Goal: Task Accomplishment & Management: Use online tool/utility

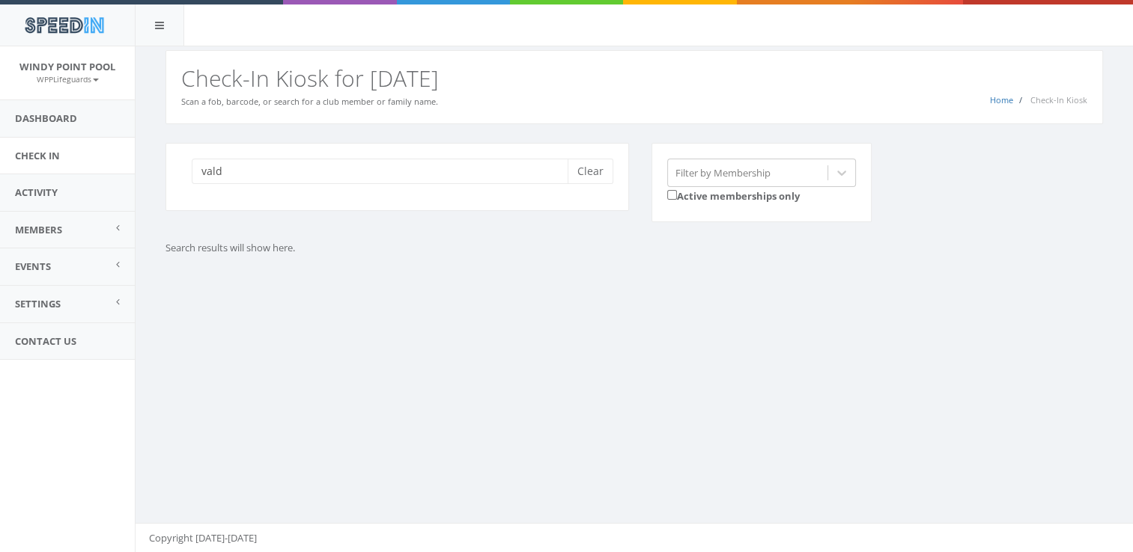
type input "vald"
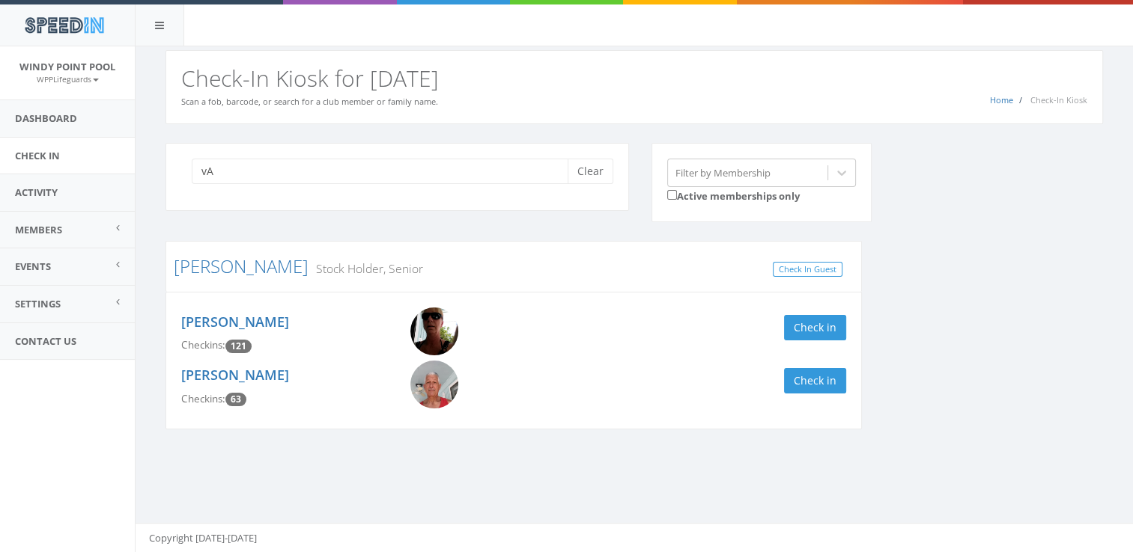
type input "v"
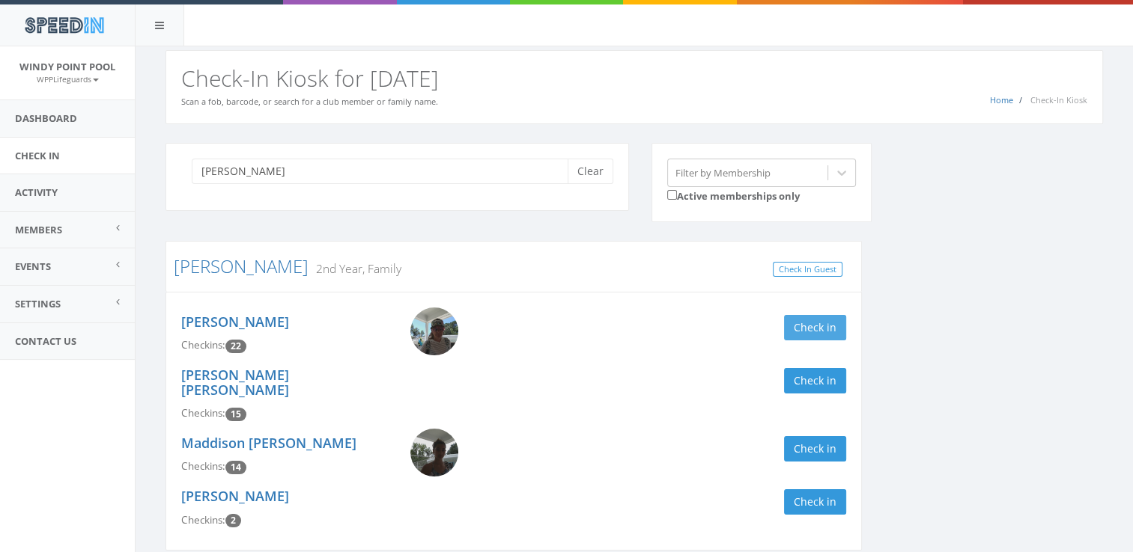
type input "[PERSON_NAME]"
click at [827, 323] on button "Check in" at bounding box center [815, 327] width 62 height 25
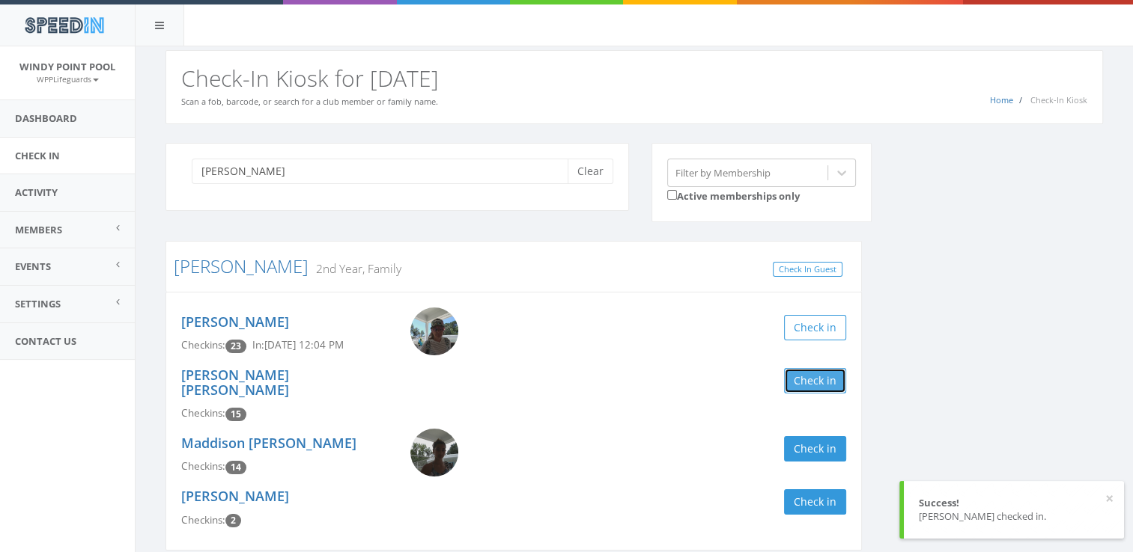
click at [810, 385] on button "Check in" at bounding box center [815, 380] width 62 height 25
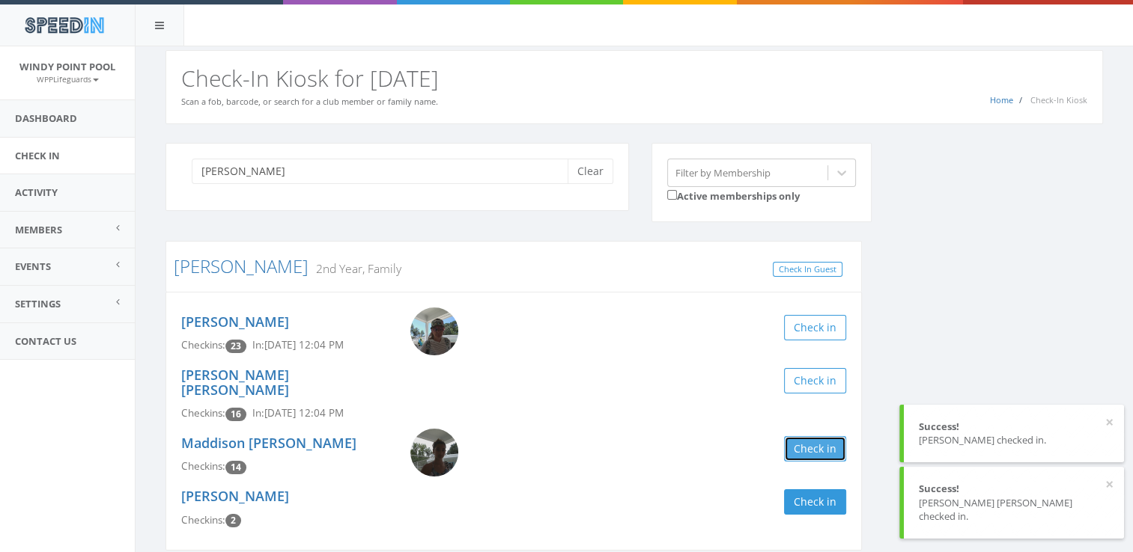
click at [812, 436] on button "Check in" at bounding box center [815, 448] width 62 height 25
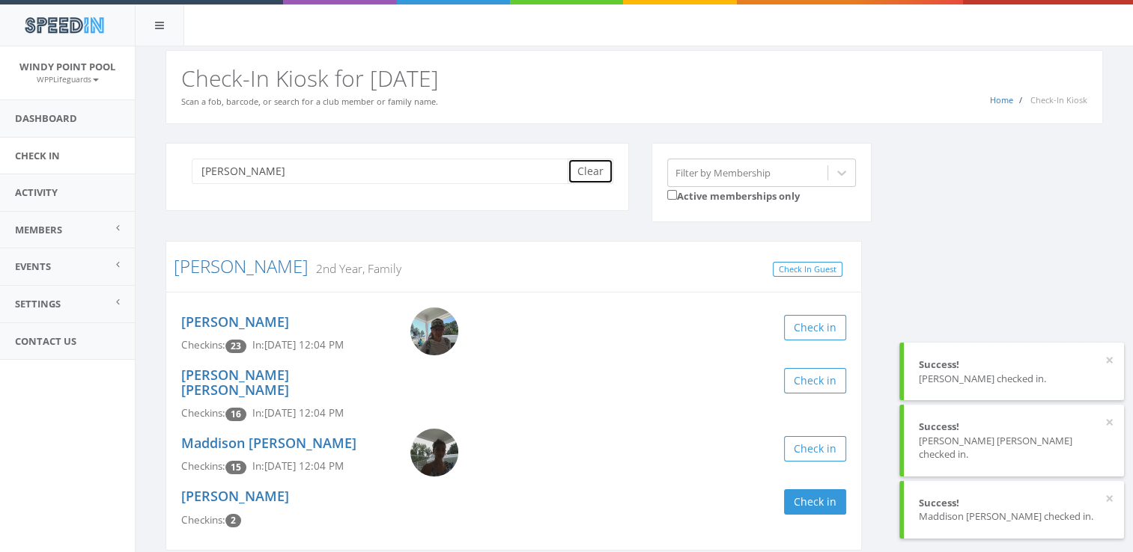
click at [583, 172] on button "Clear" at bounding box center [590, 171] width 46 height 25
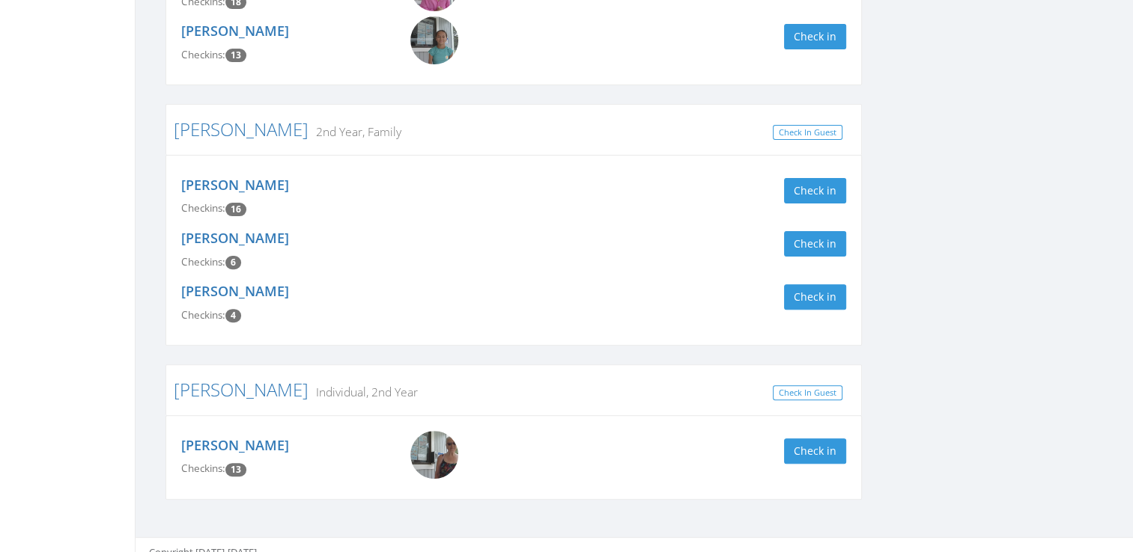
scroll to position [463, 0]
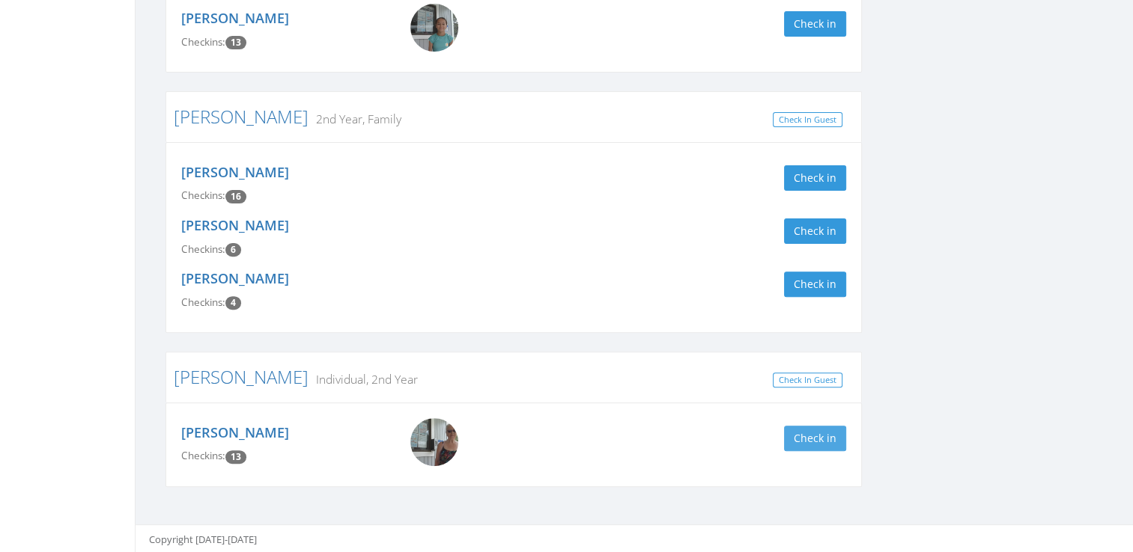
type input "steph"
click at [837, 439] on button "Check in" at bounding box center [815, 438] width 62 height 25
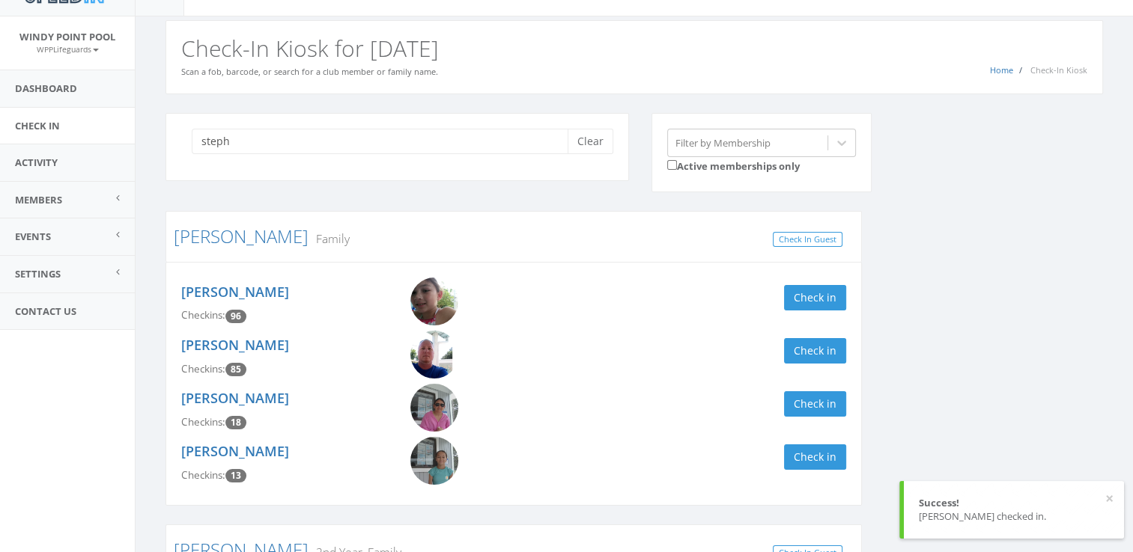
scroll to position [5, 0]
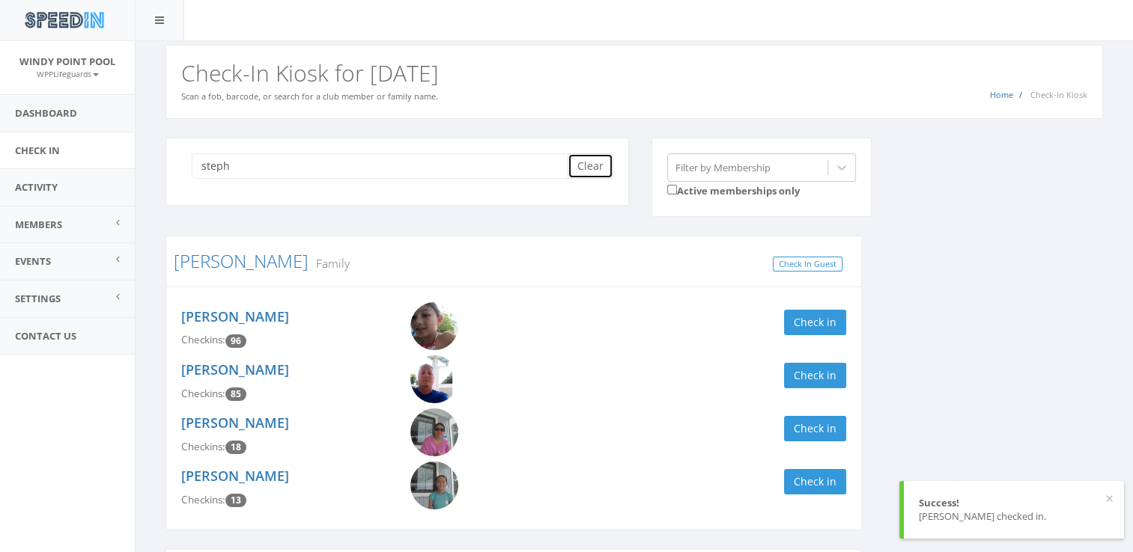
click at [604, 154] on button "Clear" at bounding box center [590, 165] width 46 height 25
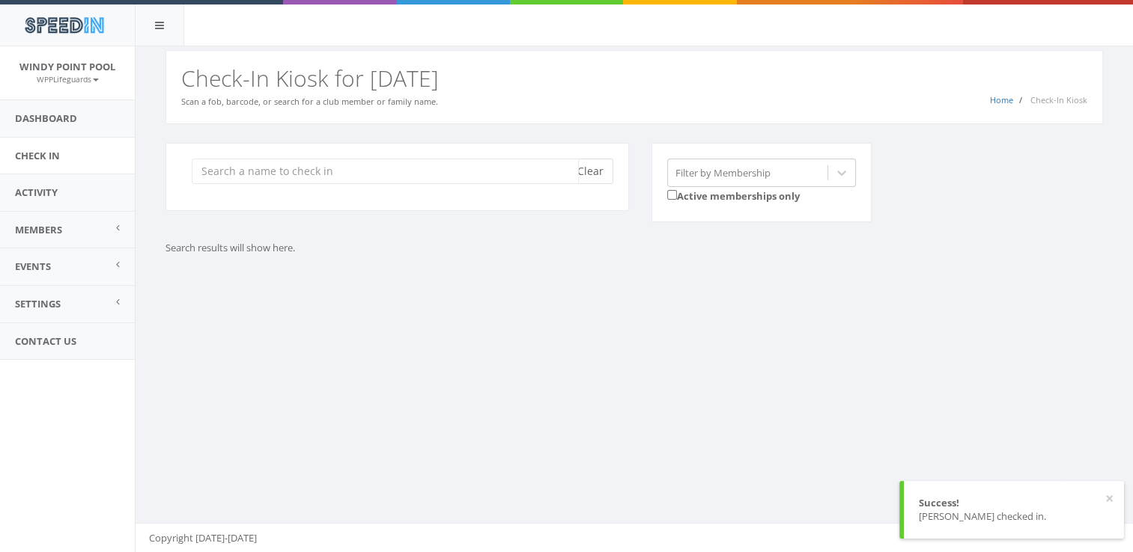
scroll to position [0, 0]
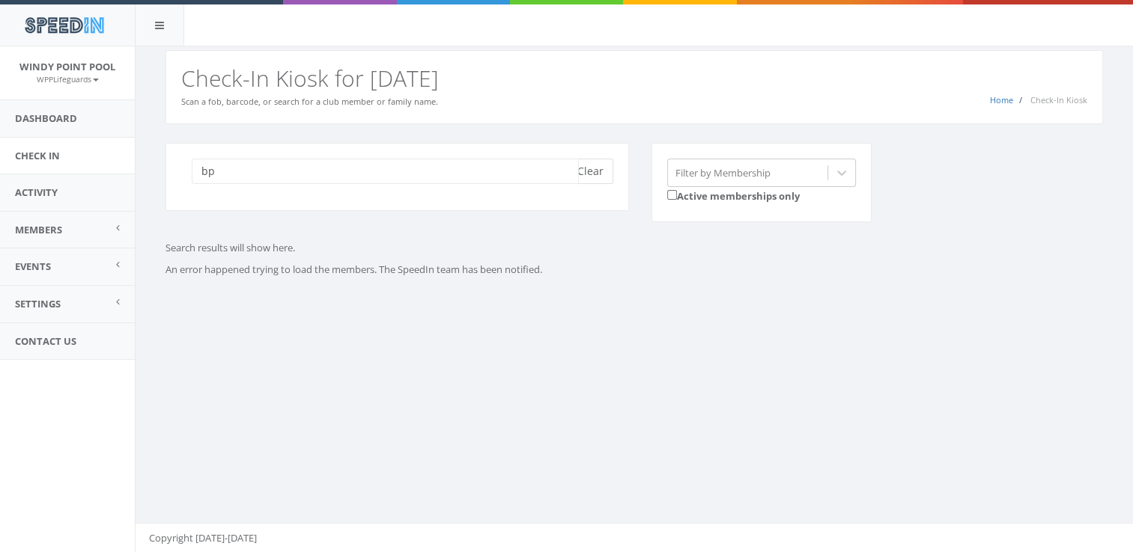
type input "b"
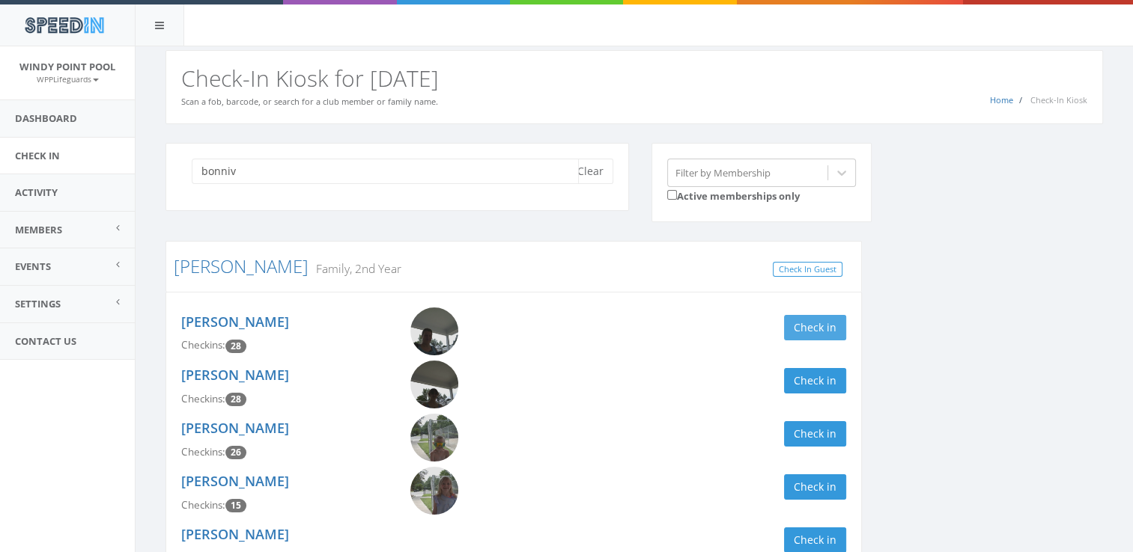
type input "bonniv"
click at [816, 330] on button "Check in" at bounding box center [815, 327] width 62 height 25
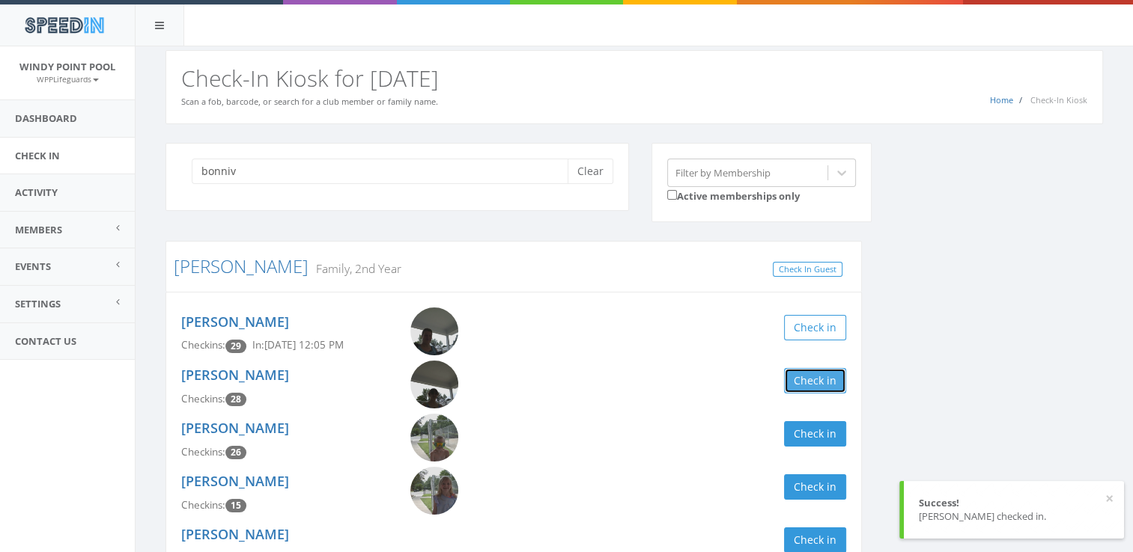
click at [817, 377] on button "Check in" at bounding box center [815, 380] width 62 height 25
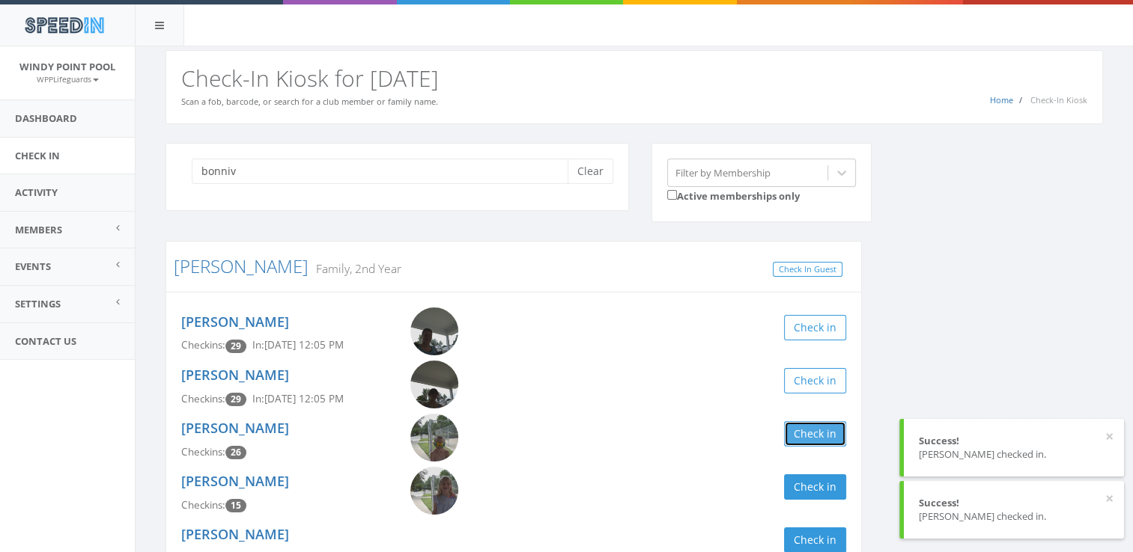
click at [817, 443] on button "Check in" at bounding box center [815, 433] width 62 height 25
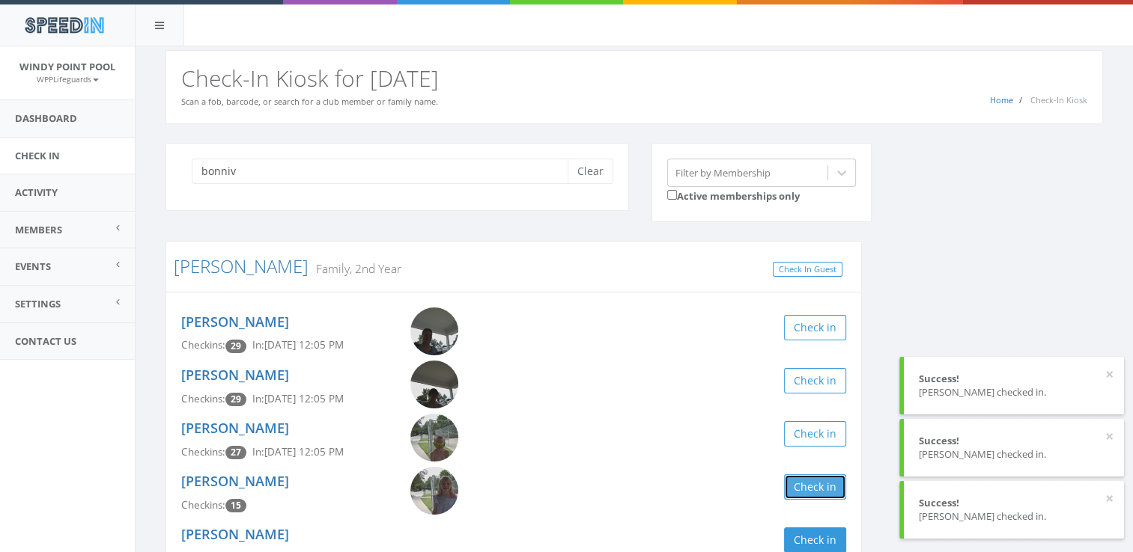
click at [816, 493] on button "Check in" at bounding box center [815, 487] width 62 height 25
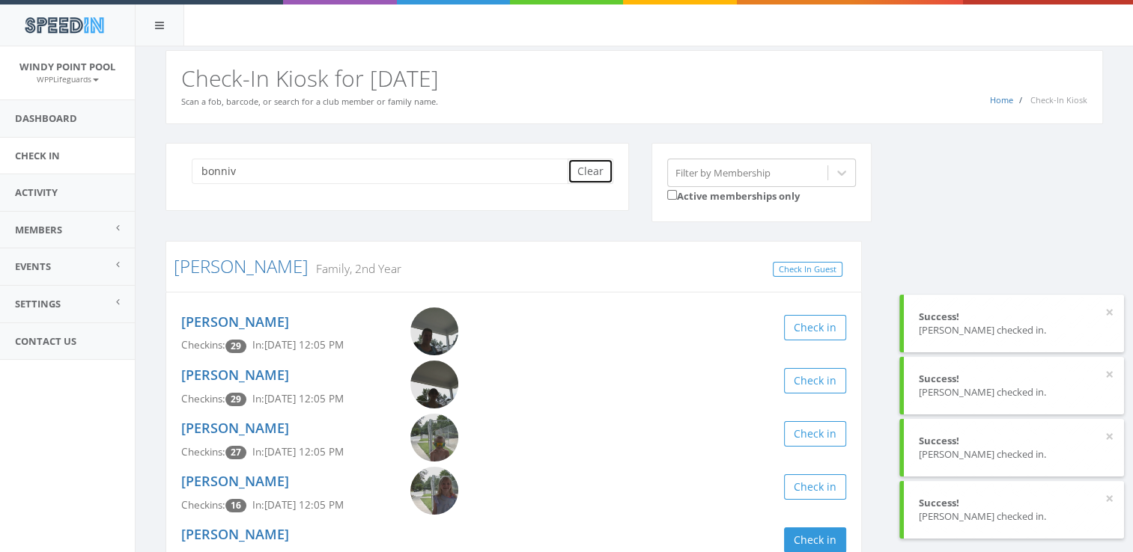
click at [593, 168] on button "Clear" at bounding box center [590, 171] width 46 height 25
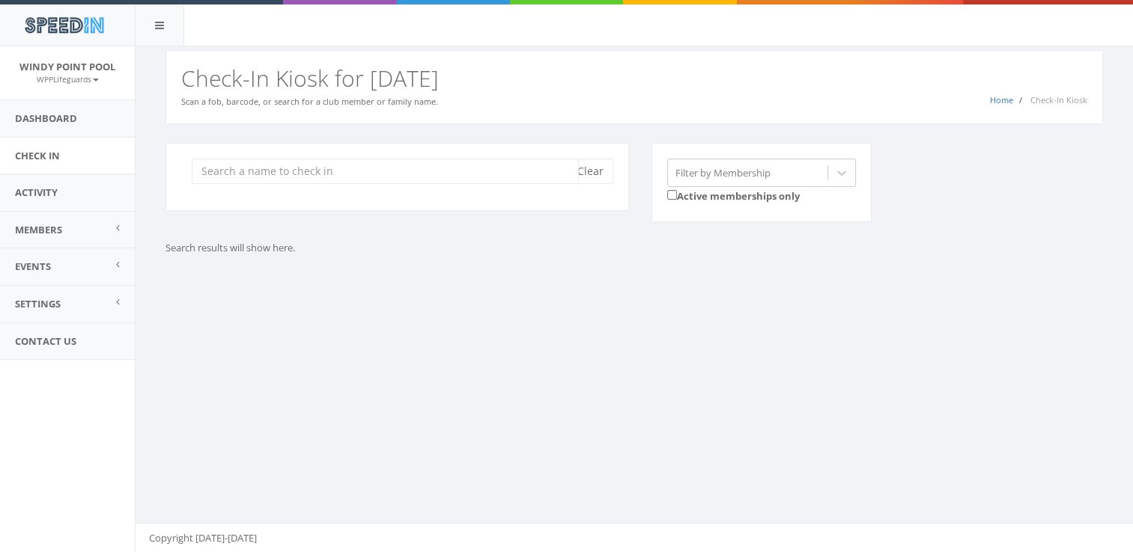
type input "c"
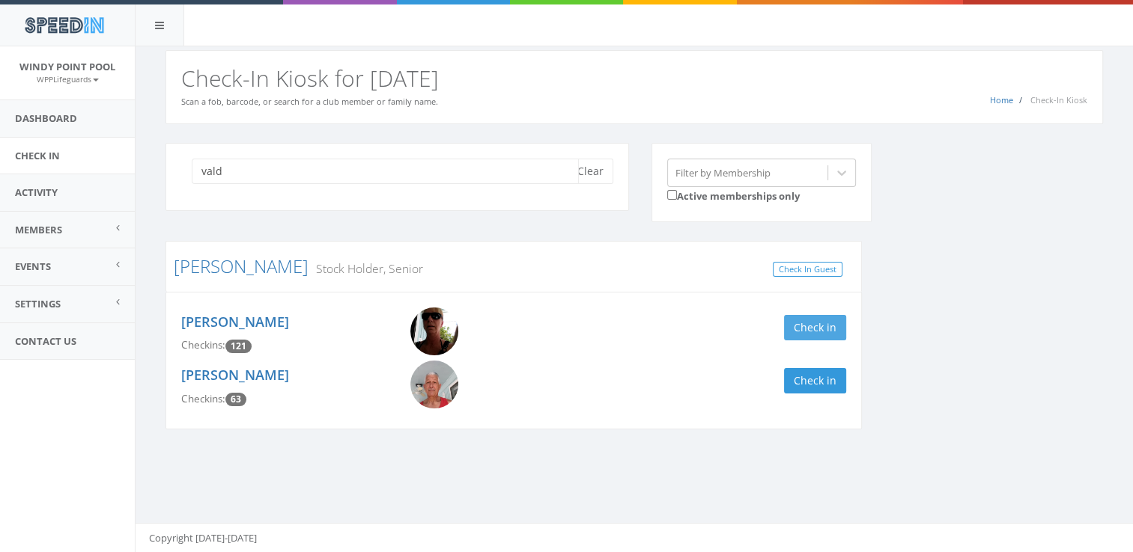
type input "vald"
click at [794, 332] on button "Check in" at bounding box center [815, 327] width 62 height 25
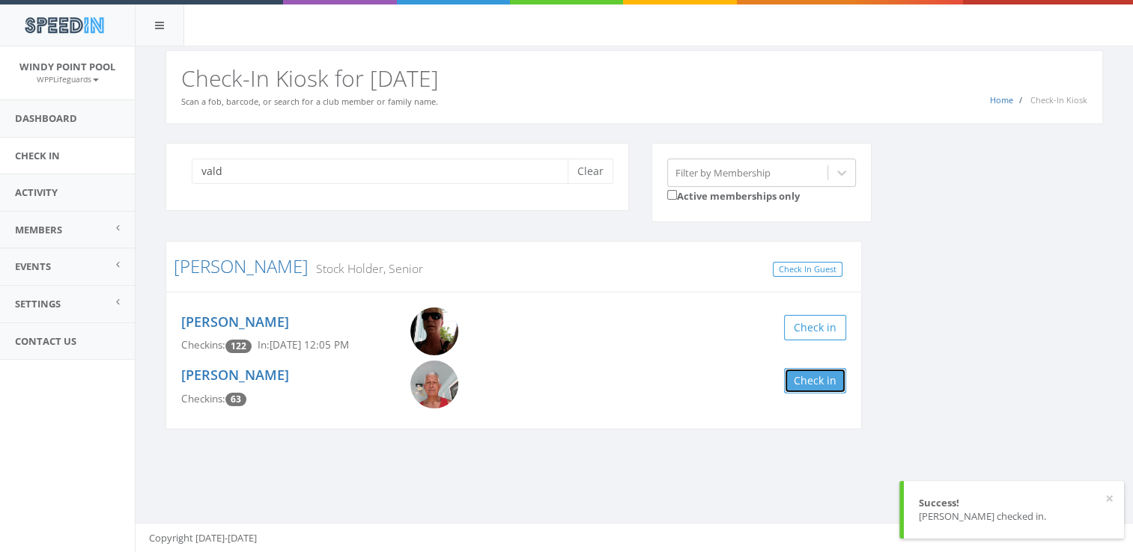
click at [803, 372] on button "Check in" at bounding box center [815, 380] width 62 height 25
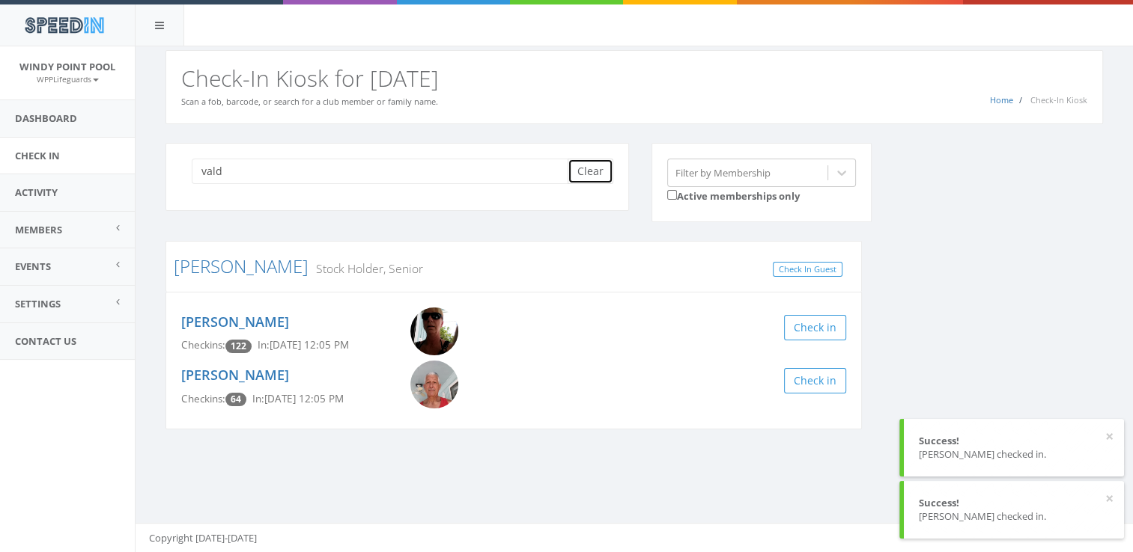
click at [581, 163] on button "Clear" at bounding box center [590, 171] width 46 height 25
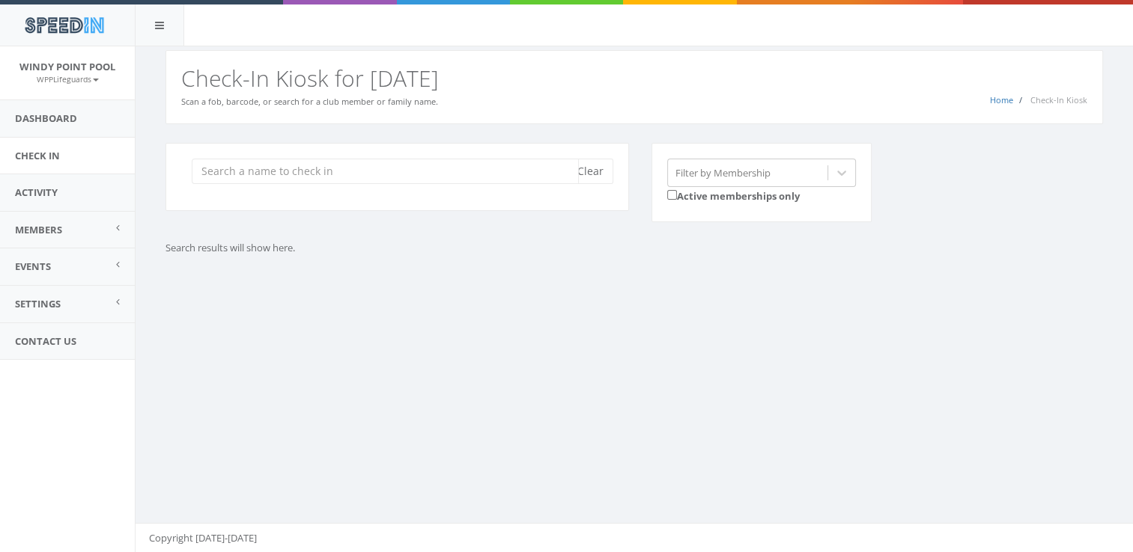
click at [433, 175] on input "search" at bounding box center [385, 171] width 387 height 25
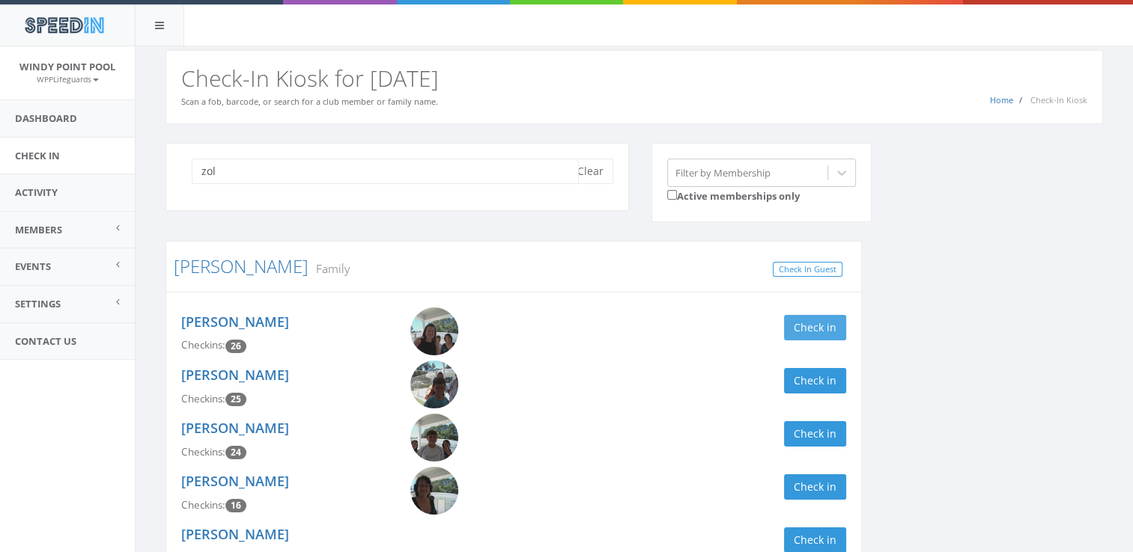
type input "zol"
click at [797, 325] on button "Check in" at bounding box center [815, 327] width 62 height 25
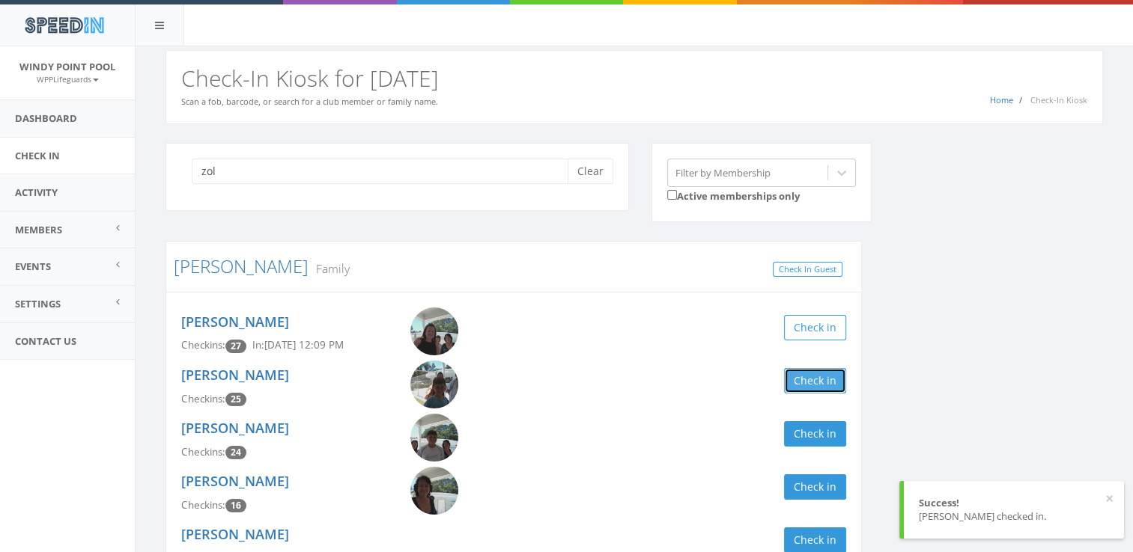
click at [806, 376] on button "Check in" at bounding box center [815, 380] width 62 height 25
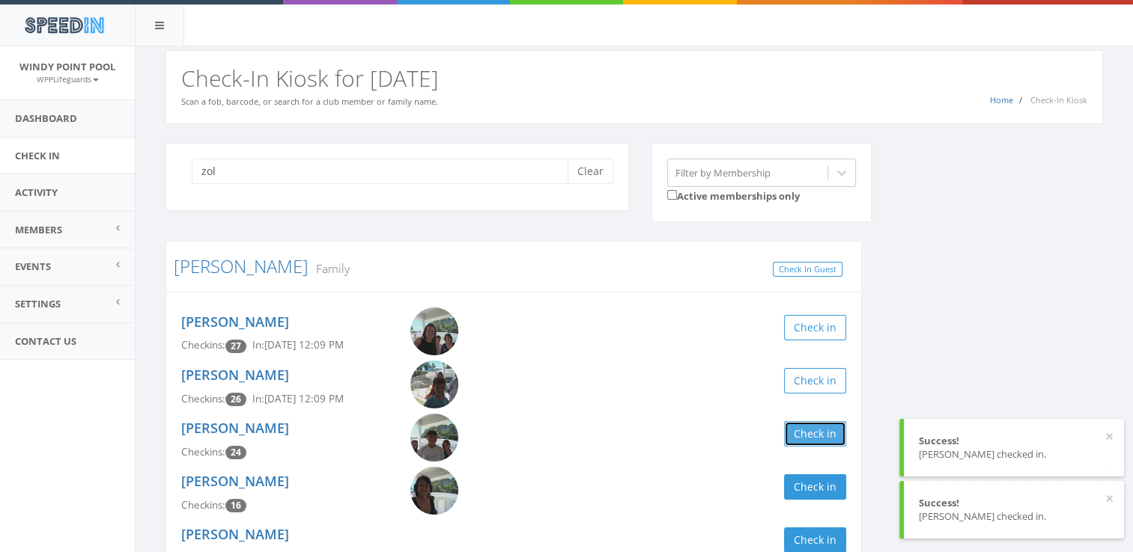
click at [814, 430] on button "Check in" at bounding box center [815, 433] width 62 height 25
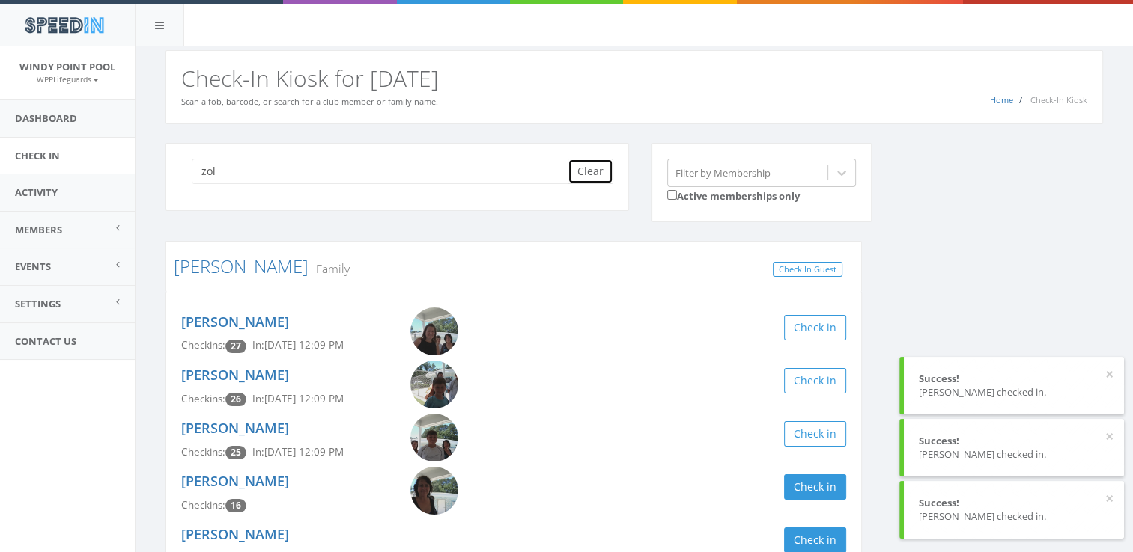
click at [588, 174] on button "Clear" at bounding box center [590, 171] width 46 height 25
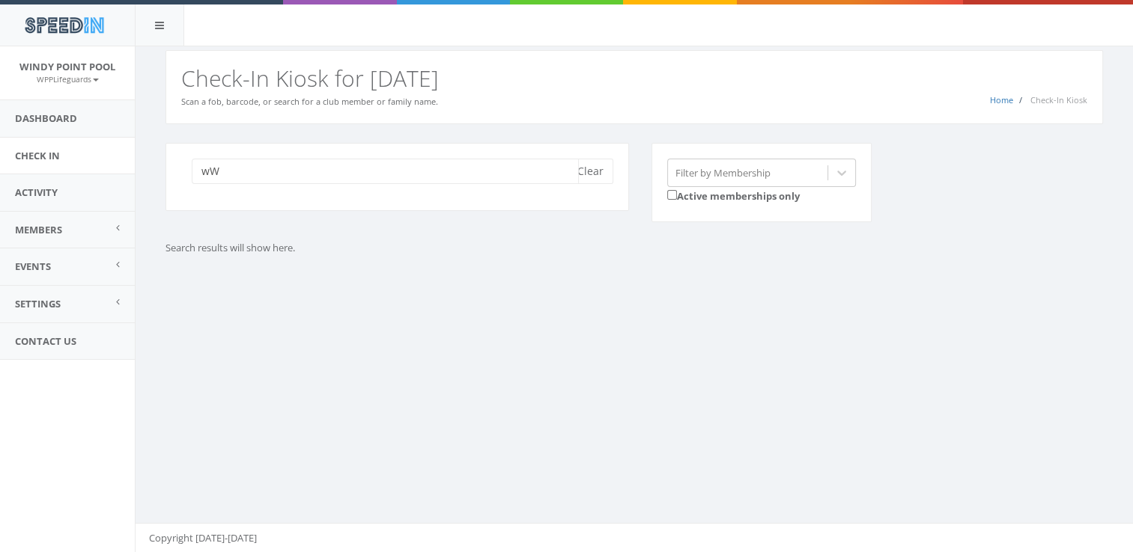
type input "w"
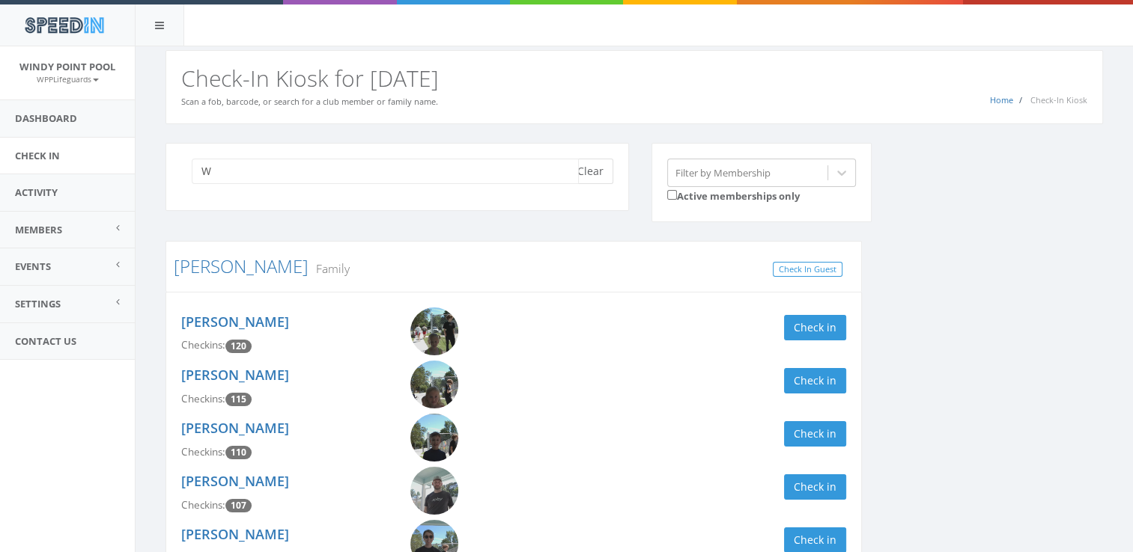
type input "W"
click at [598, 170] on button "Clear" at bounding box center [590, 171] width 46 height 25
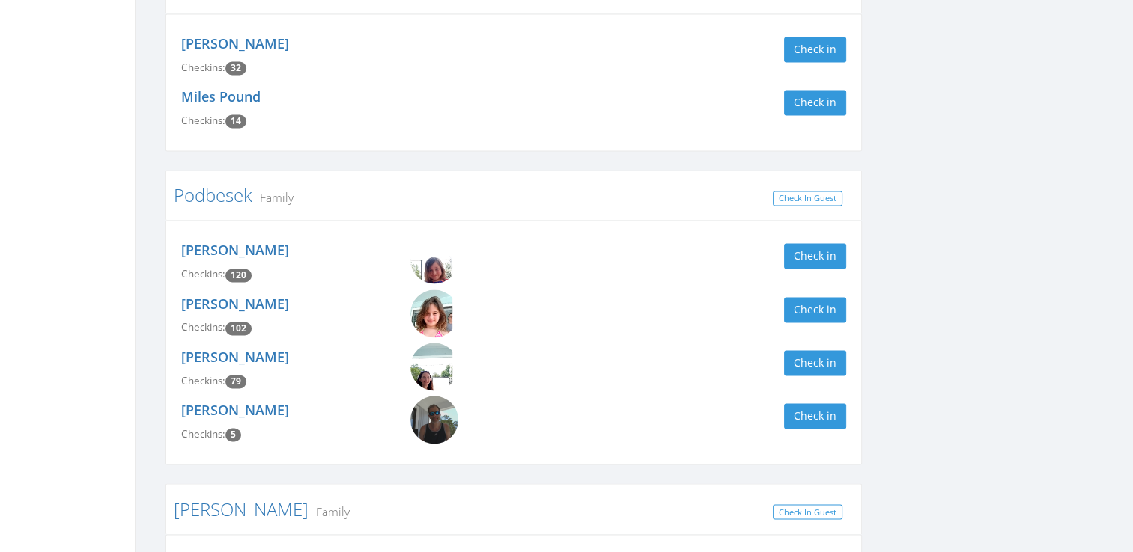
scroll to position [2396, 0]
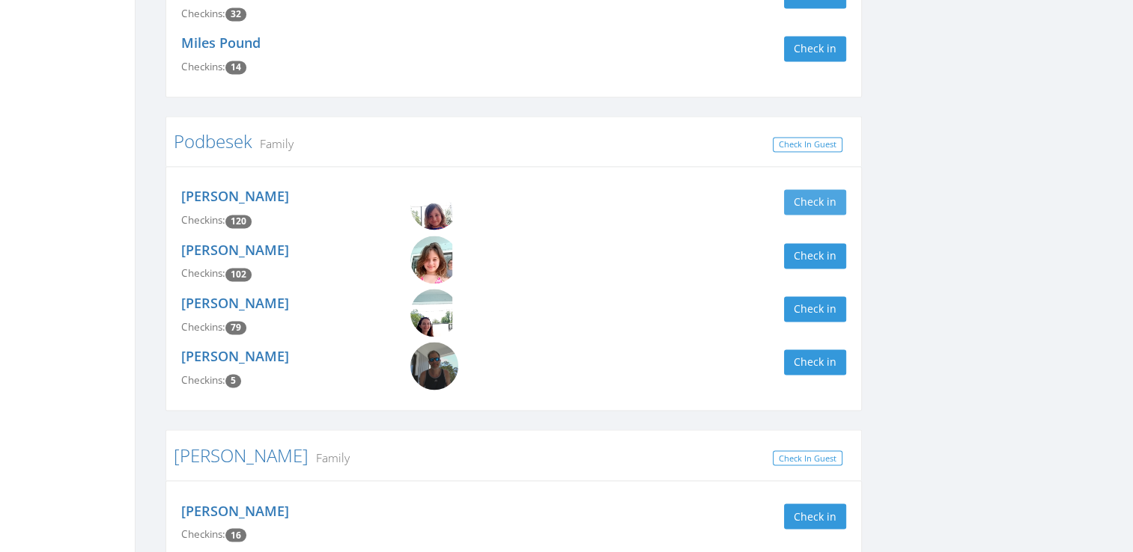
type input "po"
click at [814, 189] on button "Check in" at bounding box center [815, 201] width 62 height 25
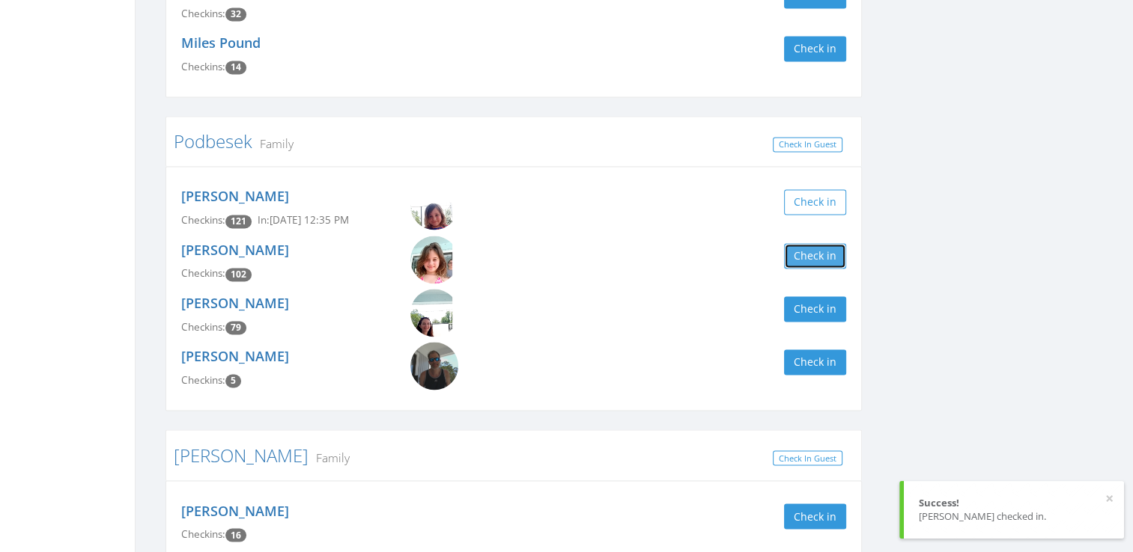
click at [801, 244] on button "Check in" at bounding box center [815, 255] width 62 height 25
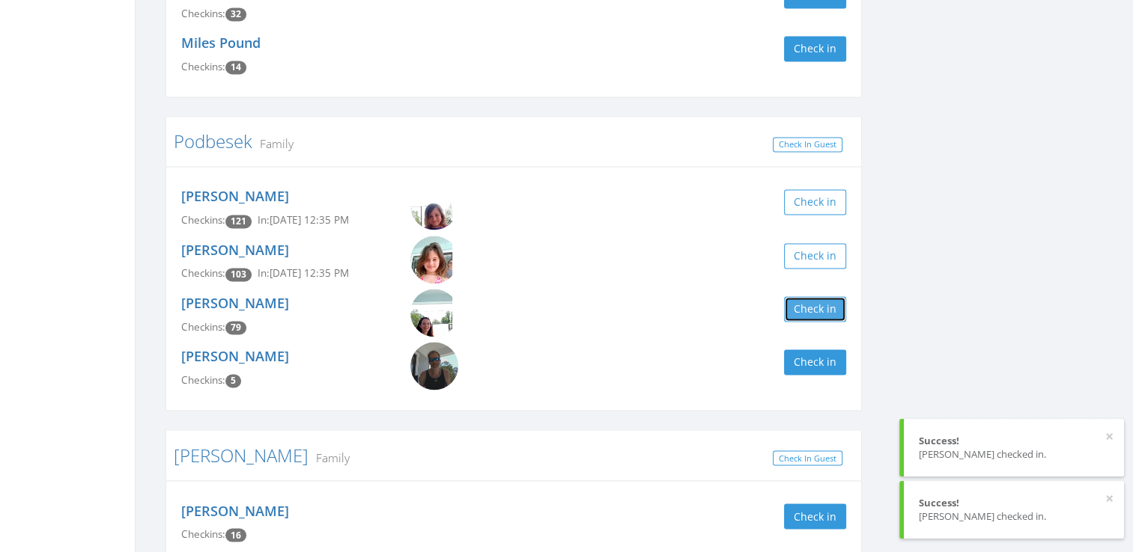
click at [812, 296] on button "Check in" at bounding box center [815, 308] width 62 height 25
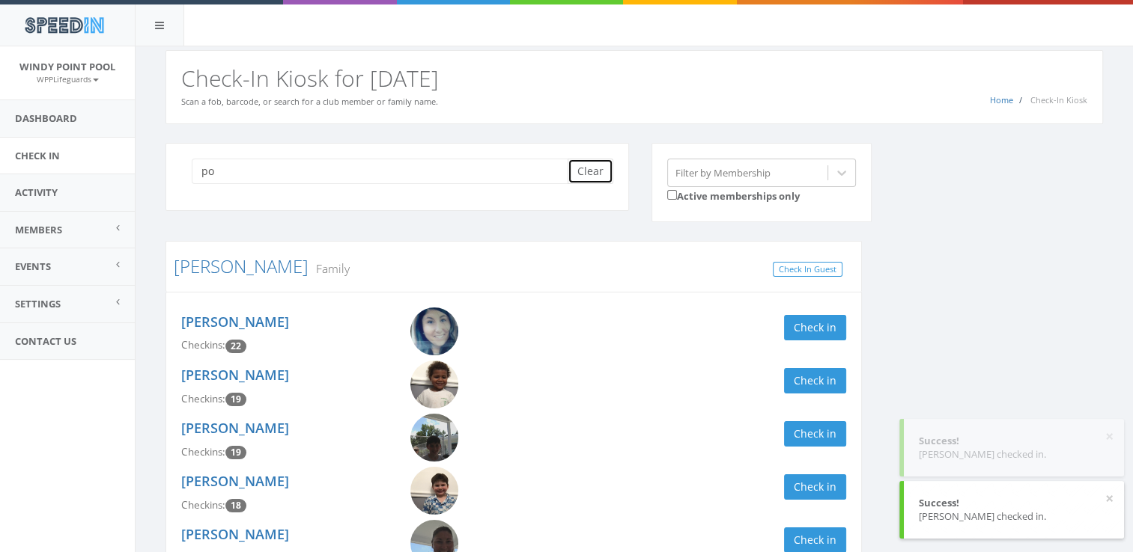
click at [586, 177] on button "Clear" at bounding box center [590, 171] width 46 height 25
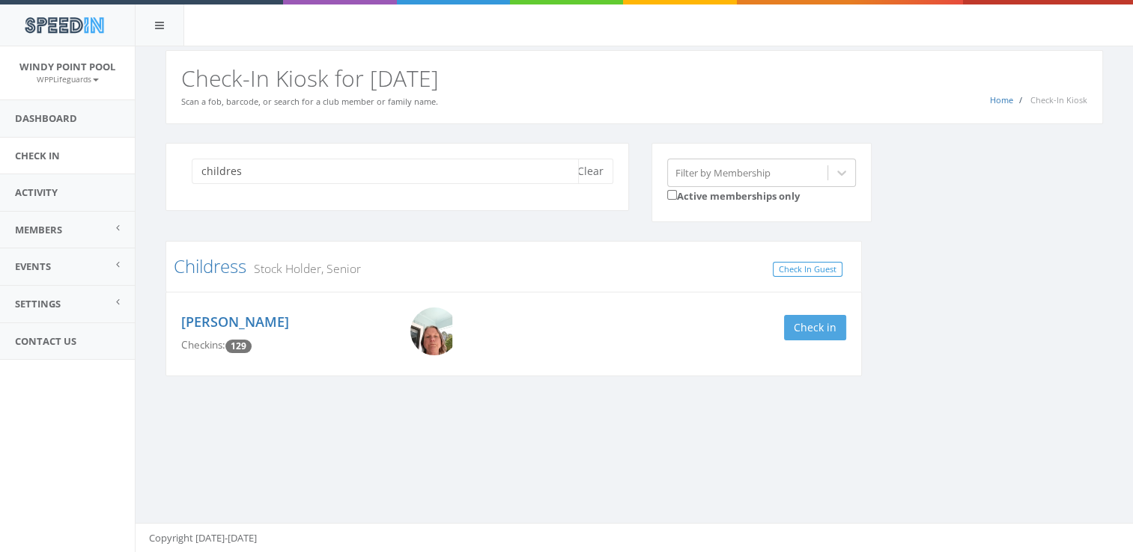
type input "childres"
click at [794, 329] on button "Check in" at bounding box center [815, 327] width 62 height 25
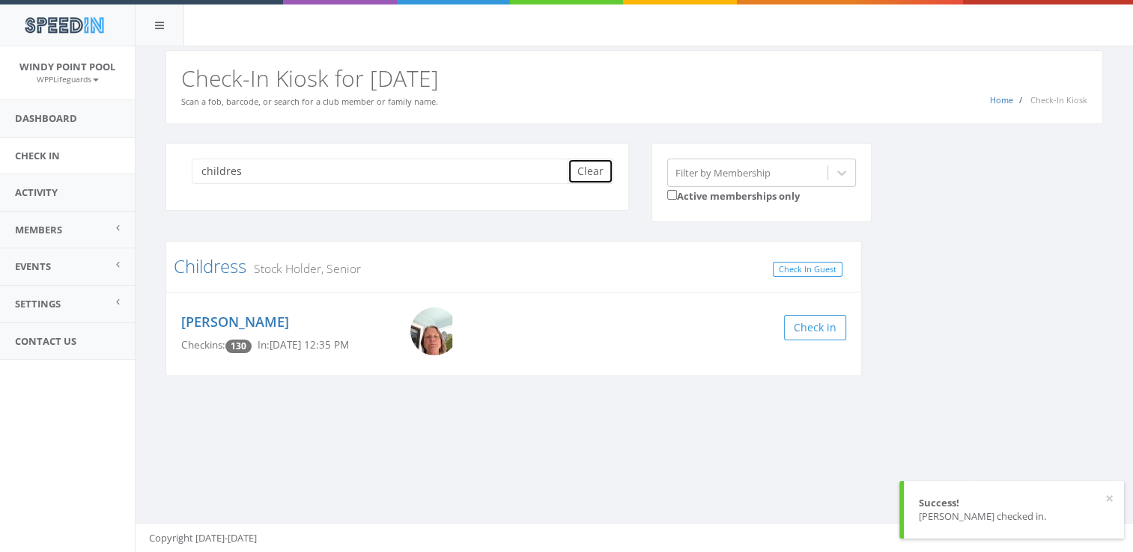
click at [594, 167] on button "Clear" at bounding box center [590, 171] width 46 height 25
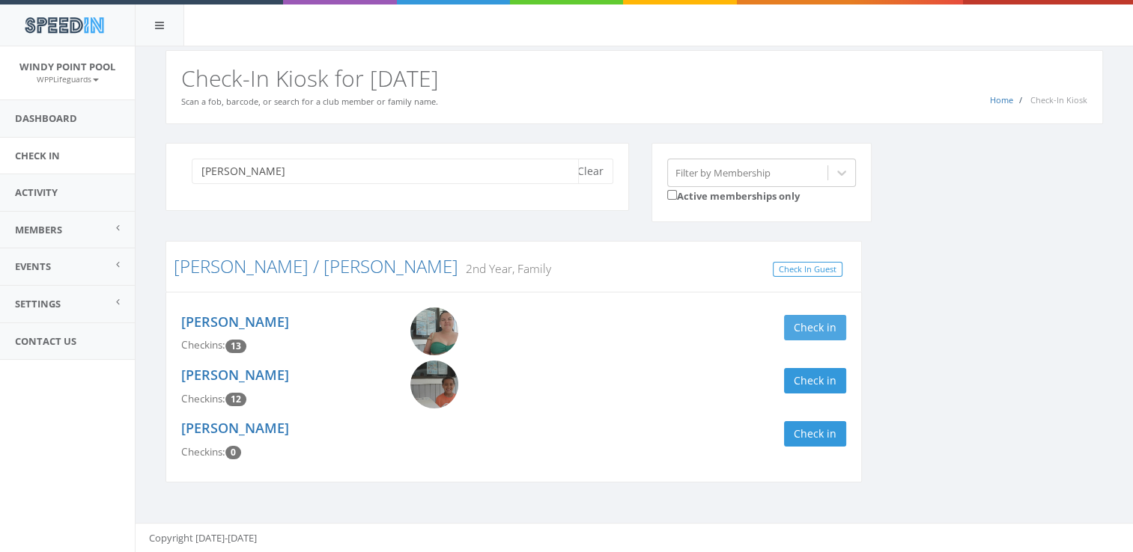
type input "[PERSON_NAME]"
click at [820, 333] on button "Check in" at bounding box center [815, 327] width 62 height 25
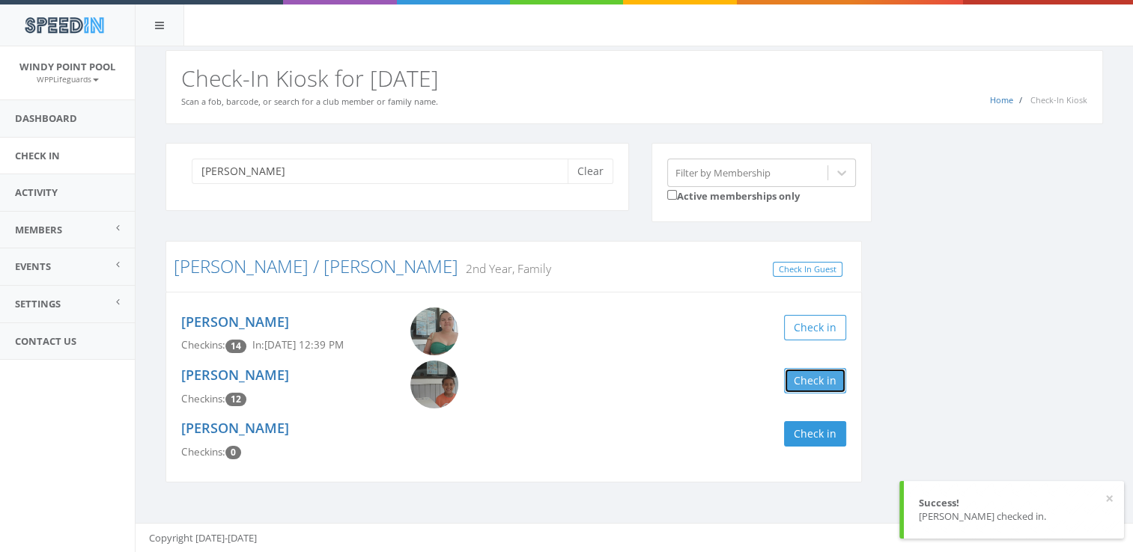
click at [823, 385] on button "Check in" at bounding box center [815, 380] width 62 height 25
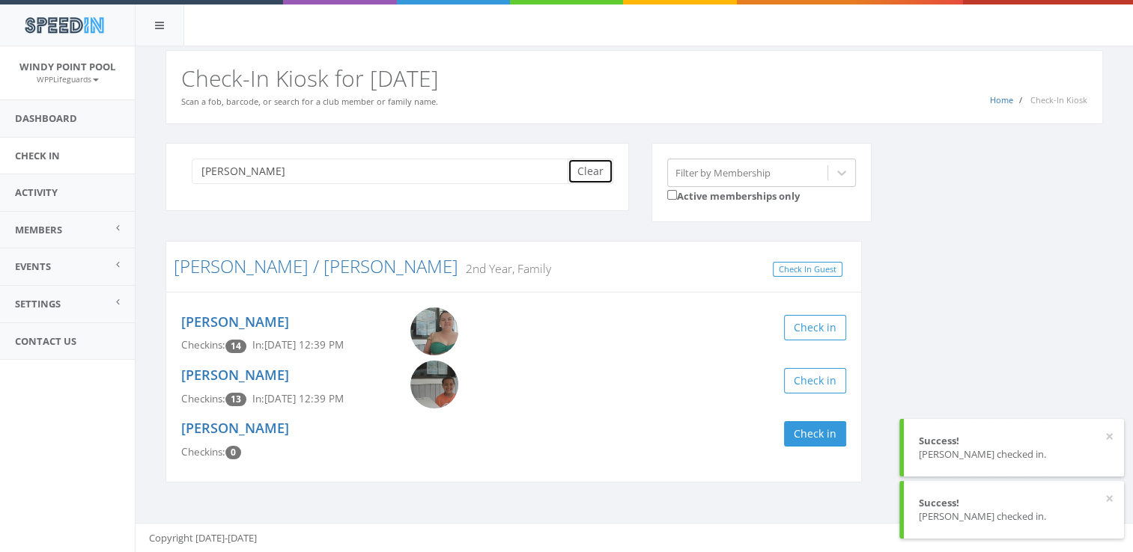
click at [582, 167] on button "Clear" at bounding box center [590, 171] width 46 height 25
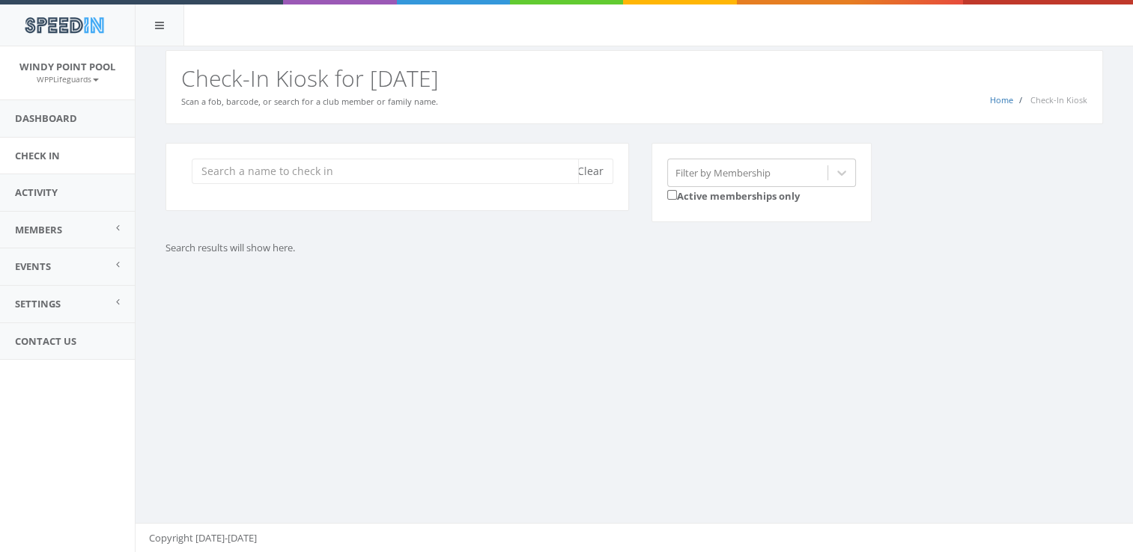
click at [343, 171] on input "search" at bounding box center [385, 171] width 387 height 25
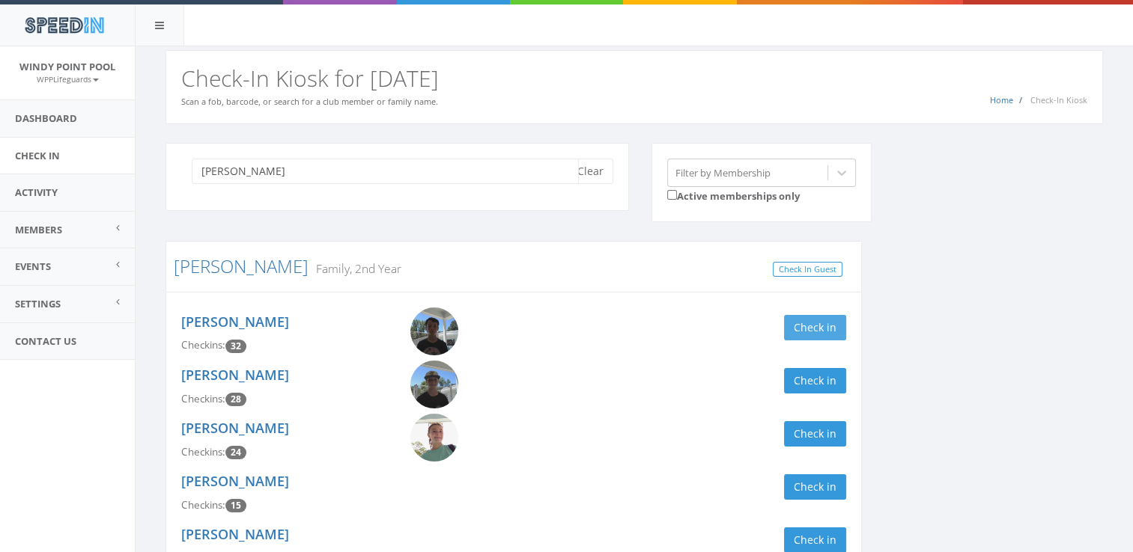
type input "[PERSON_NAME]"
click at [816, 332] on button "Check in" at bounding box center [815, 327] width 62 height 25
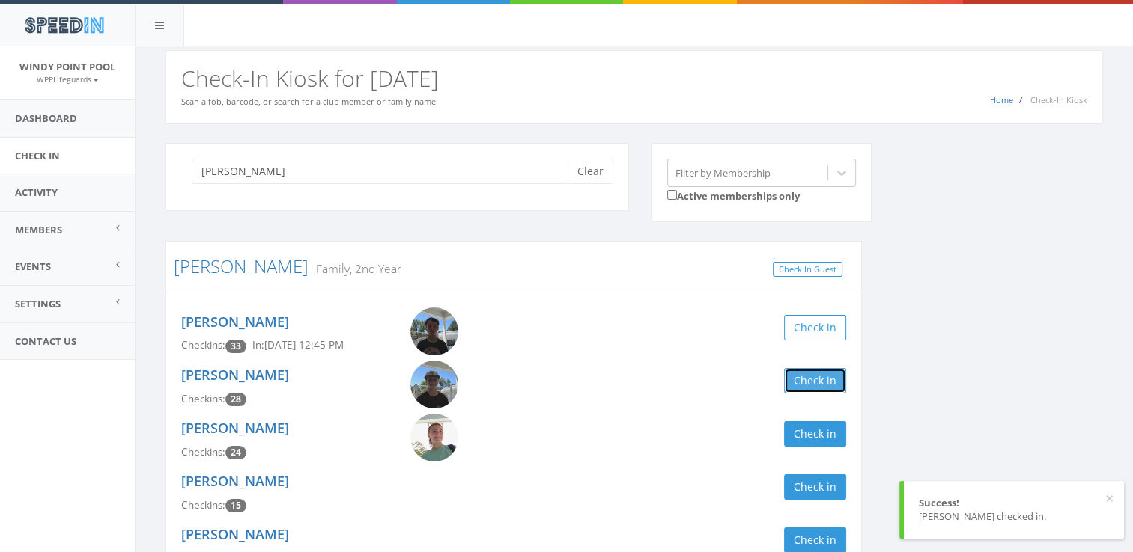
click at [815, 391] on button "Check in" at bounding box center [815, 380] width 62 height 25
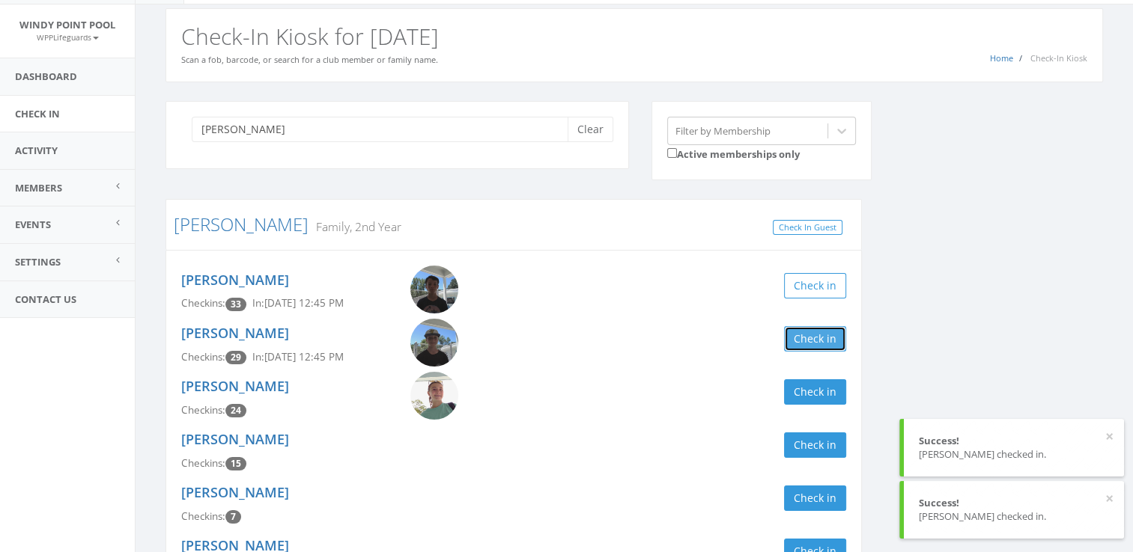
scroll to position [62, 0]
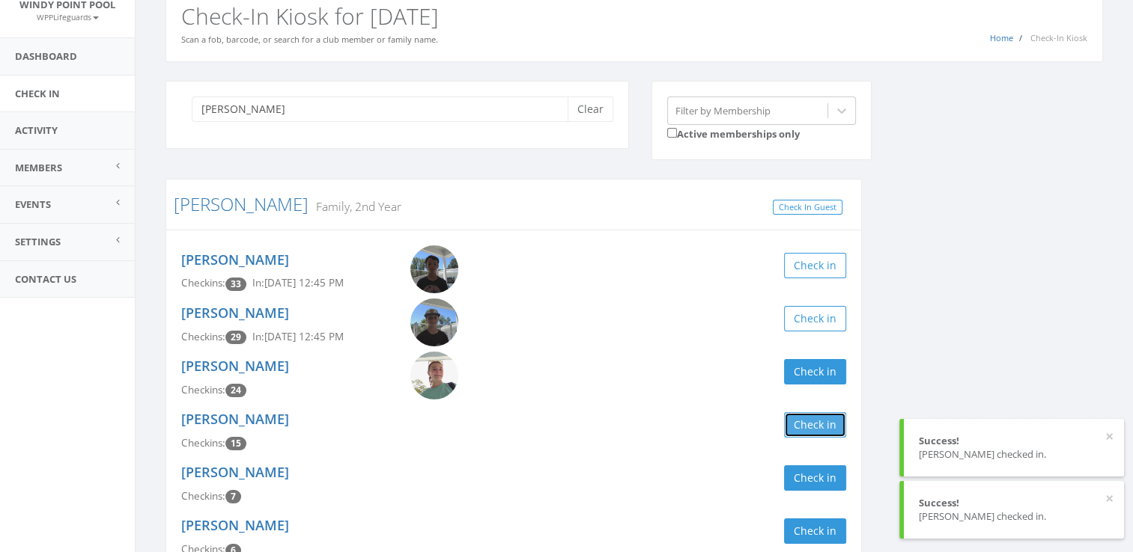
click at [803, 418] on button "Check in" at bounding box center [815, 424] width 62 height 25
click at [592, 109] on button "Clear" at bounding box center [590, 109] width 46 height 25
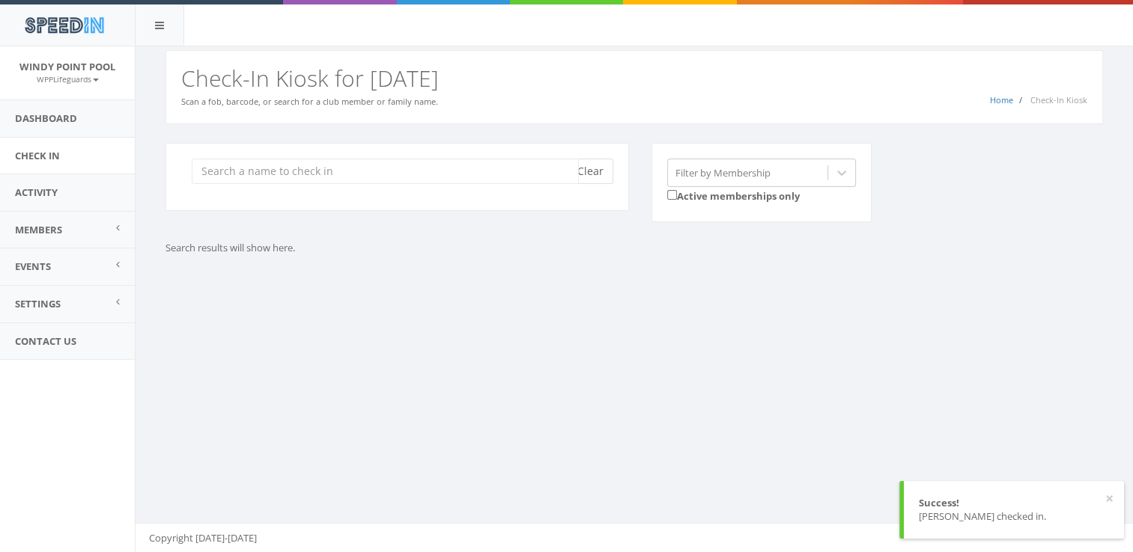
scroll to position [0, 0]
click at [284, 176] on input "search" at bounding box center [385, 171] width 387 height 25
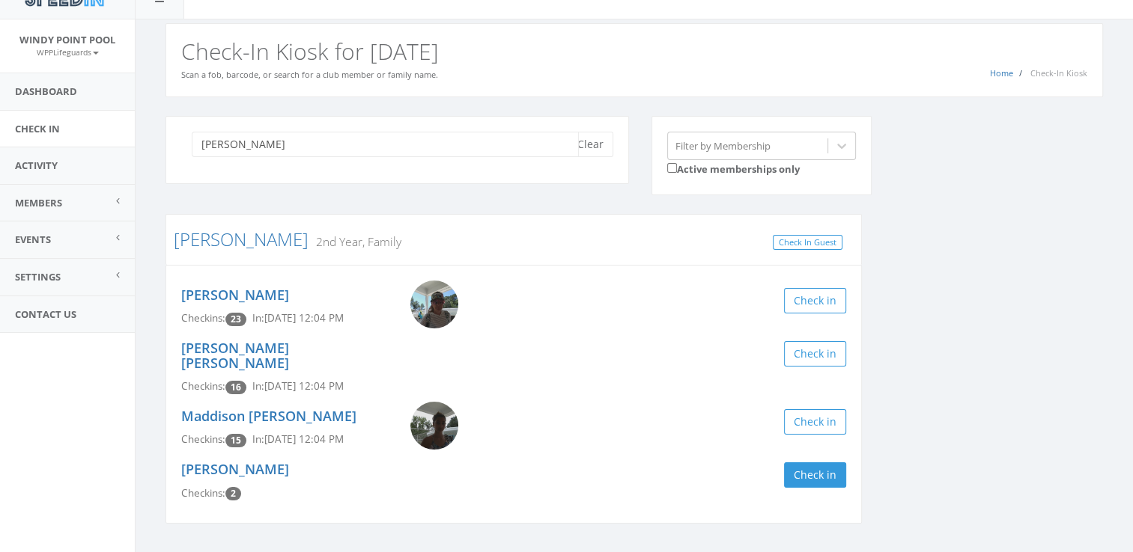
scroll to position [50, 0]
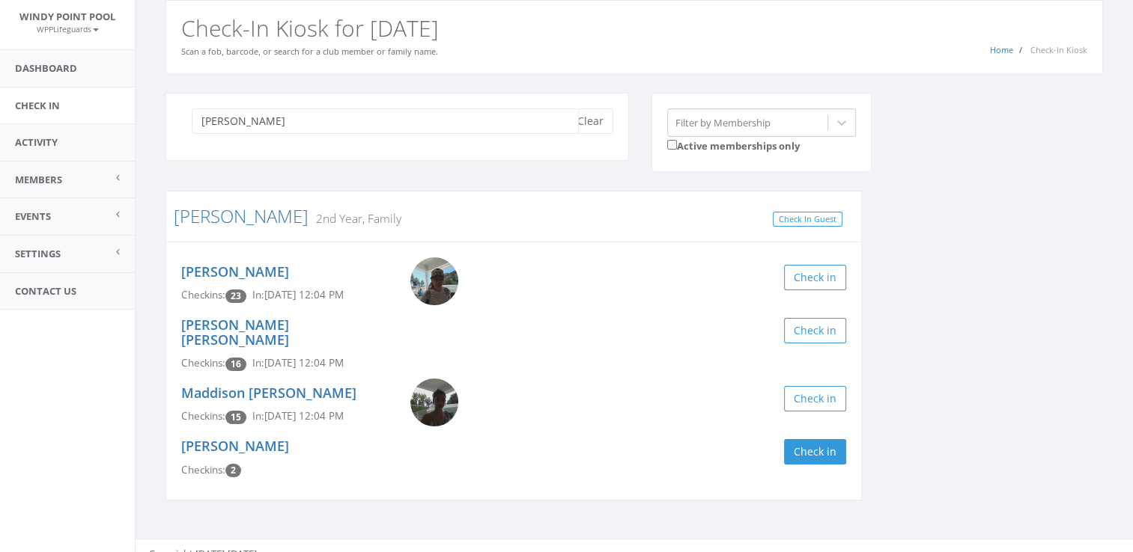
type input "[PERSON_NAME]"
click at [613, 123] on div "[PERSON_NAME] Clear" at bounding box center [396, 127] width 463 height 68
click at [599, 120] on button "Clear" at bounding box center [590, 121] width 46 height 25
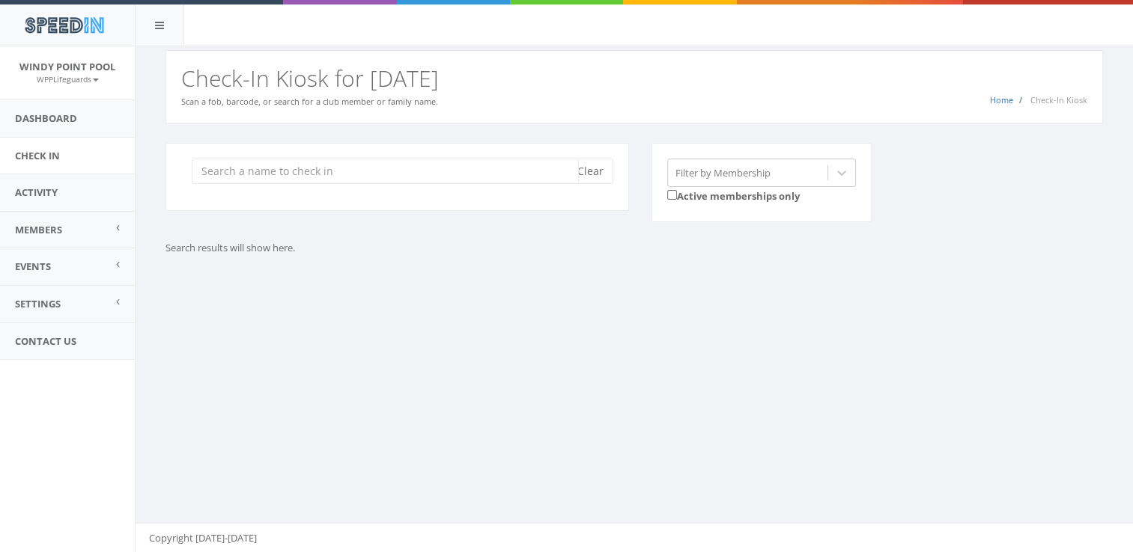
scroll to position [0, 0]
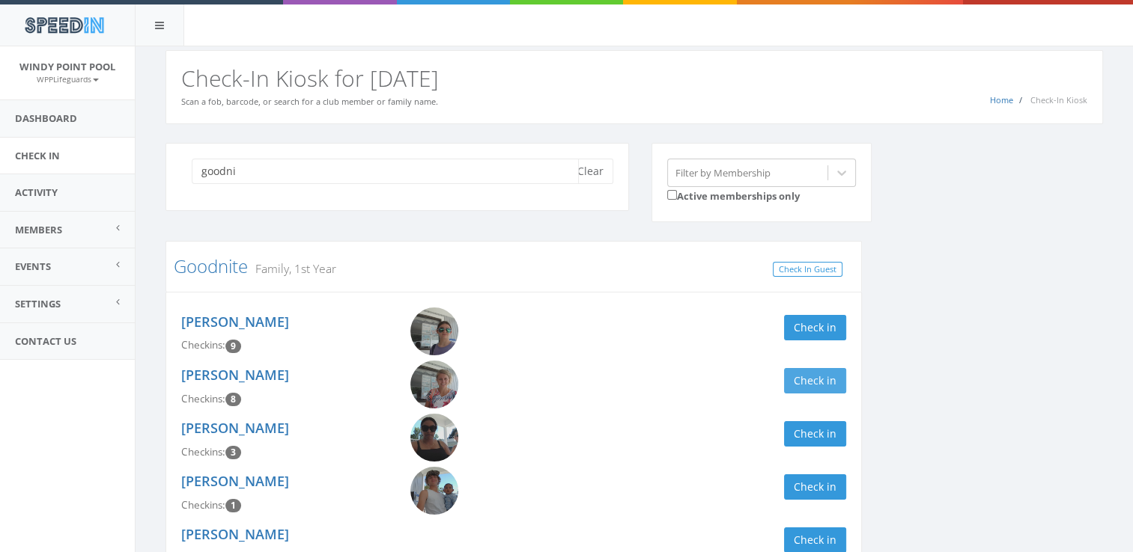
type input "goodni"
click at [817, 380] on button "Check in" at bounding box center [815, 380] width 62 height 25
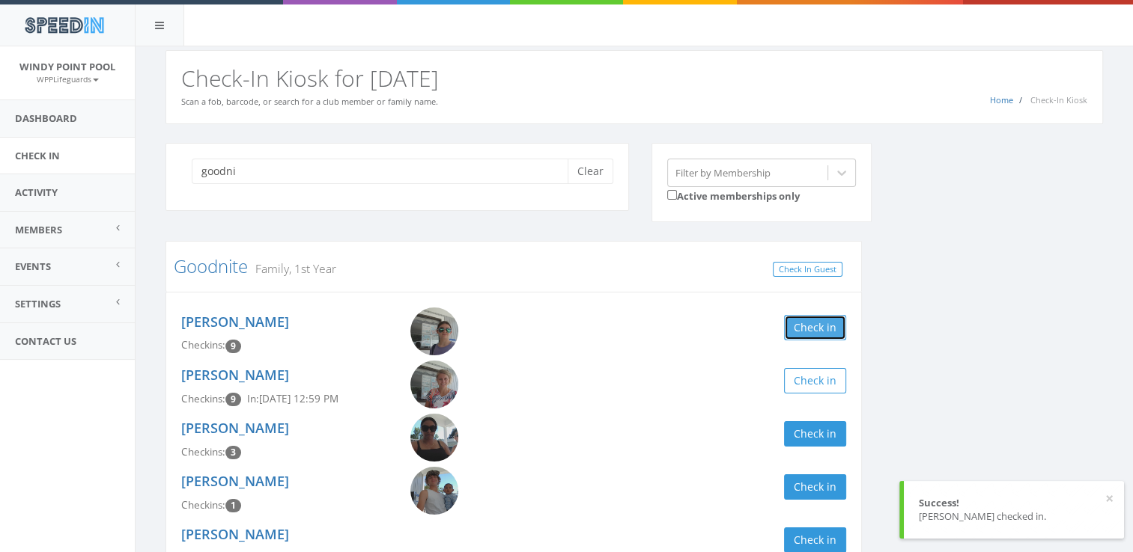
click at [817, 331] on button "Check in" at bounding box center [815, 327] width 62 height 25
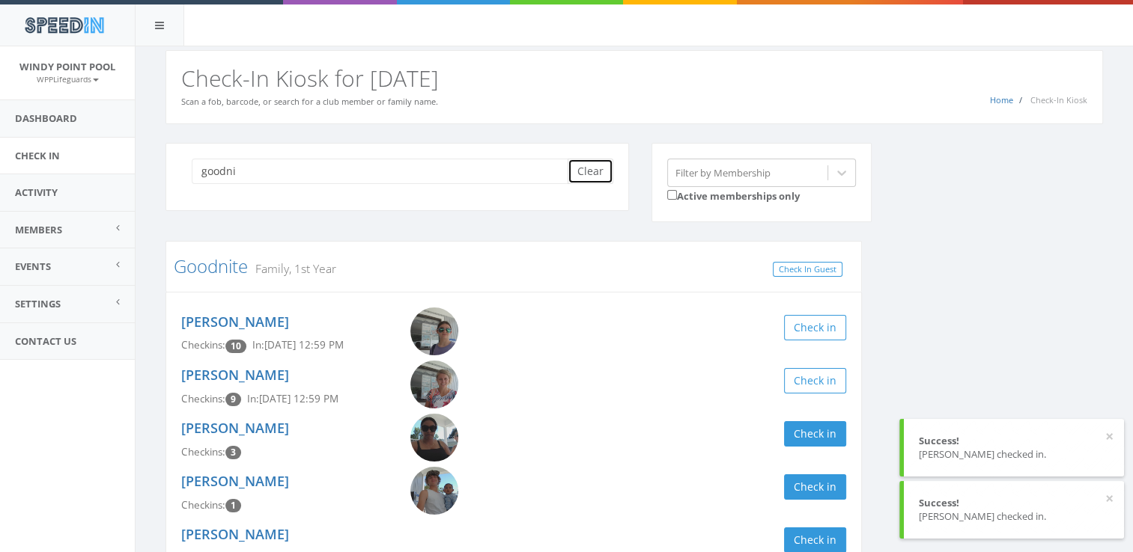
click at [591, 176] on button "Clear" at bounding box center [590, 171] width 46 height 25
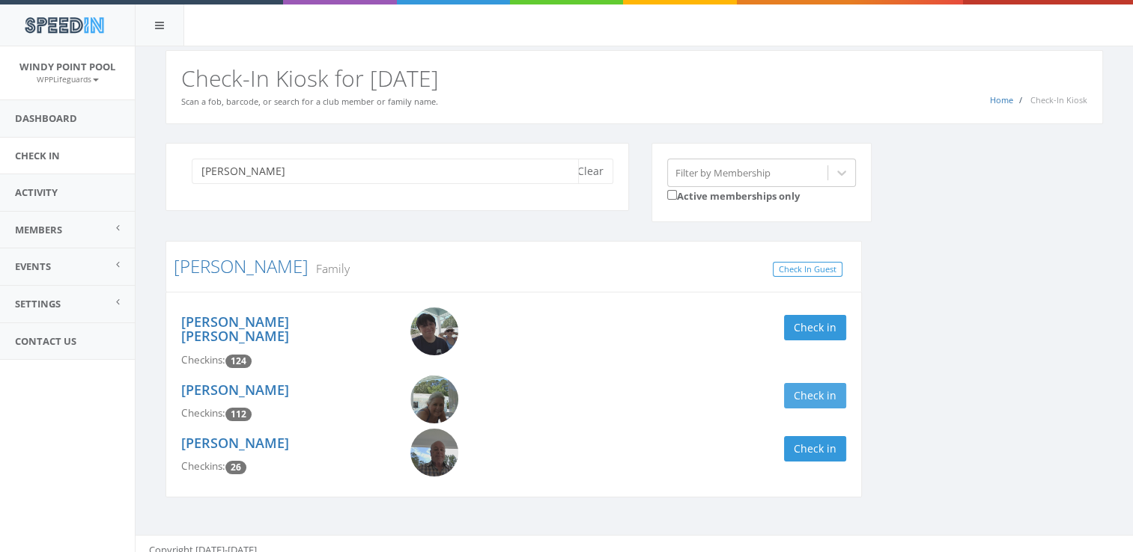
type input "[PERSON_NAME]"
click at [803, 391] on button "Check in" at bounding box center [815, 395] width 62 height 25
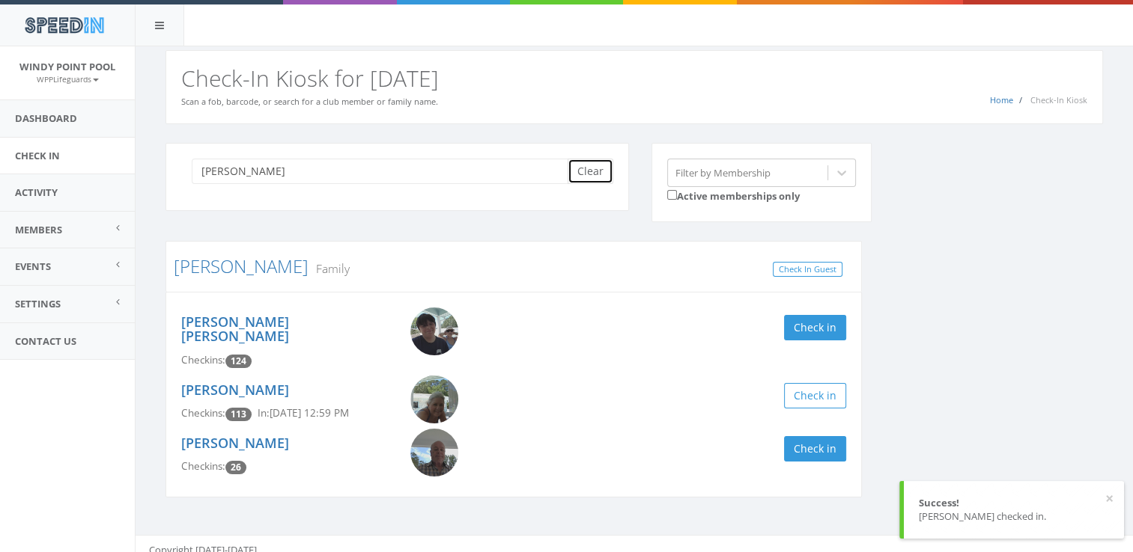
click at [588, 169] on button "Clear" at bounding box center [590, 171] width 46 height 25
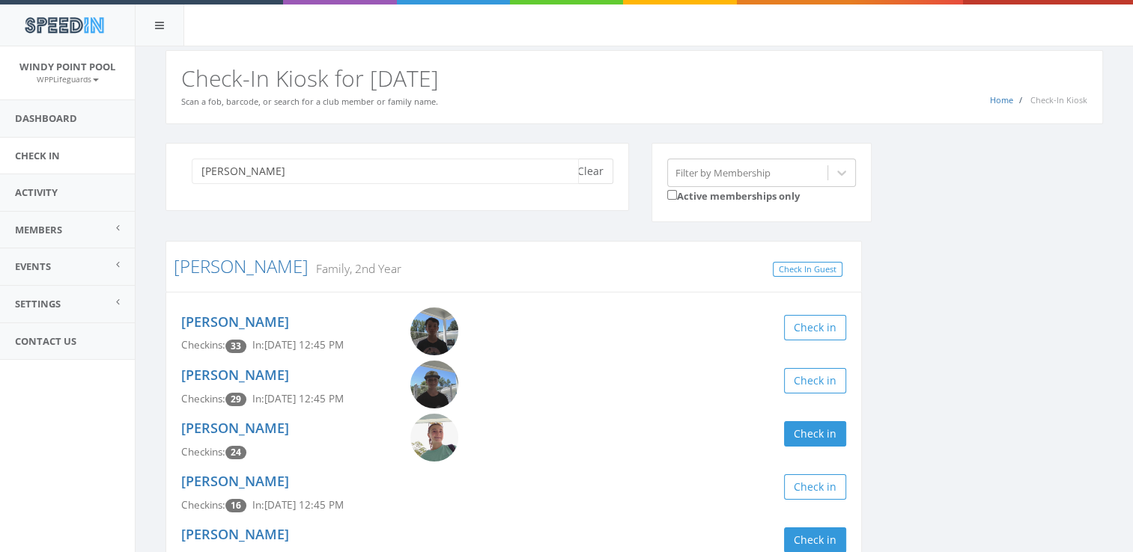
type input "[PERSON_NAME]"
click at [593, 168] on button "Clear" at bounding box center [590, 171] width 46 height 25
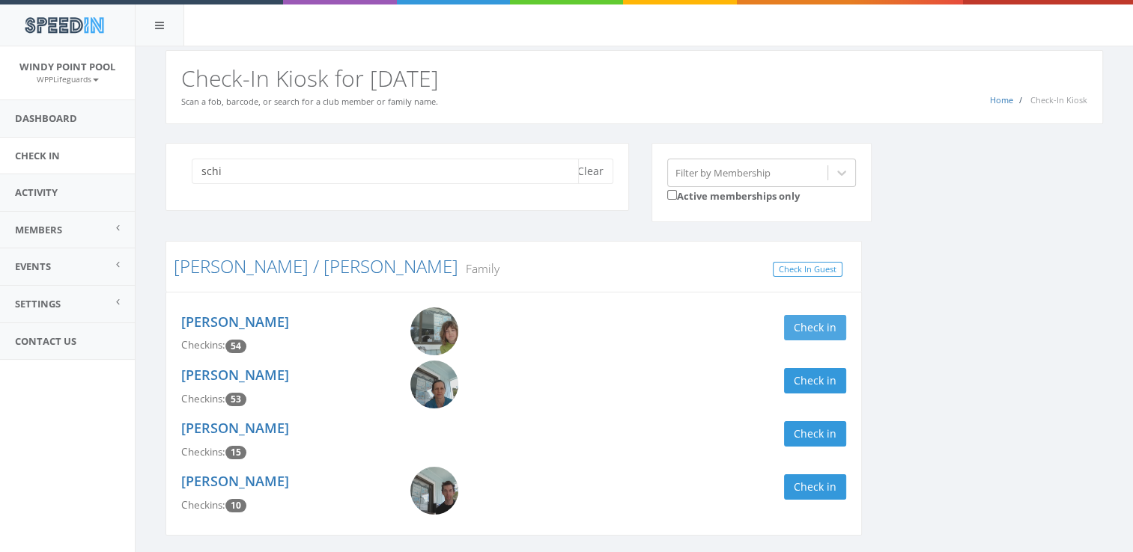
type input "schi"
click at [824, 331] on button "Check in" at bounding box center [815, 327] width 62 height 25
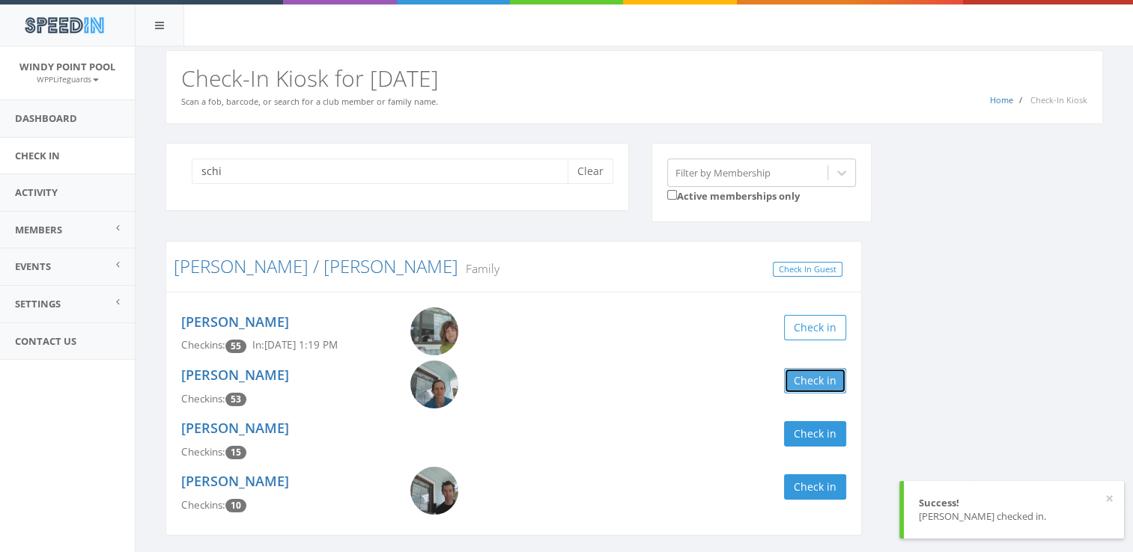
click at [817, 376] on button "Check in" at bounding box center [815, 380] width 62 height 25
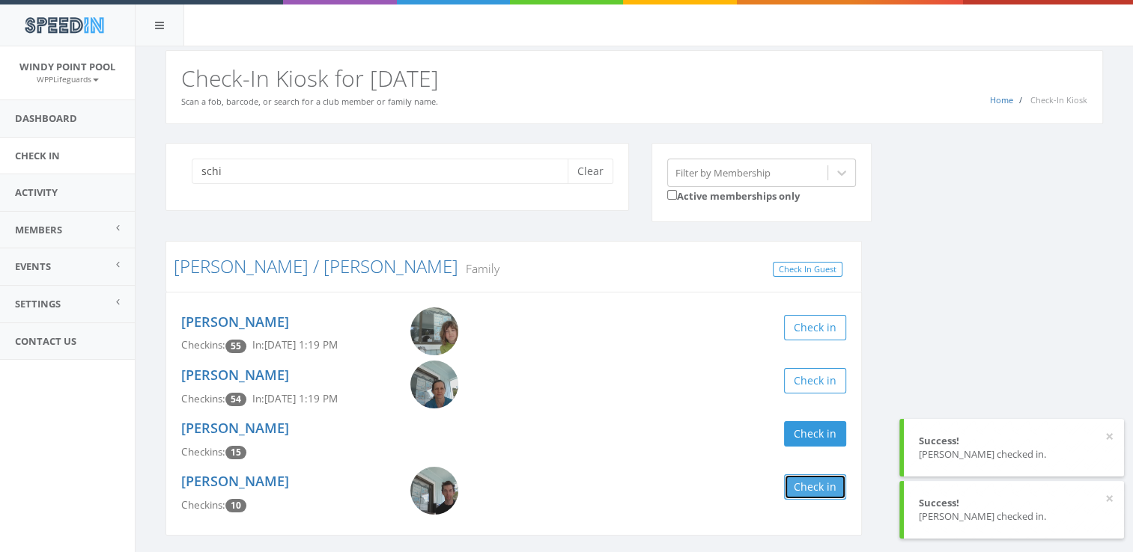
click at [827, 490] on button "Check in" at bounding box center [815, 487] width 62 height 25
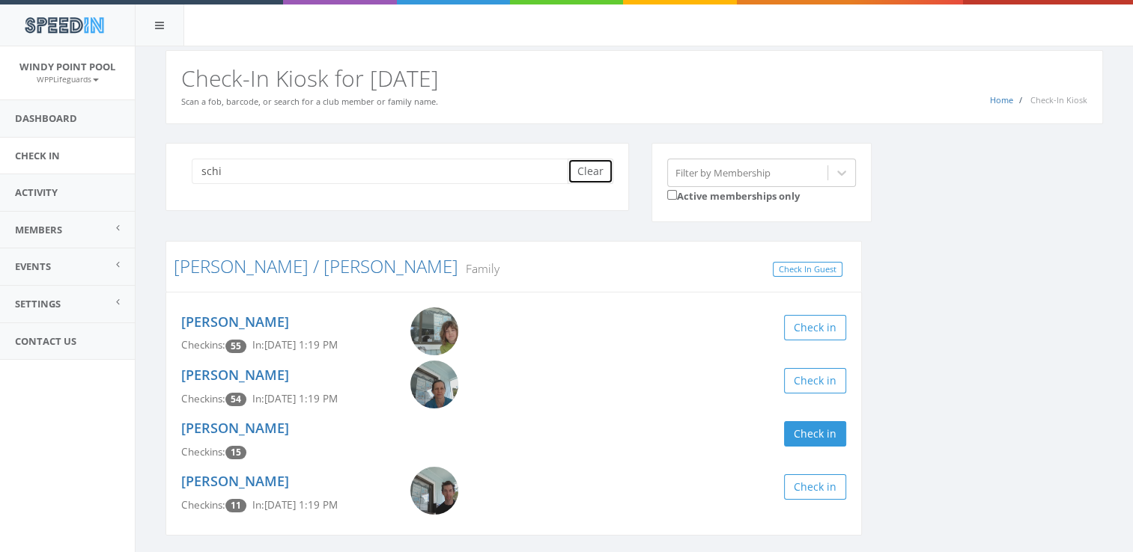
click at [587, 168] on button "Clear" at bounding box center [590, 171] width 46 height 25
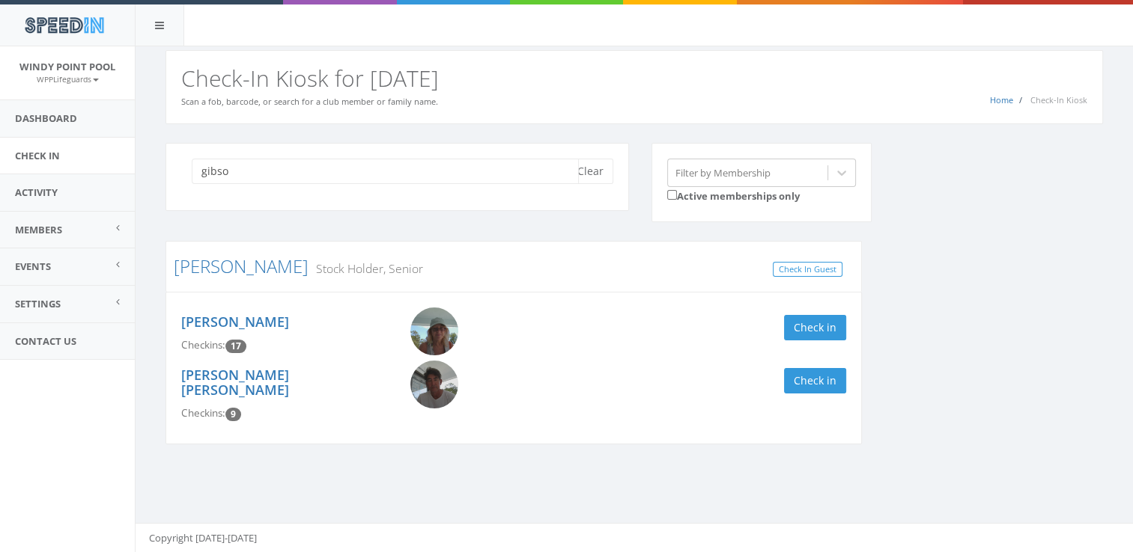
type input "gibso"
click at [807, 340] on div "[PERSON_NAME] Checkins: 17 Check in" at bounding box center [513, 334] width 687 height 53
click at [812, 383] on button "Check in" at bounding box center [815, 380] width 62 height 25
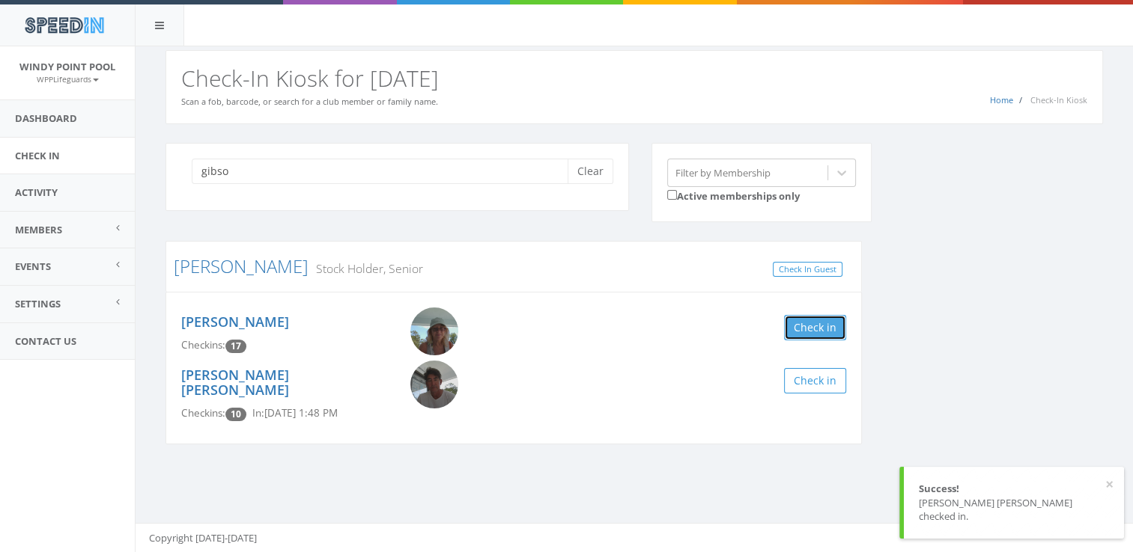
click at [797, 334] on button "Check in" at bounding box center [815, 327] width 62 height 25
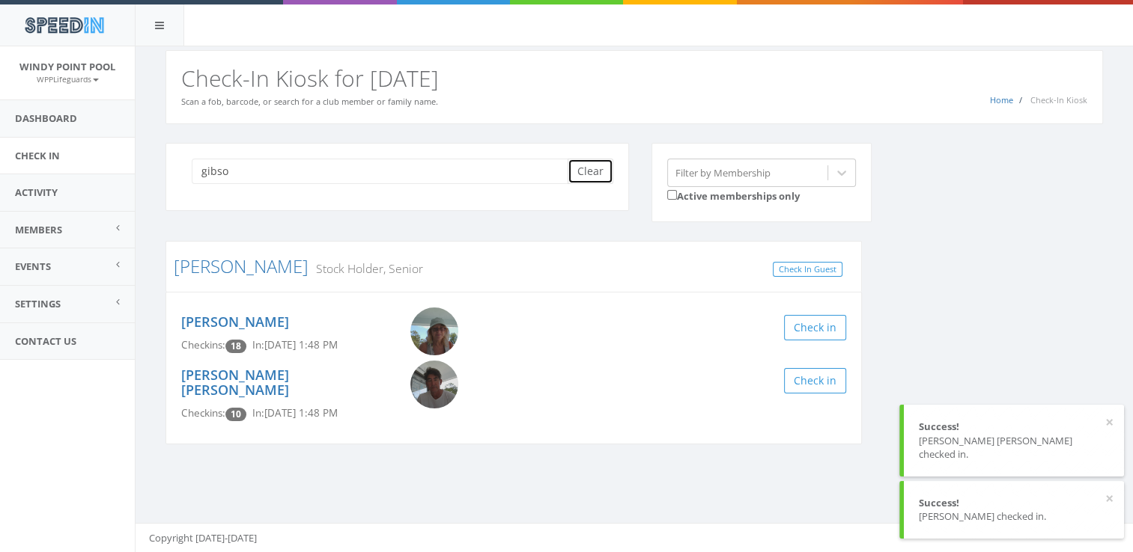
click at [594, 170] on button "Clear" at bounding box center [590, 171] width 46 height 25
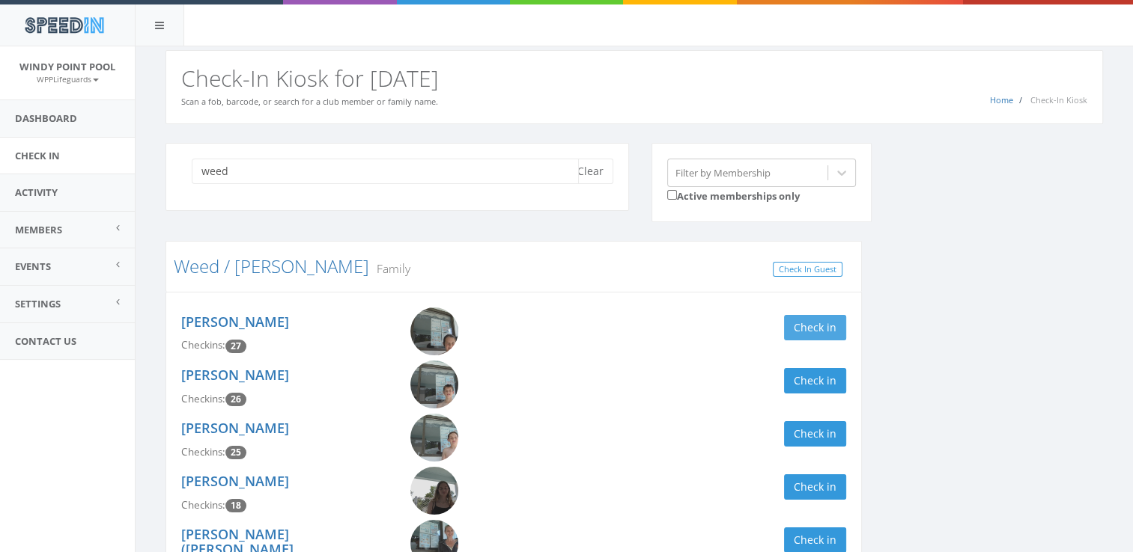
type input "weed"
click at [826, 328] on button "Check in" at bounding box center [815, 327] width 62 height 25
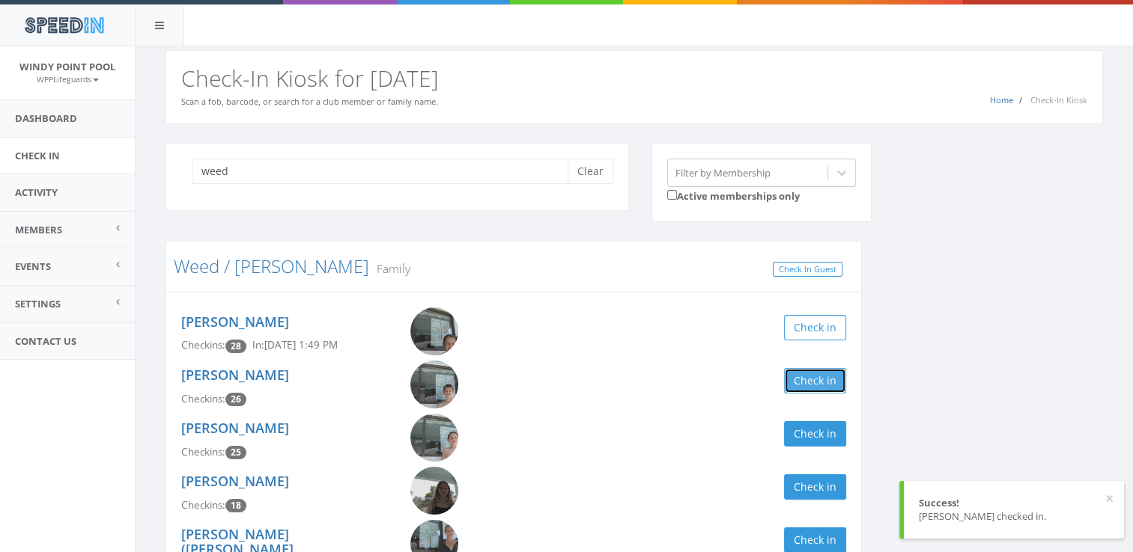
click at [831, 380] on button "Check in" at bounding box center [815, 380] width 62 height 25
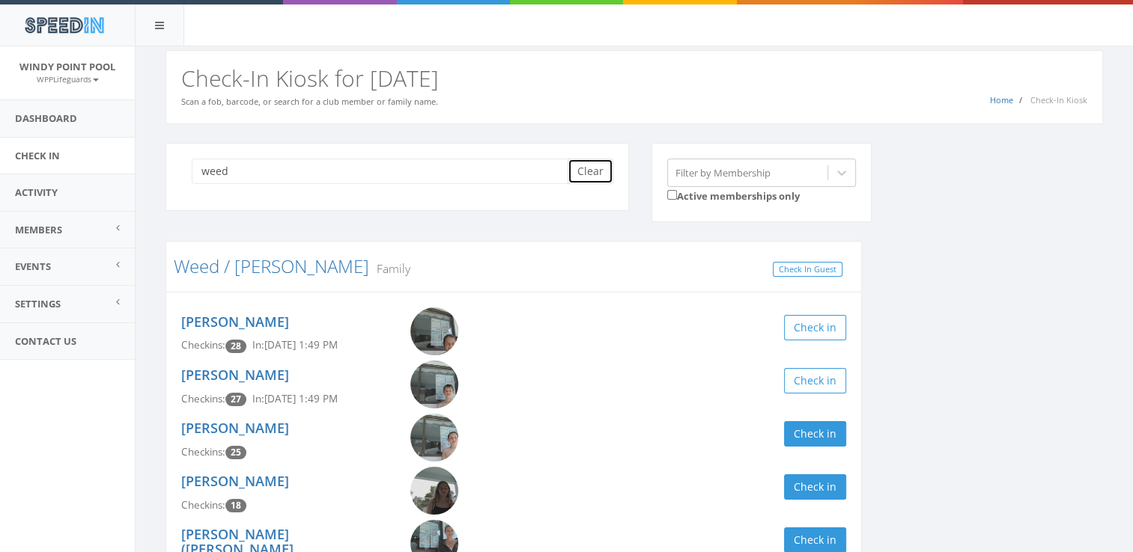
click at [585, 168] on button "Clear" at bounding box center [590, 171] width 46 height 25
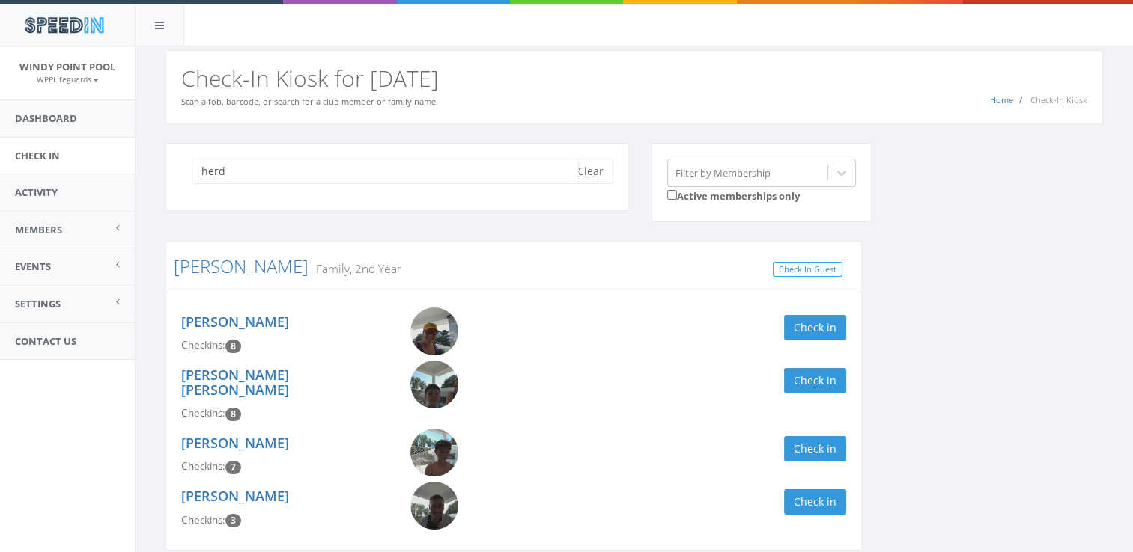
scroll to position [50, 0]
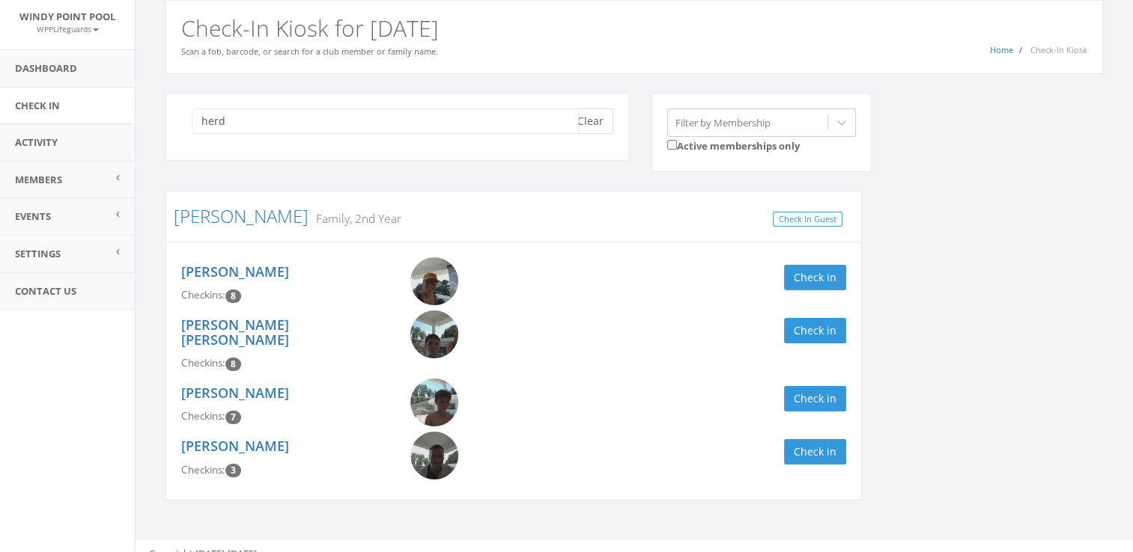
type input "herd"
click at [593, 119] on button "Clear" at bounding box center [590, 121] width 46 height 25
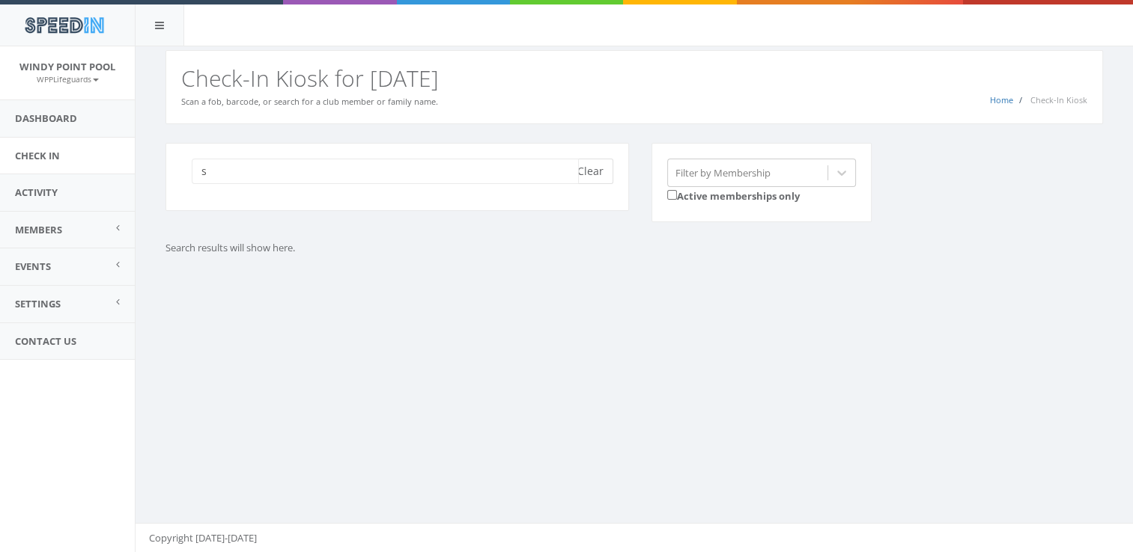
scroll to position [0, 0]
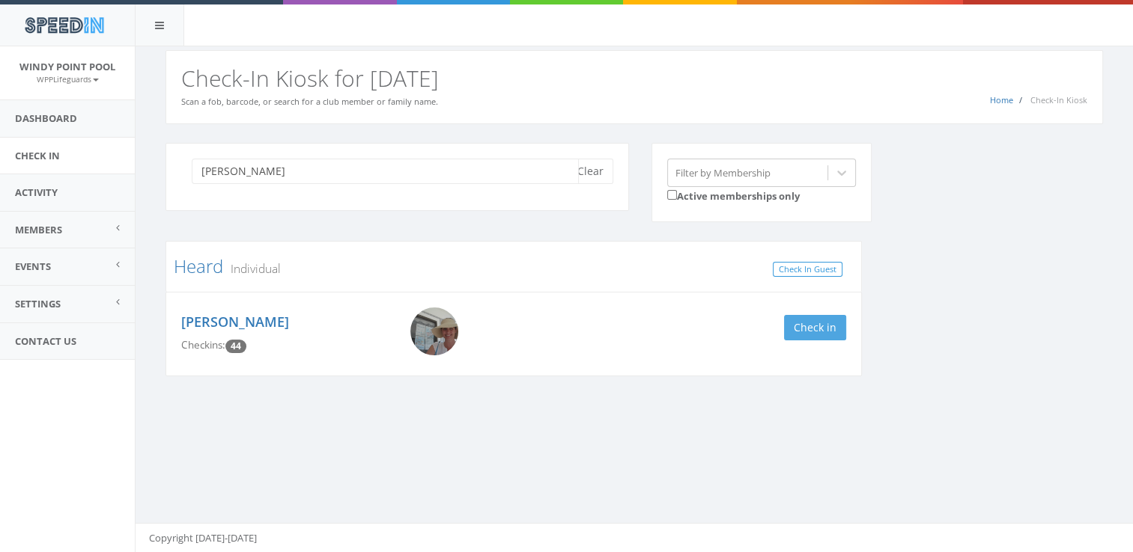
type input "[PERSON_NAME]"
click at [817, 325] on button "Check in" at bounding box center [815, 327] width 62 height 25
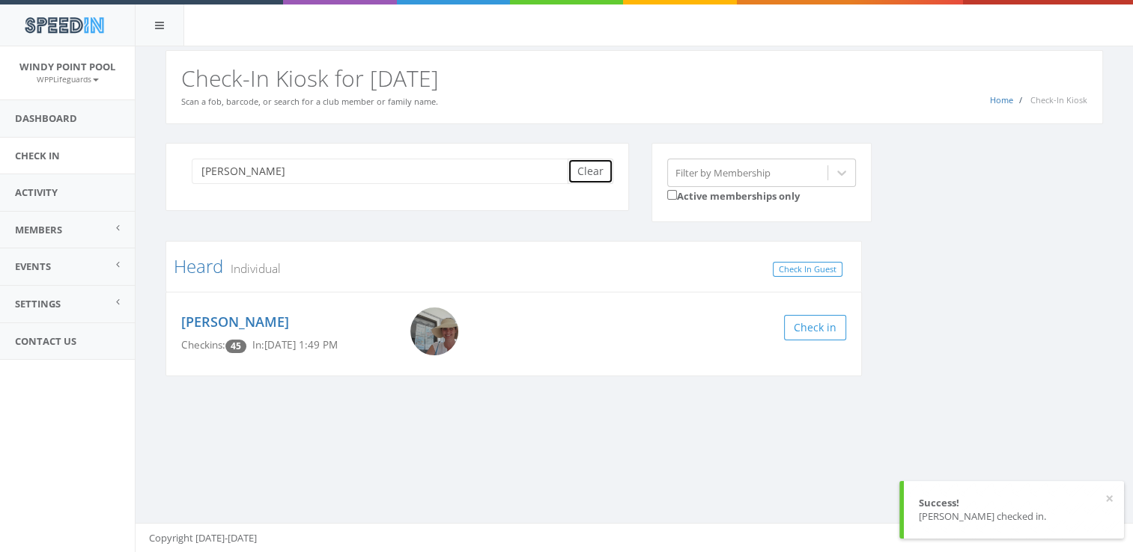
click at [597, 172] on button "Clear" at bounding box center [590, 171] width 46 height 25
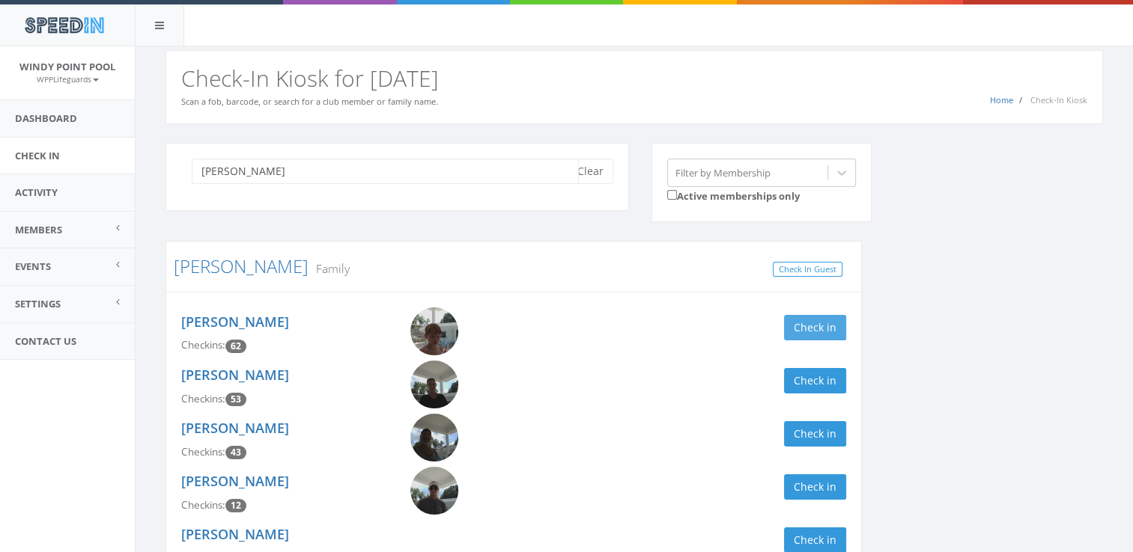
type input "[PERSON_NAME]"
click at [820, 320] on button "Check in" at bounding box center [815, 327] width 62 height 25
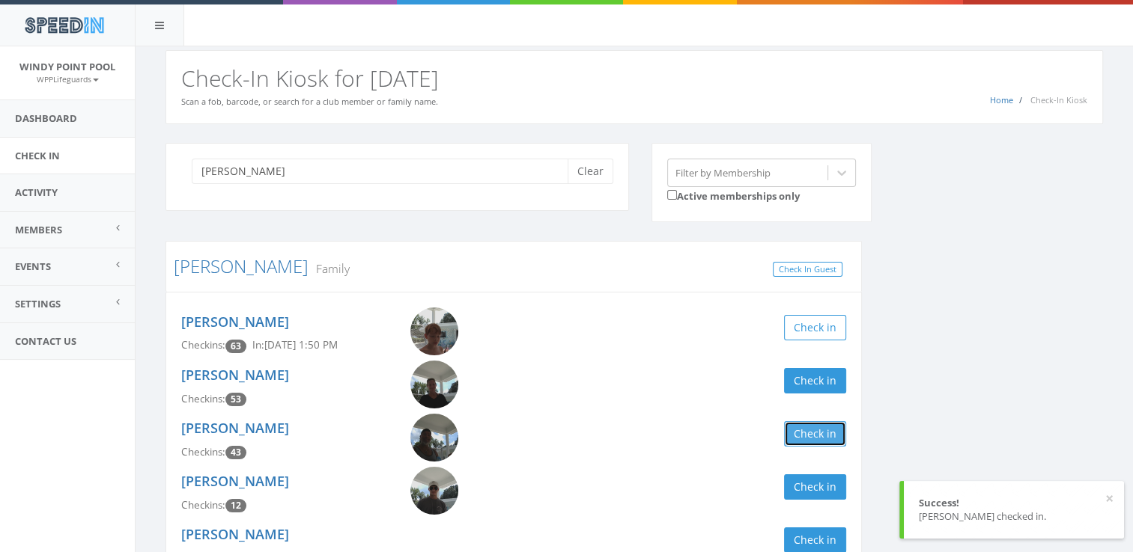
click at [826, 444] on button "Check in" at bounding box center [815, 433] width 62 height 25
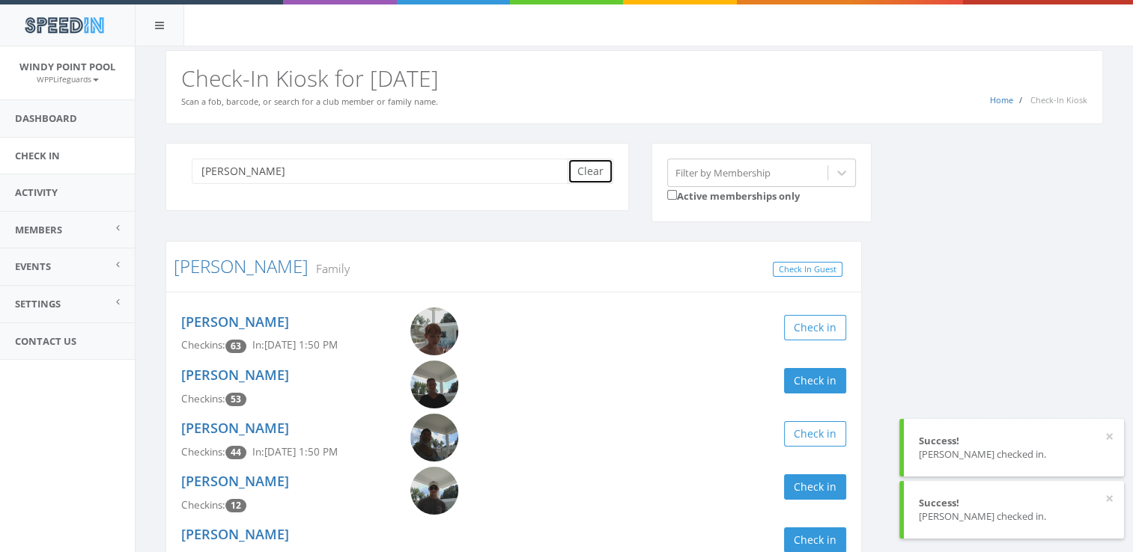
click at [586, 169] on button "Clear" at bounding box center [590, 171] width 46 height 25
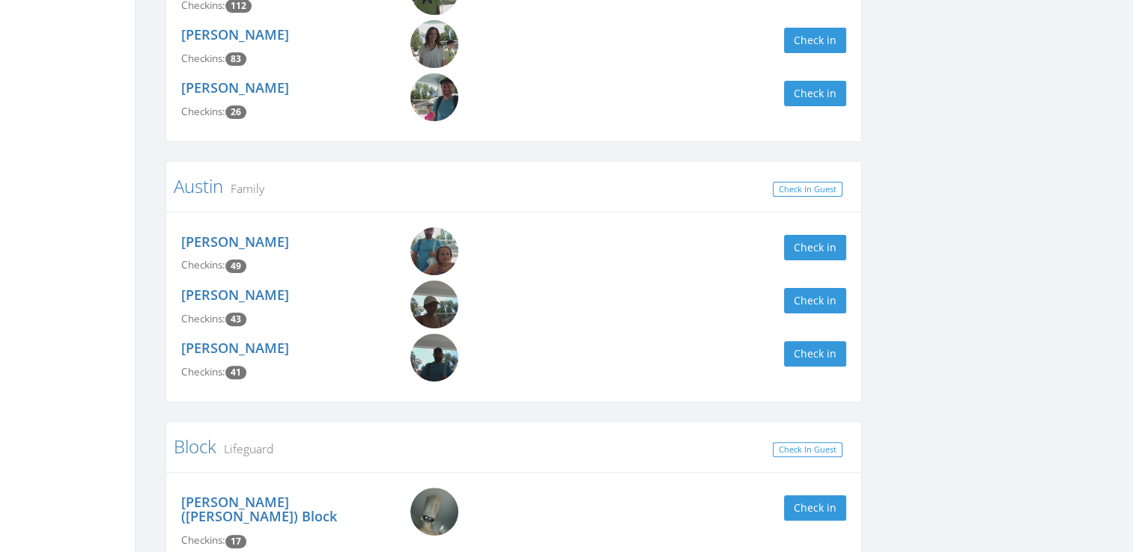
scroll to position [457, 0]
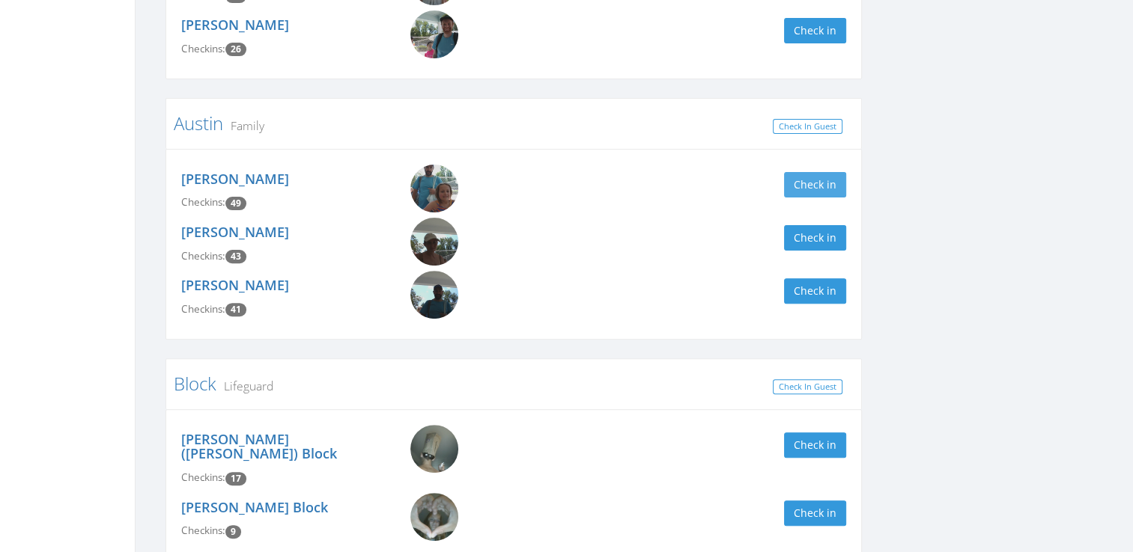
type input "austin"
click at [809, 178] on button "Check in" at bounding box center [815, 184] width 62 height 25
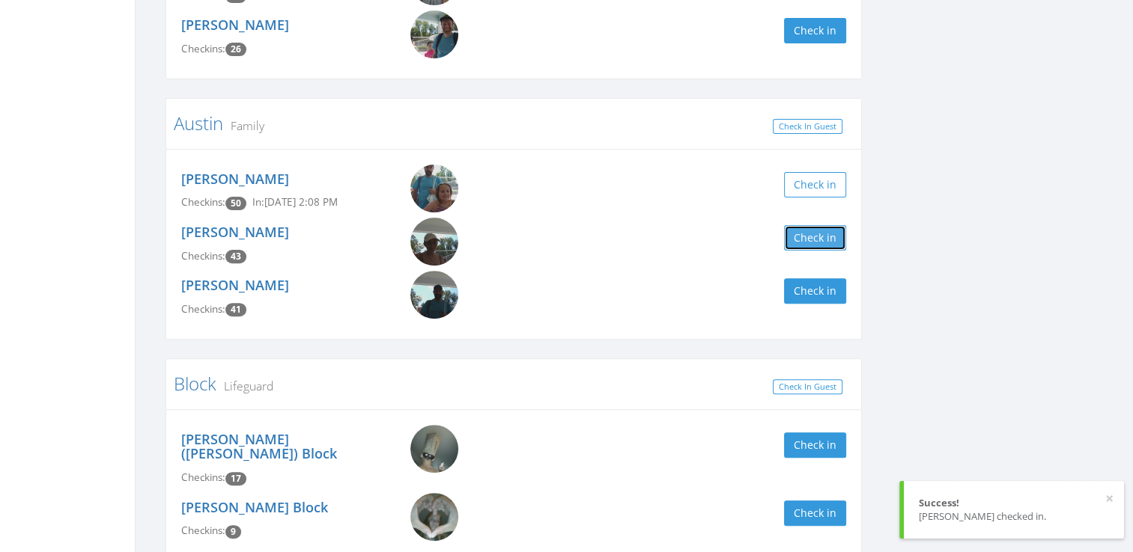
click at [820, 240] on button "Check in" at bounding box center [815, 237] width 62 height 25
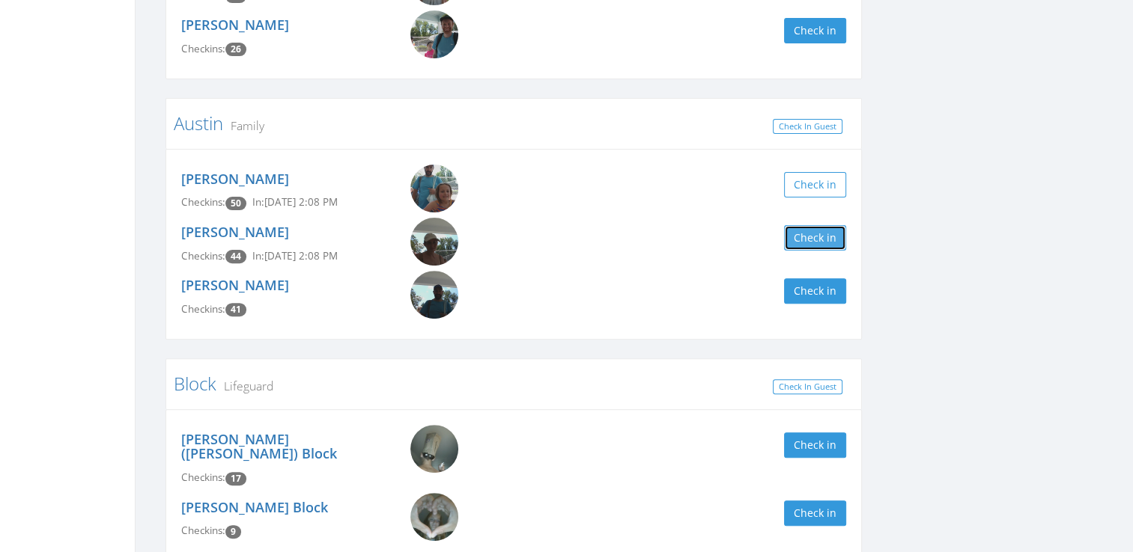
scroll to position [0, 0]
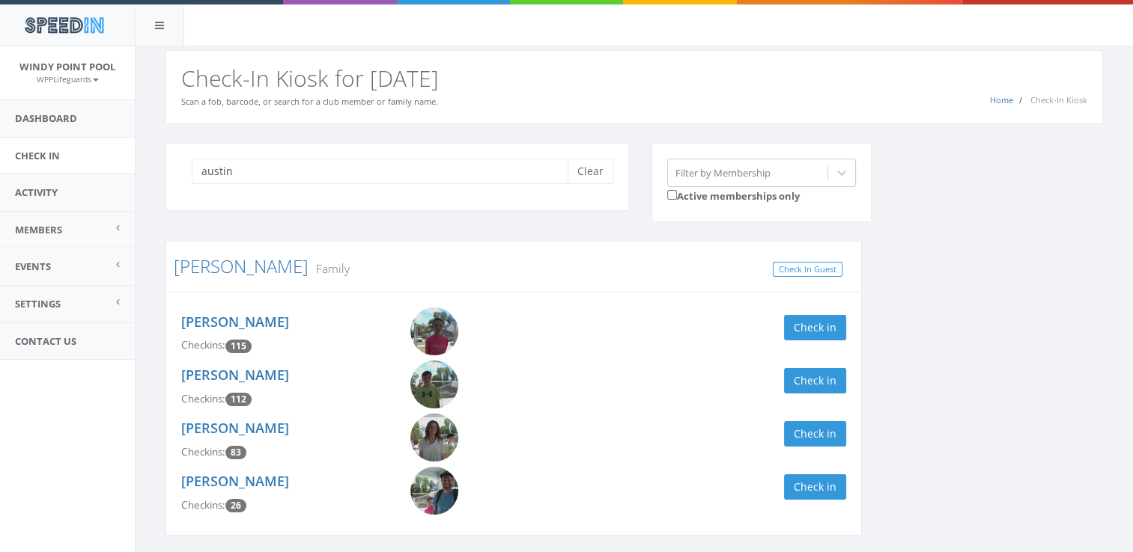
click at [595, 188] on div "austin Clear" at bounding box center [396, 177] width 463 height 68
click at [592, 176] on button "Clear" at bounding box center [590, 171] width 46 height 25
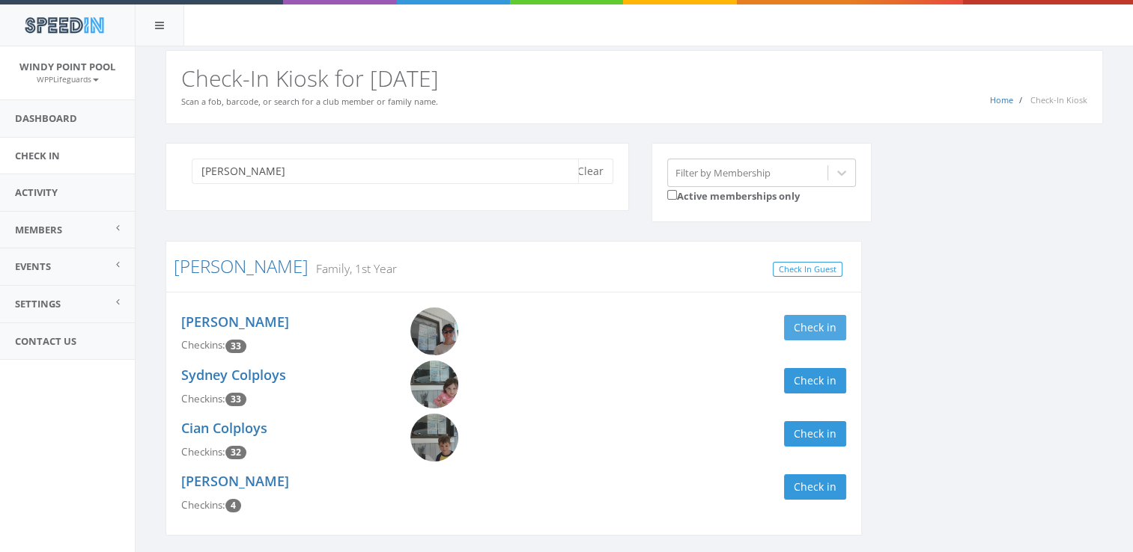
type input "[PERSON_NAME]"
click at [822, 331] on button "Check in" at bounding box center [815, 327] width 62 height 25
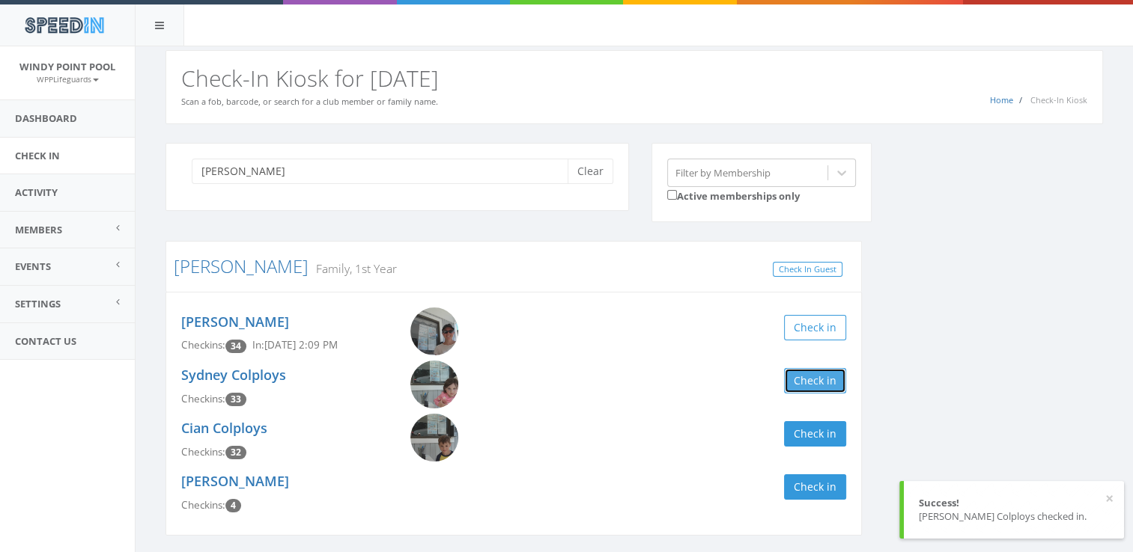
click at [820, 381] on button "Check in" at bounding box center [815, 380] width 62 height 25
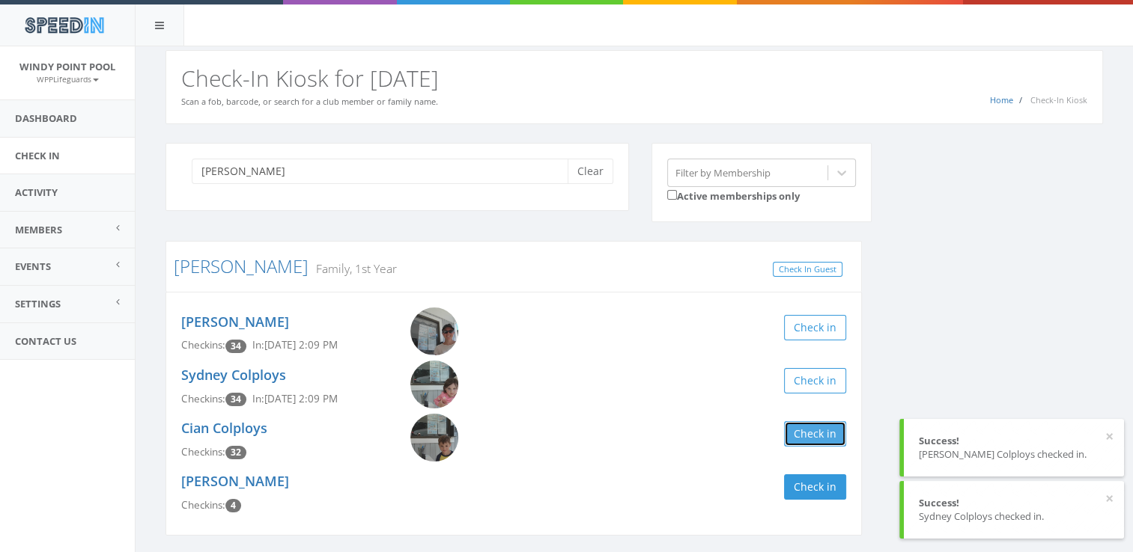
click at [825, 427] on button "Check in" at bounding box center [815, 433] width 62 height 25
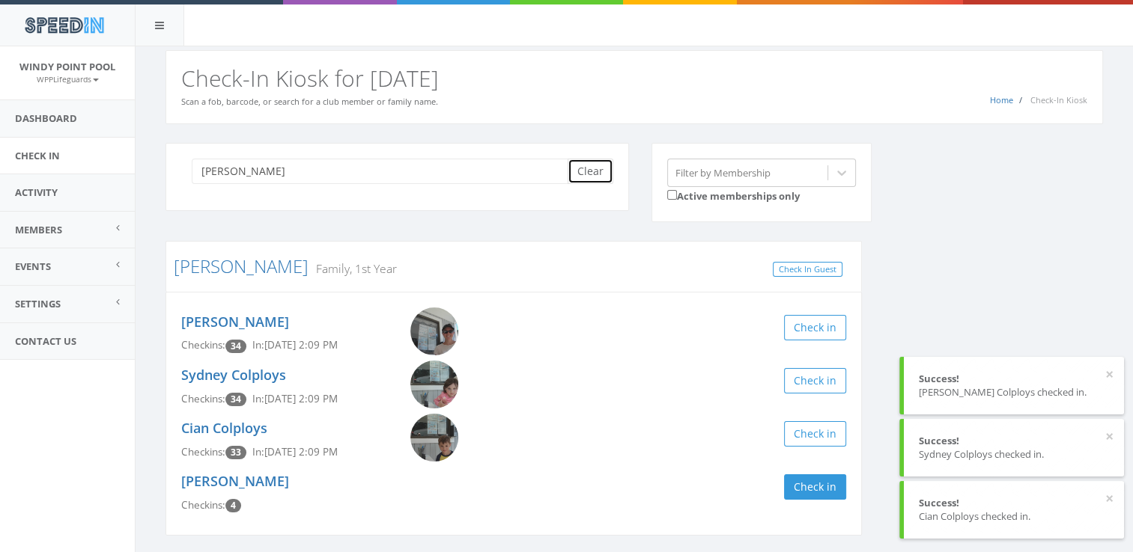
click at [589, 173] on button "Clear" at bounding box center [590, 171] width 46 height 25
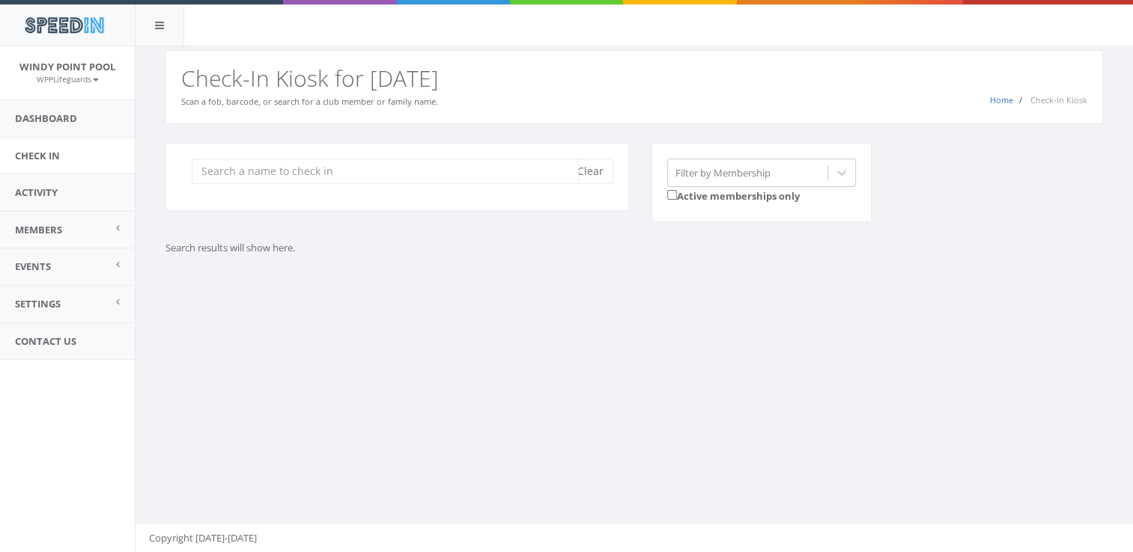
click at [470, 176] on input "search" at bounding box center [385, 171] width 387 height 25
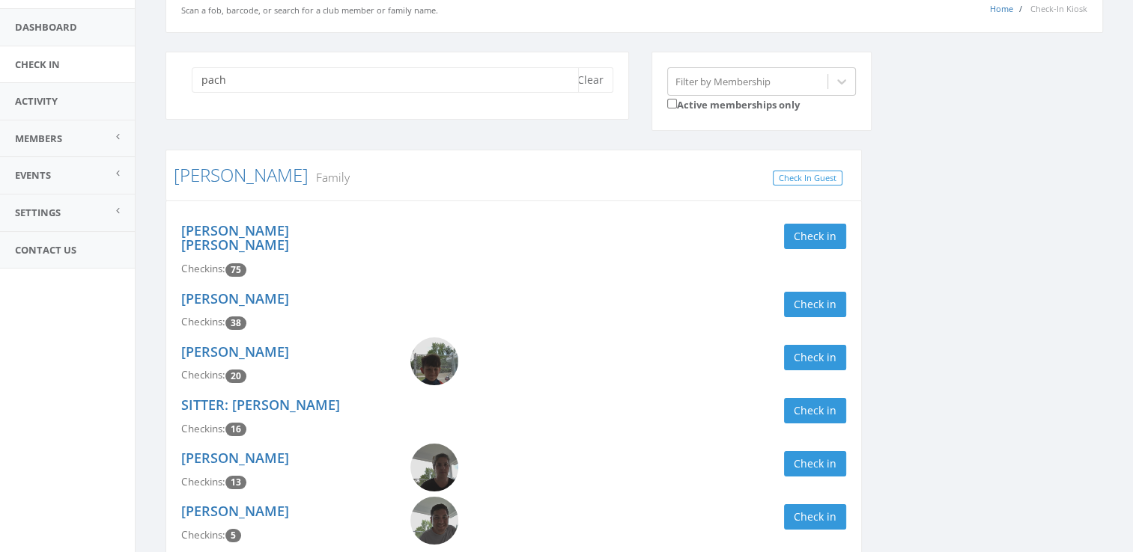
scroll to position [122, 0]
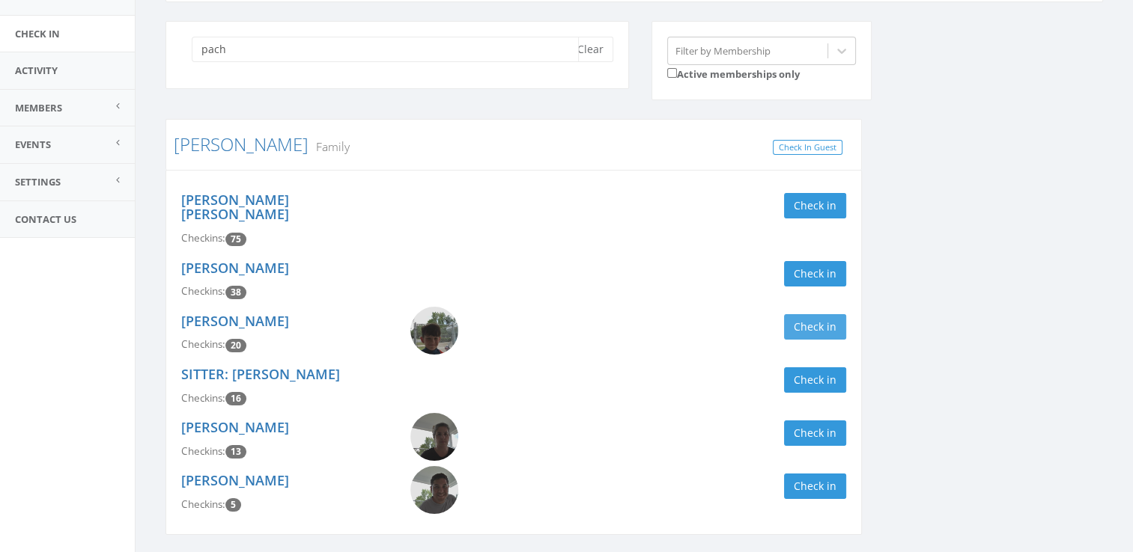
type input "pach"
click at [826, 314] on button "Check in" at bounding box center [815, 326] width 62 height 25
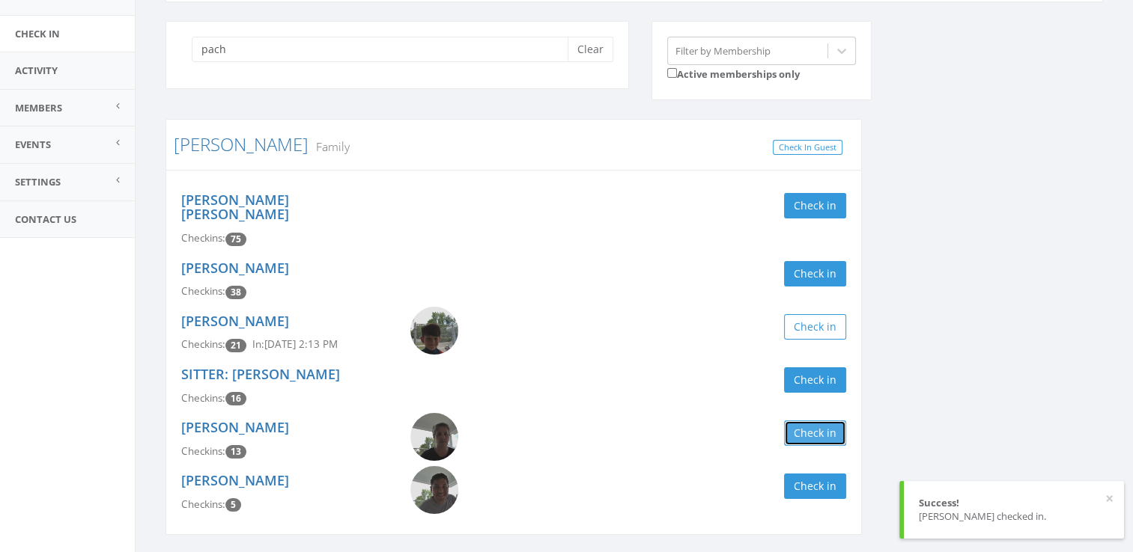
click at [815, 427] on button "Check in" at bounding box center [815, 433] width 62 height 25
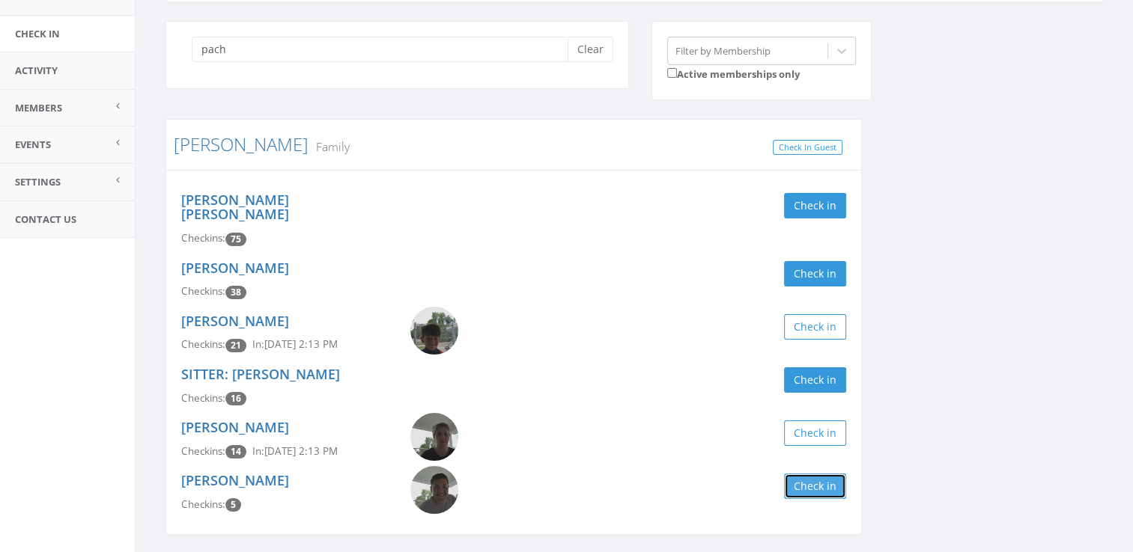
click at [813, 474] on button "Check in" at bounding box center [815, 486] width 62 height 25
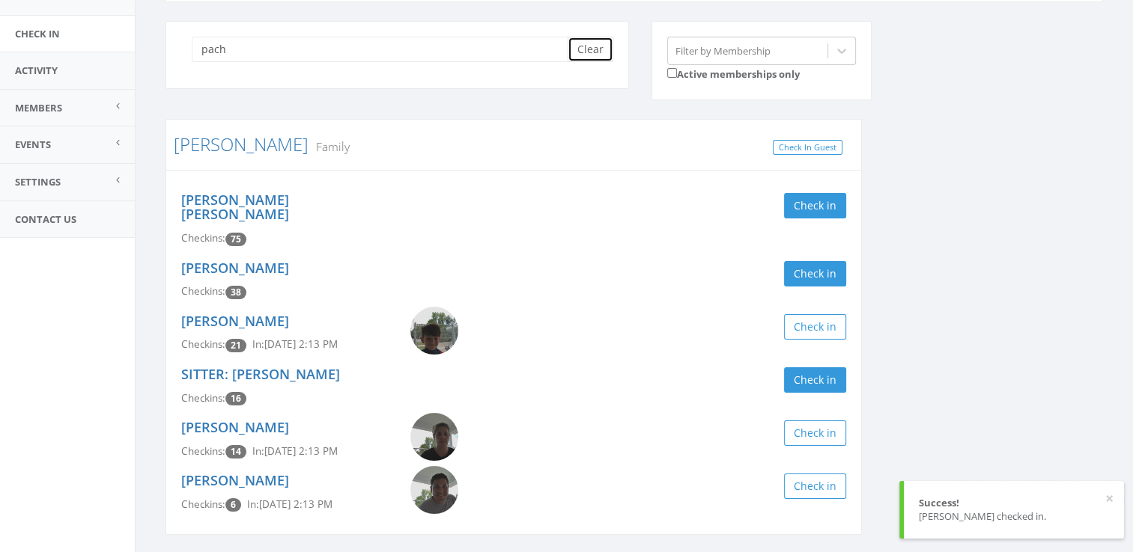
click at [585, 53] on button "Clear" at bounding box center [590, 49] width 46 height 25
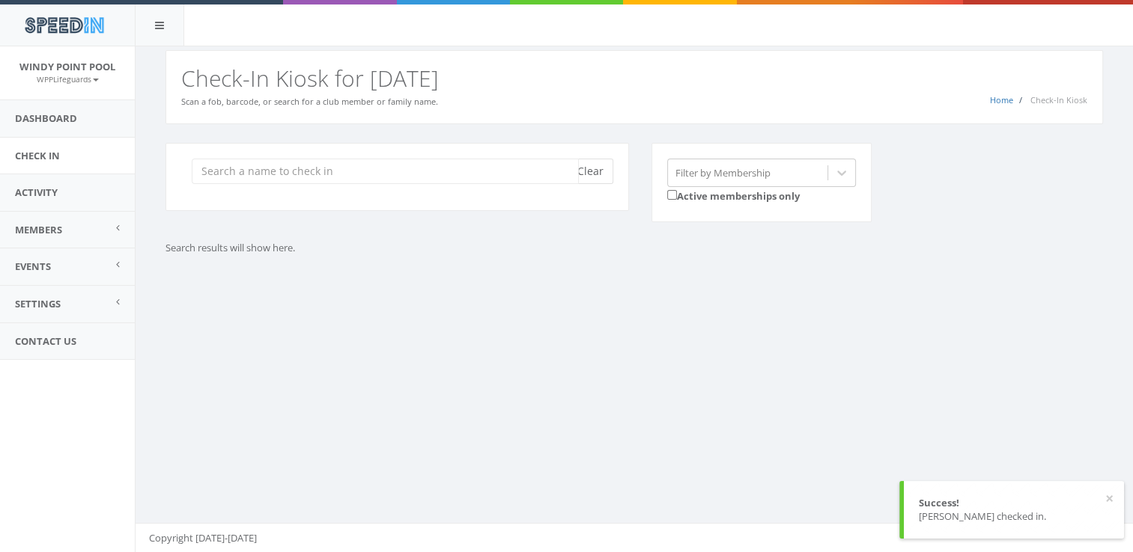
scroll to position [0, 0]
click at [585, 53] on div "Home Check-In Kiosk Check-In Kiosk for [DATE] Scan a fob, barcode, or search fo…" at bounding box center [633, 87] width 937 height 74
type input "o"
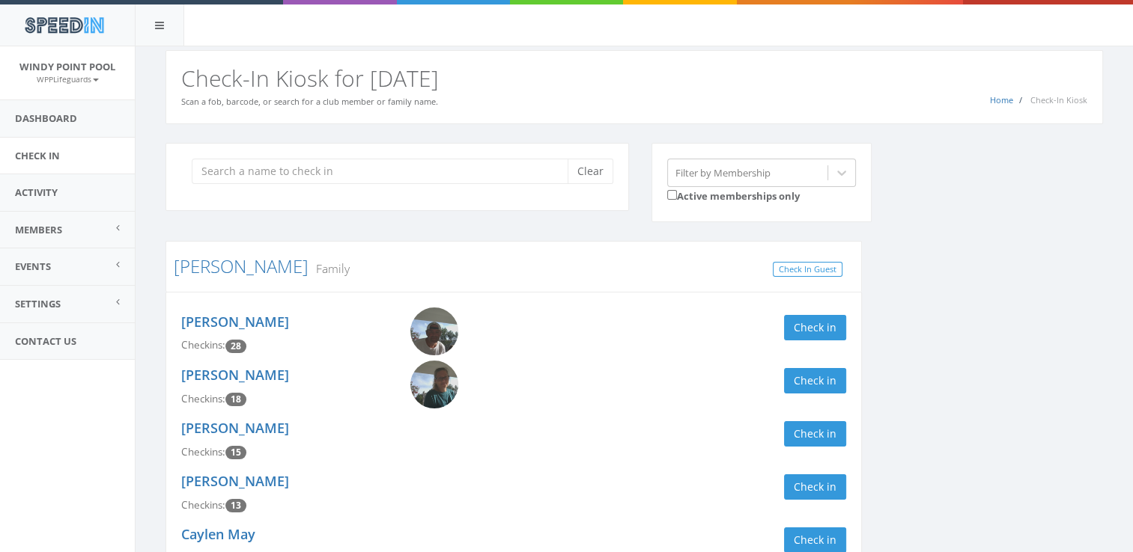
click at [485, 189] on div "Clear" at bounding box center [396, 177] width 463 height 68
click at [484, 174] on input "search" at bounding box center [385, 171] width 387 height 25
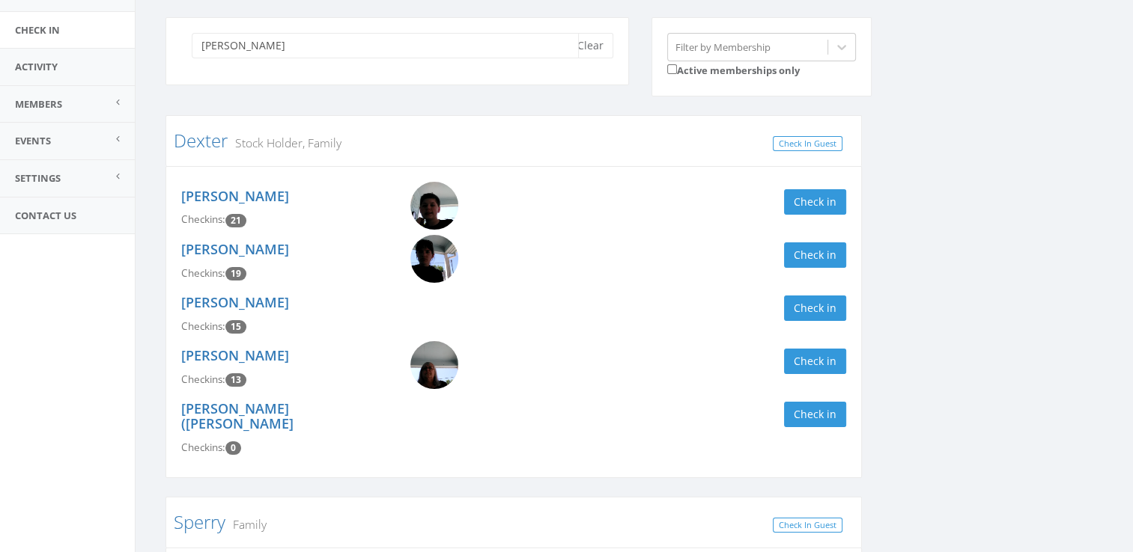
scroll to position [50, 0]
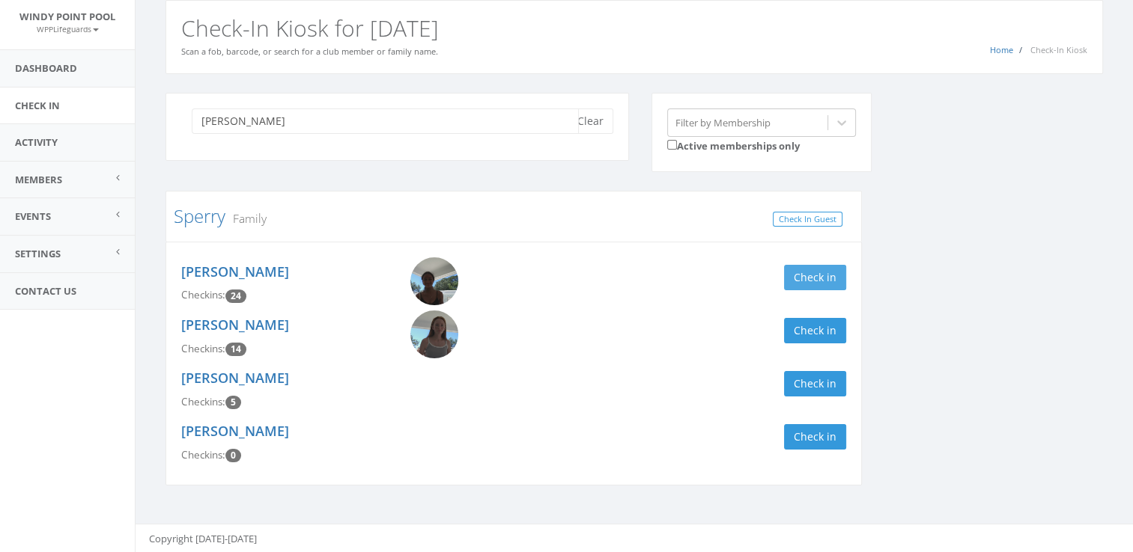
type input "[PERSON_NAME]"
click at [836, 266] on button "Check in" at bounding box center [815, 277] width 62 height 25
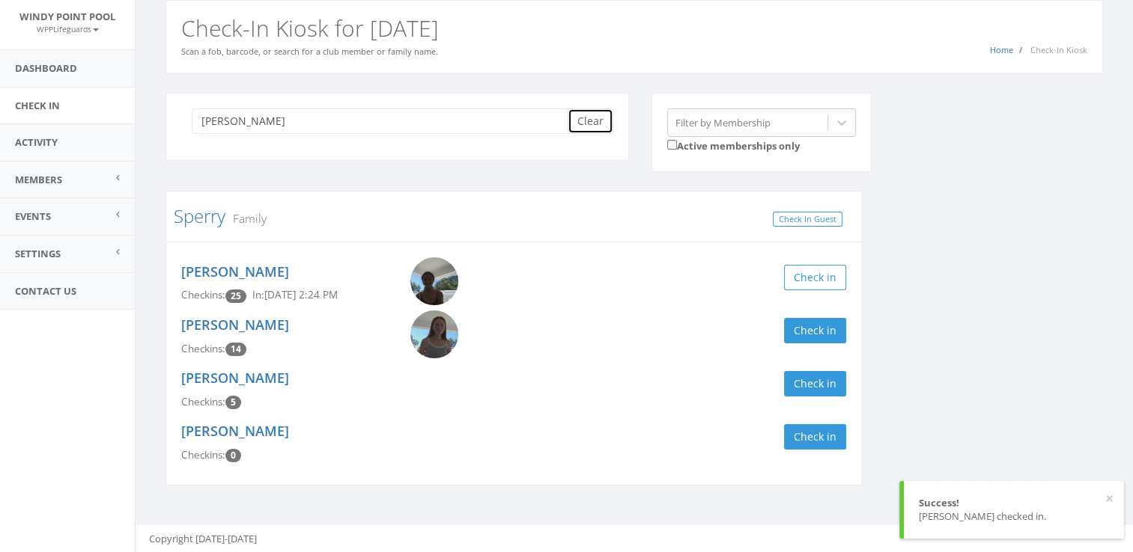
click at [590, 112] on button "Clear" at bounding box center [590, 121] width 46 height 25
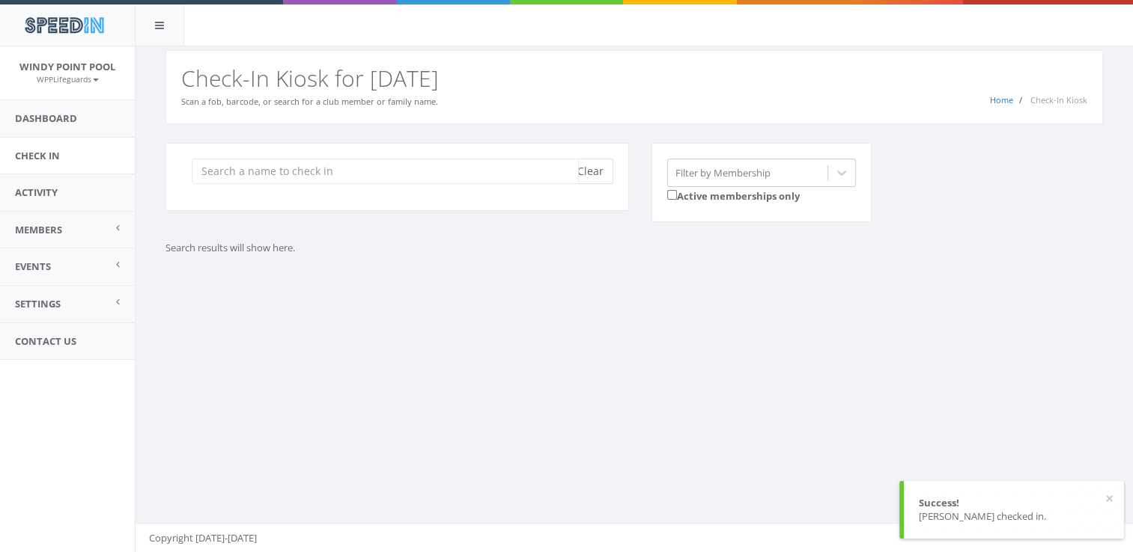
scroll to position [0, 0]
click at [285, 166] on input "search" at bounding box center [385, 171] width 387 height 25
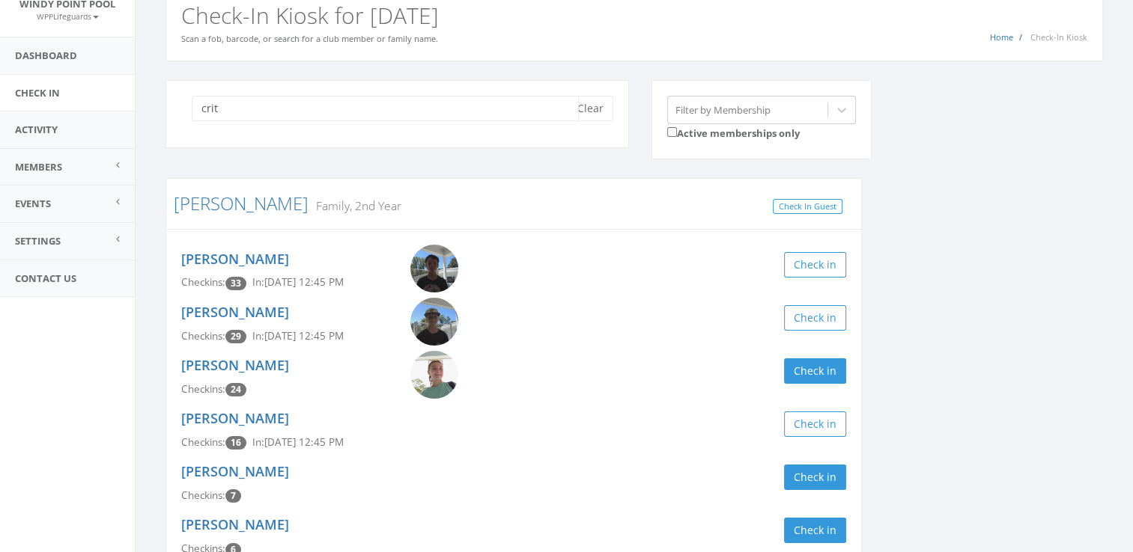
scroll to position [112, 0]
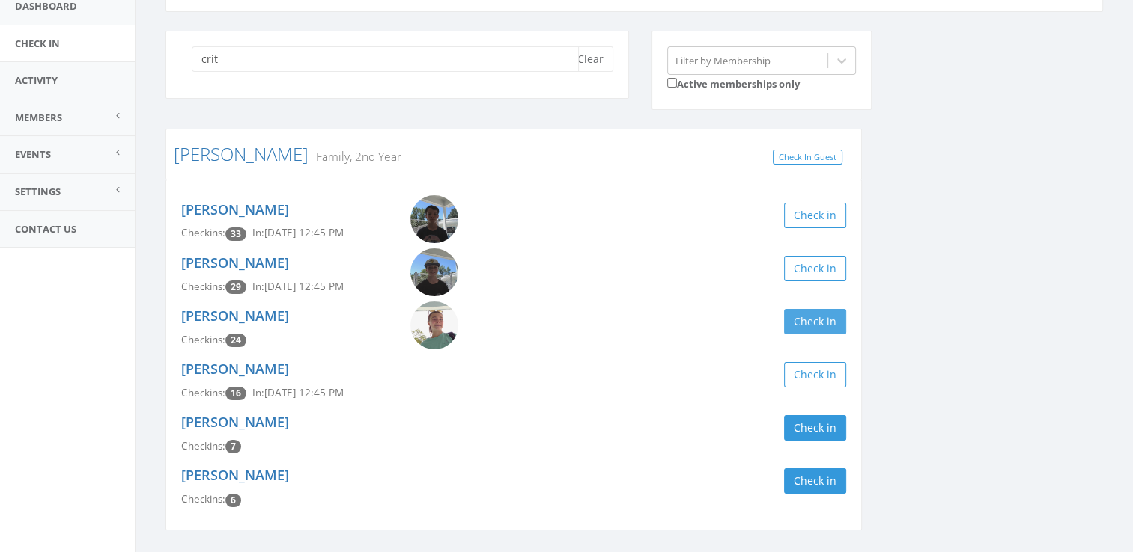
type input "crit"
click at [832, 320] on button "Check in" at bounding box center [815, 321] width 62 height 25
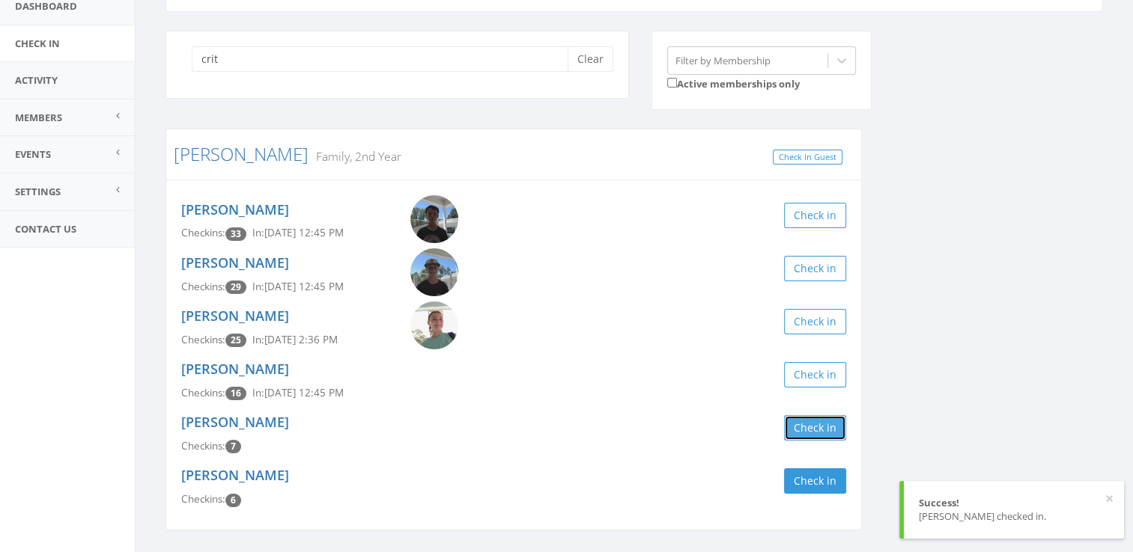
click at [812, 436] on button "Check in" at bounding box center [815, 427] width 62 height 25
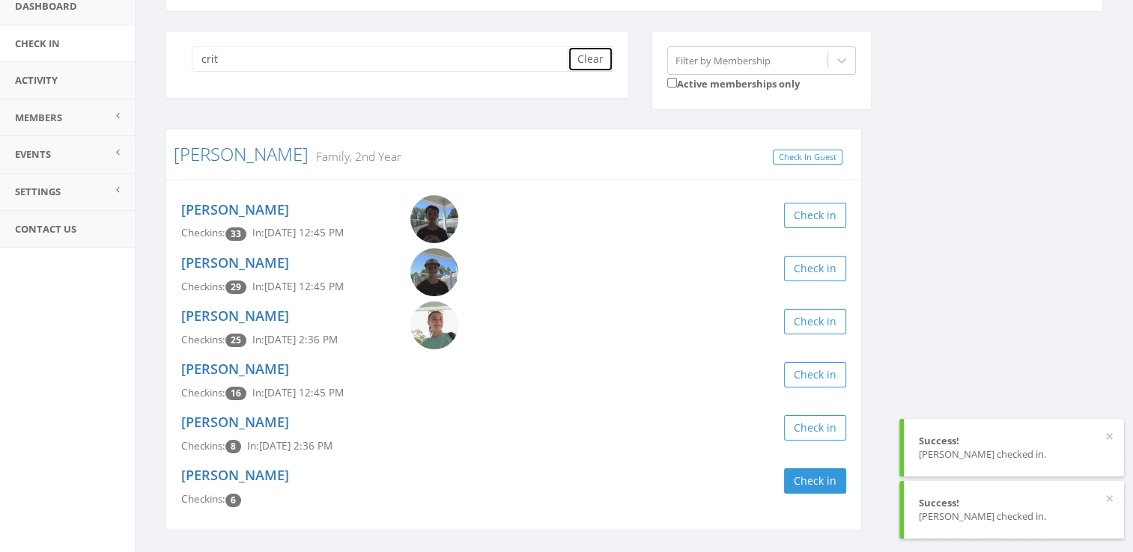
click at [587, 64] on button "Clear" at bounding box center [590, 58] width 46 height 25
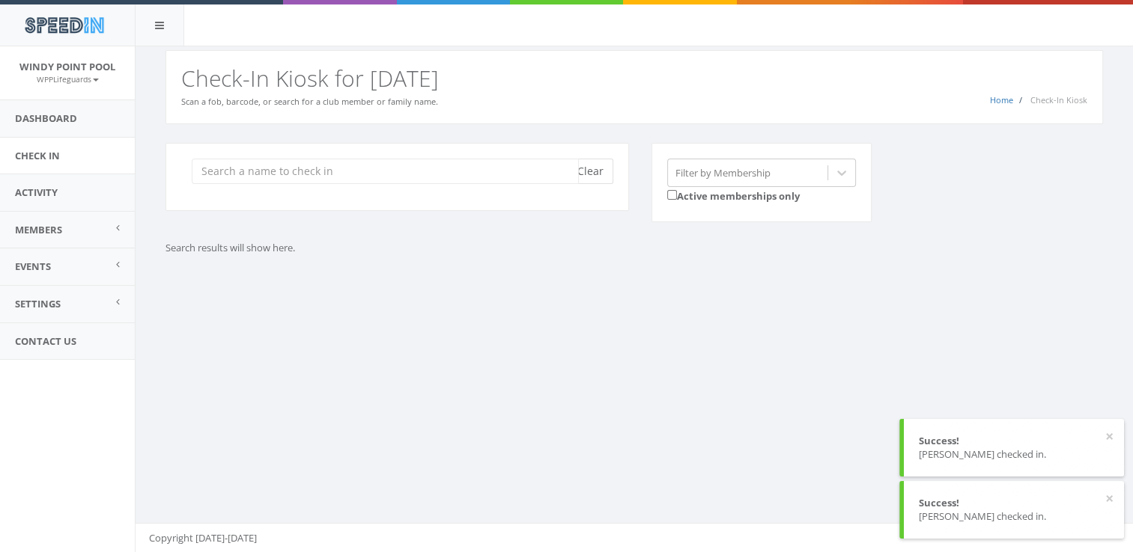
scroll to position [0, 0]
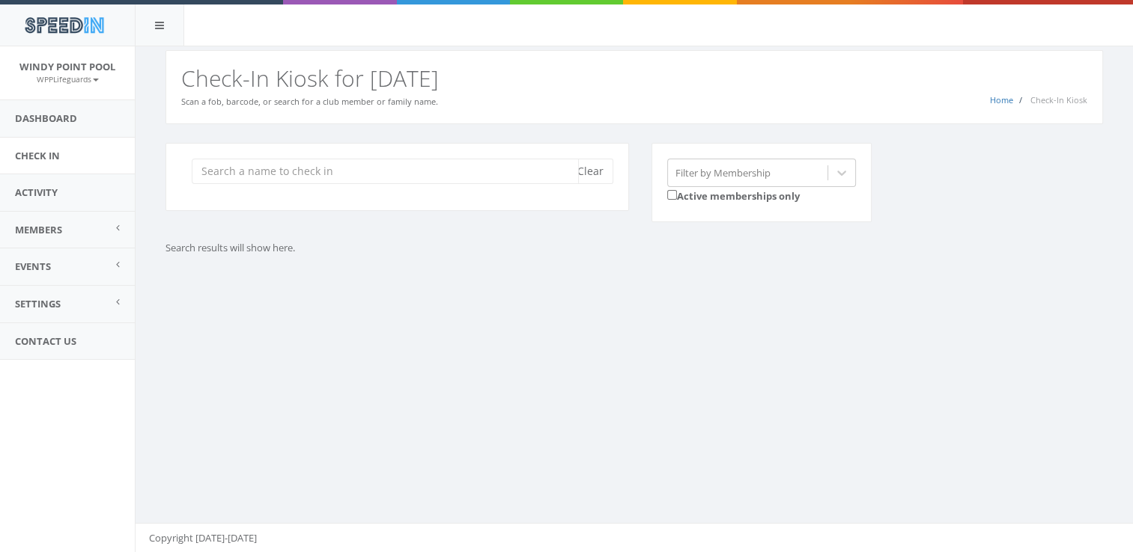
click at [288, 174] on input "search" at bounding box center [385, 171] width 387 height 25
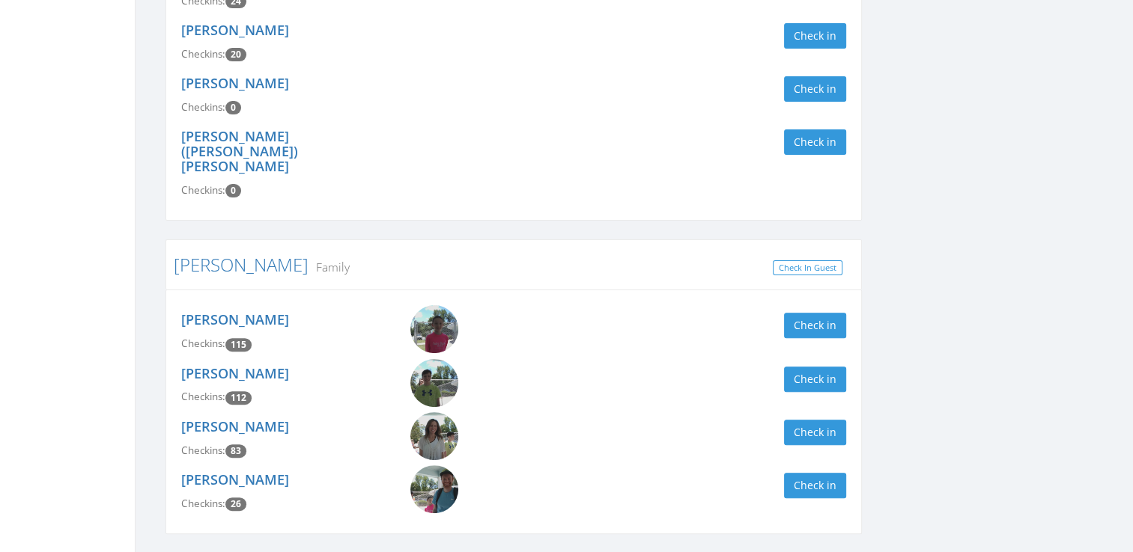
scroll to position [407, 0]
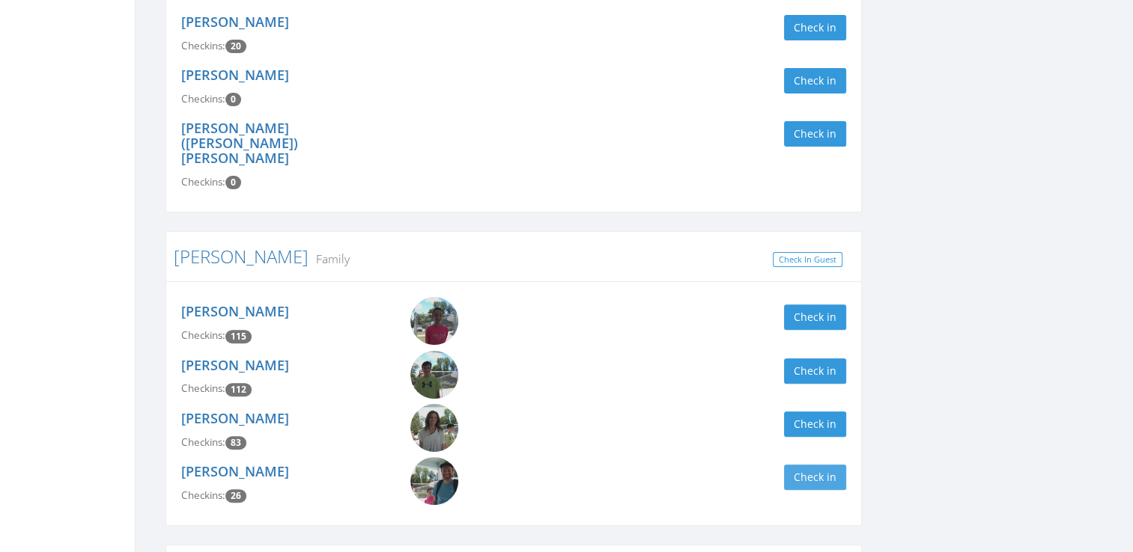
type input "ander"
click at [828, 465] on button "Check in" at bounding box center [815, 477] width 62 height 25
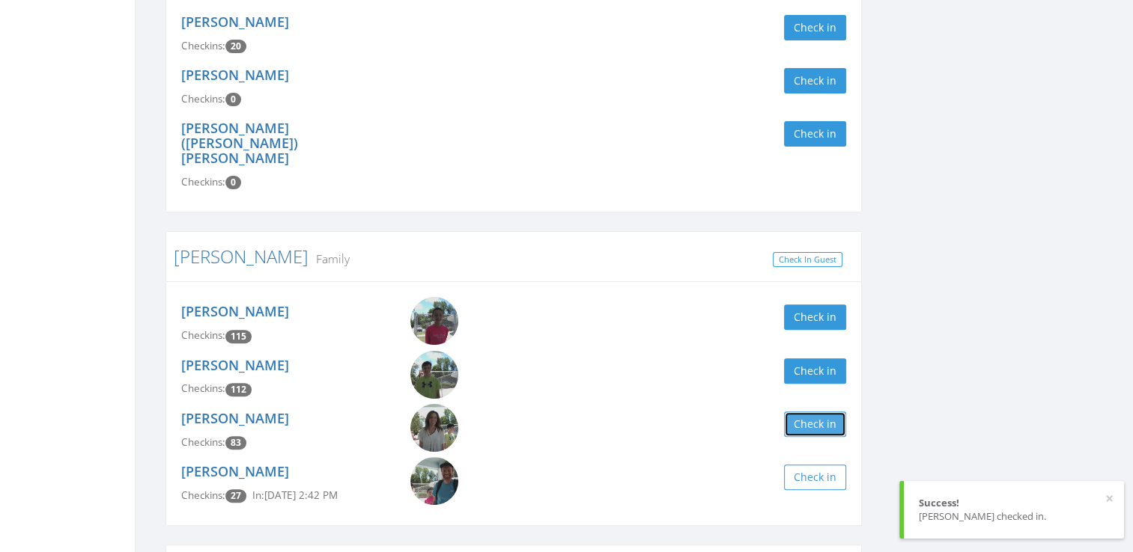
click at [805, 412] on button "Check in" at bounding box center [815, 424] width 62 height 25
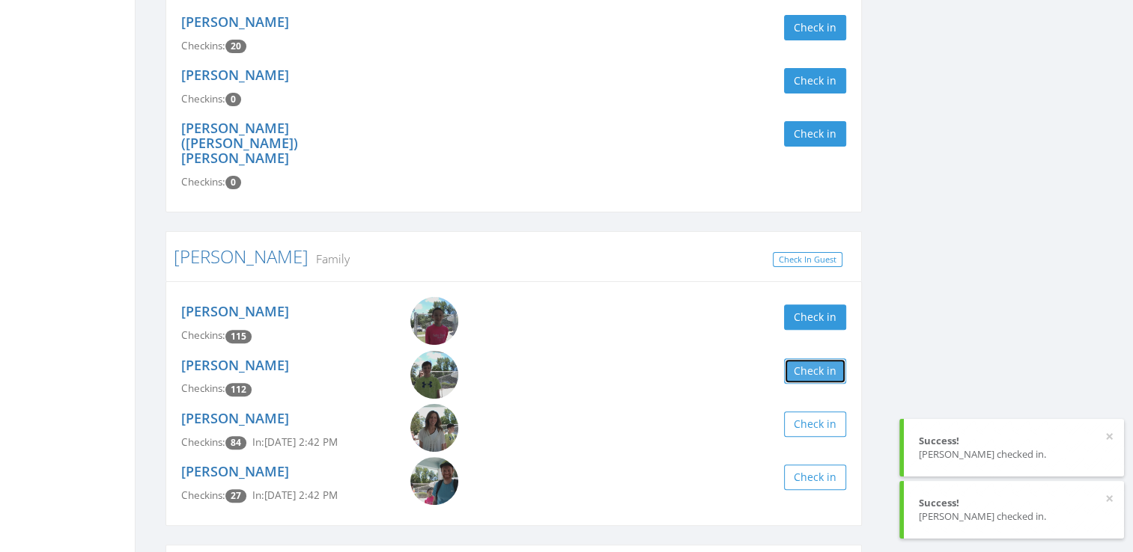
click at [798, 359] on button "Check in" at bounding box center [815, 371] width 62 height 25
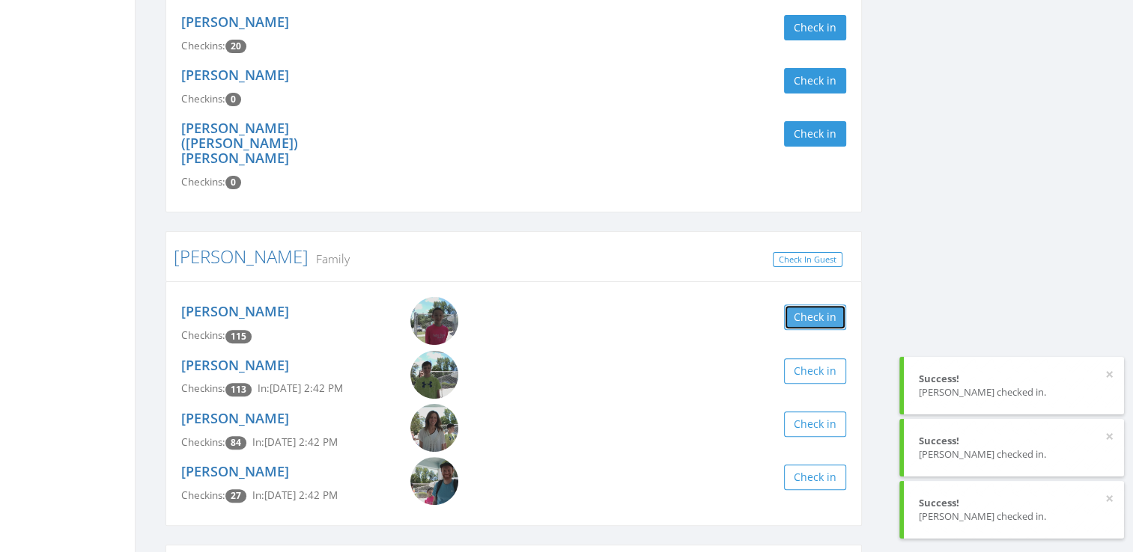
click at [802, 305] on button "Check in" at bounding box center [815, 317] width 62 height 25
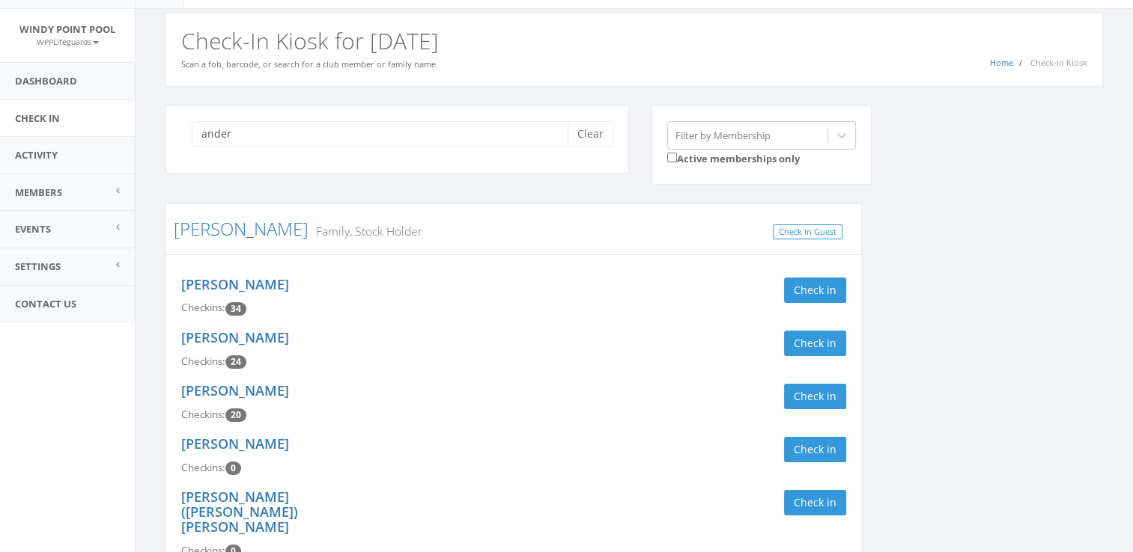
scroll to position [0, 0]
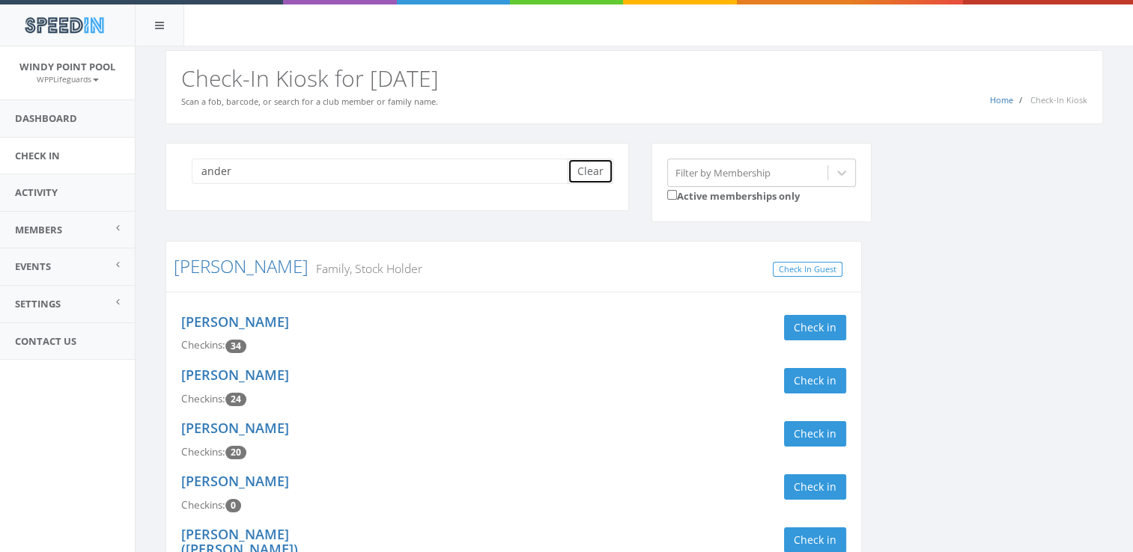
click at [586, 176] on button "Clear" at bounding box center [590, 171] width 46 height 25
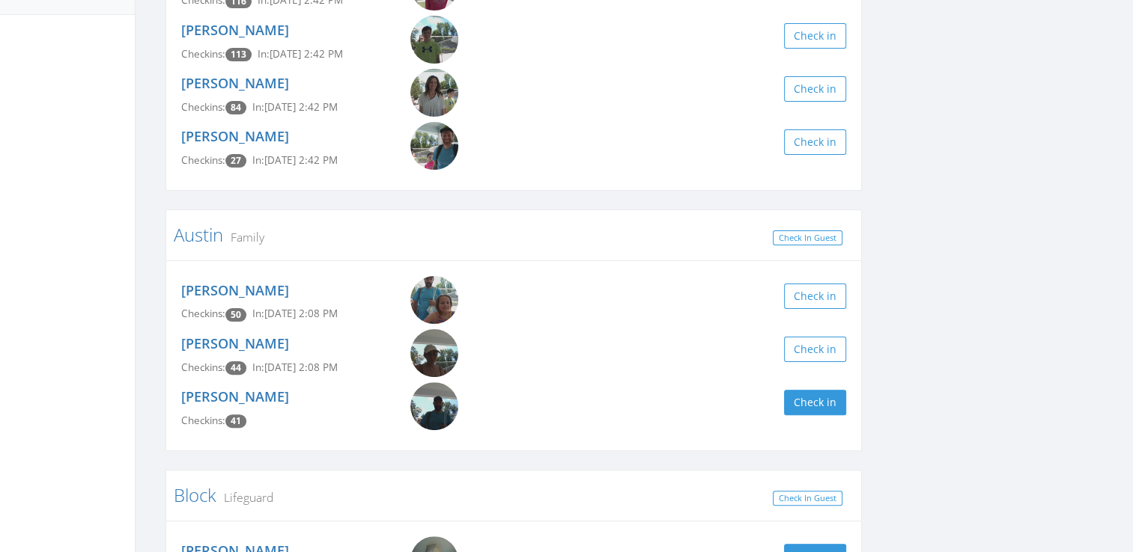
scroll to position [347, 0]
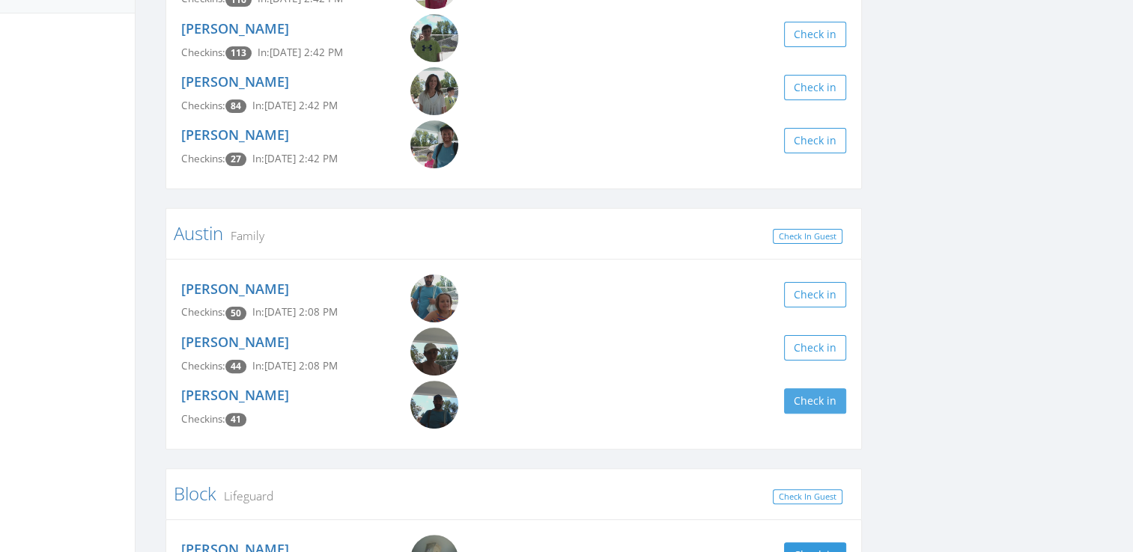
type input "austin"
click at [806, 406] on button "Check in" at bounding box center [815, 401] width 62 height 25
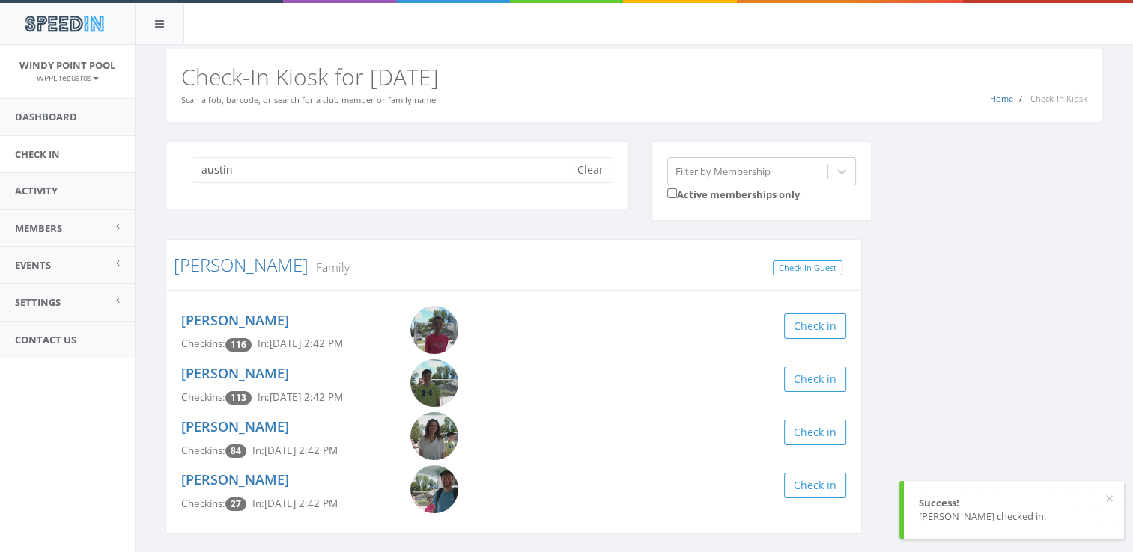
scroll to position [0, 0]
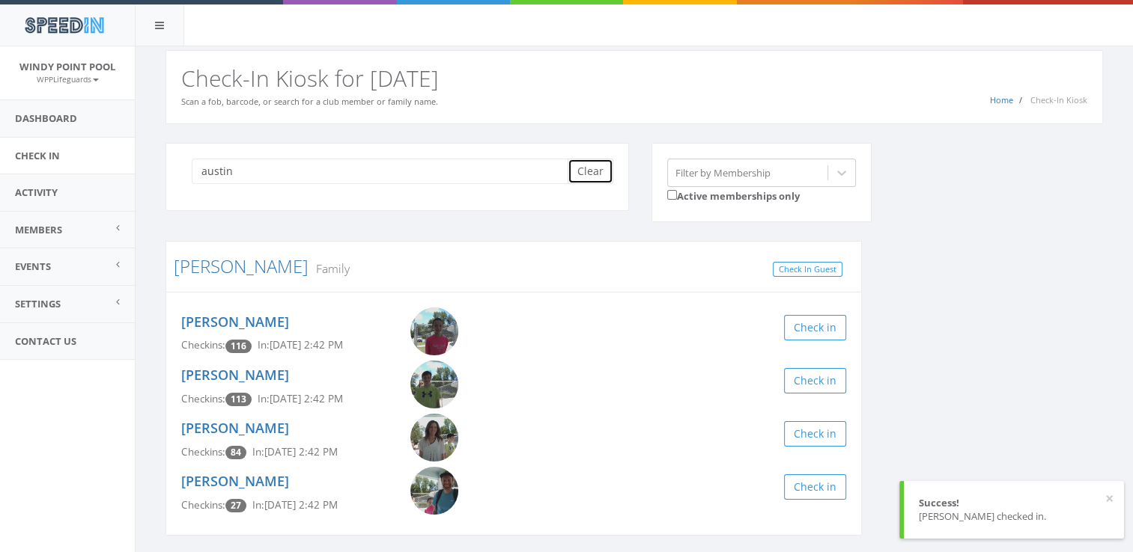
click at [586, 171] on button "Clear" at bounding box center [590, 171] width 46 height 25
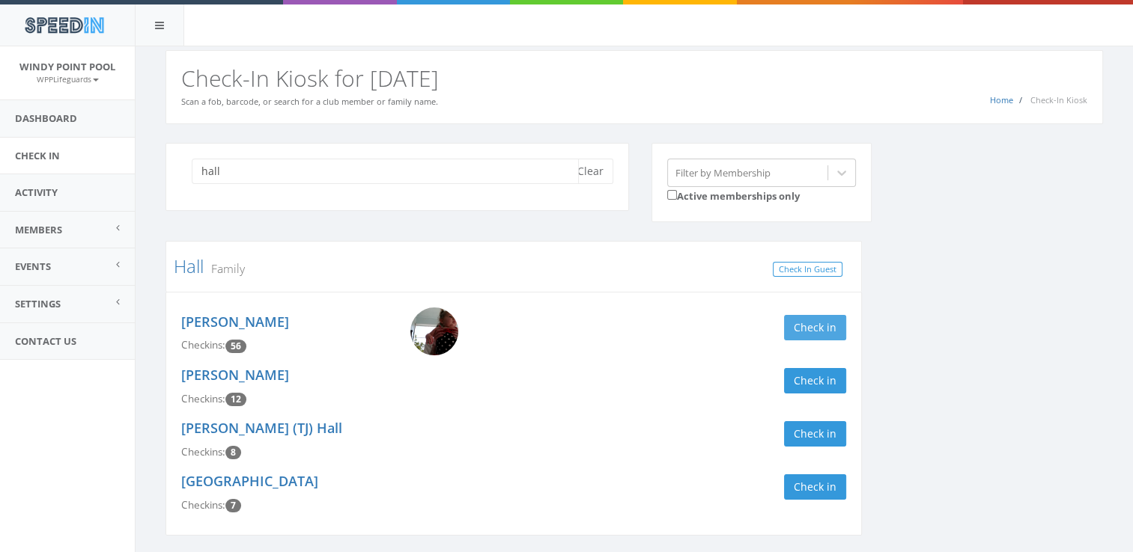
type input "hall"
click at [812, 323] on button "Check in" at bounding box center [815, 327] width 62 height 25
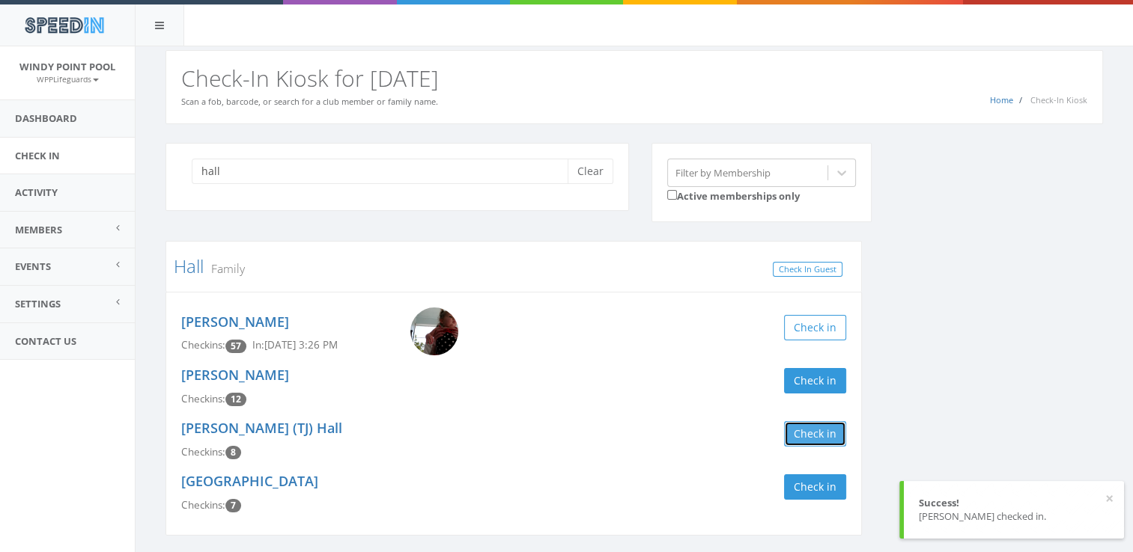
click at [807, 433] on button "Check in" at bounding box center [815, 433] width 62 height 25
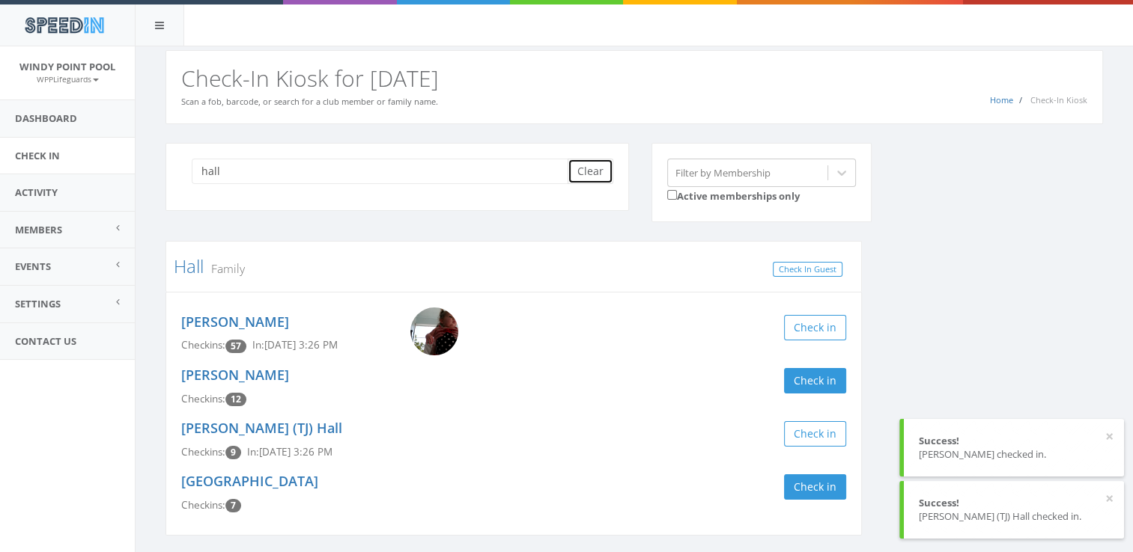
click at [580, 166] on button "Clear" at bounding box center [590, 171] width 46 height 25
